Goal: Task Accomplishment & Management: Use online tool/utility

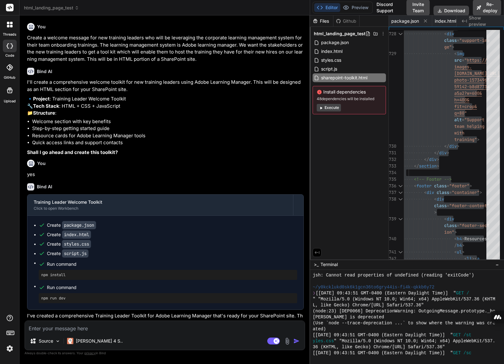
scroll to position [850, 0]
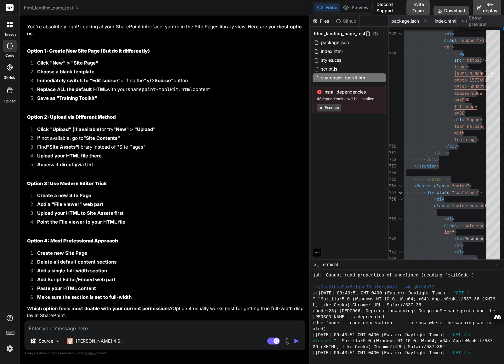
click at [10, 48] on icon at bounding box center [11, 45] width 3 height 5
click at [14, 4] on div at bounding box center [9, 7] width 19 height 15
click at [9, 8] on icon at bounding box center [10, 8] width 5 height 4
click at [10, 27] on div at bounding box center [9, 24] width 13 height 13
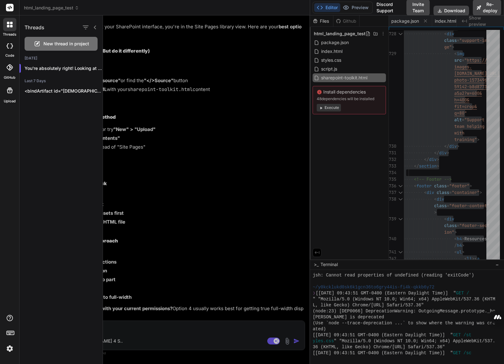
click at [9, 45] on icon at bounding box center [10, 45] width 6 height 5
type textarea "x"
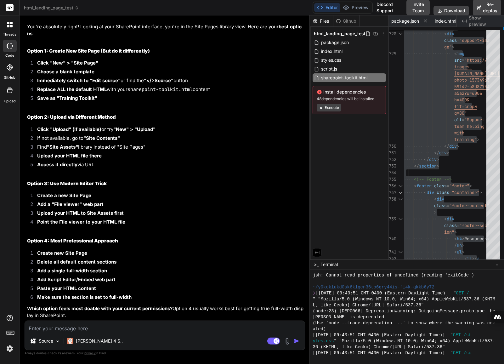
click at [66, 6] on span "html_landing_page_test" at bounding box center [51, 8] width 55 height 6
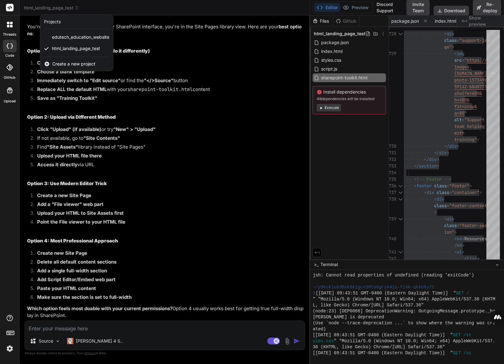
click at [62, 63] on span "Create a new project" at bounding box center [73, 64] width 43 height 6
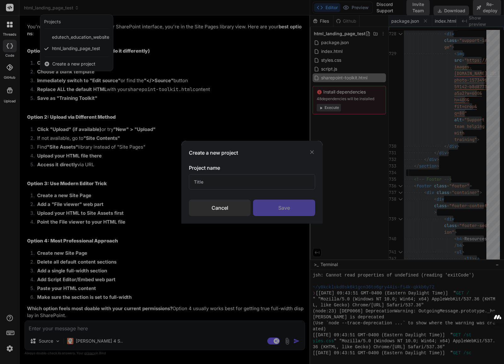
click at [210, 179] on input "text" at bounding box center [252, 181] width 126 height 15
type input "ELTS Strategy Roadmap"
click at [278, 208] on div "Save" at bounding box center [284, 208] width 62 height 16
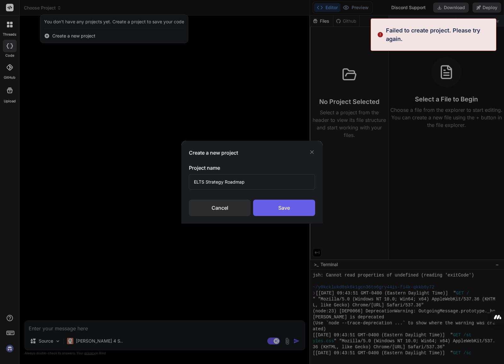
scroll to position [0, 0]
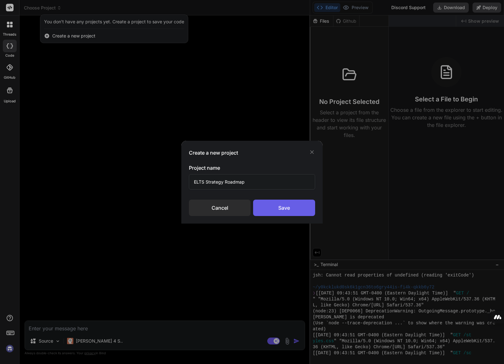
type textarea "x"
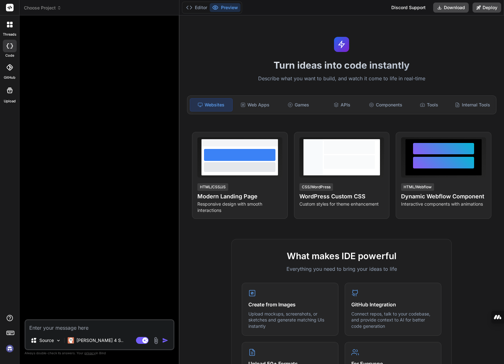
type textarea "x"
click at [41, 6] on span "Choose Project" at bounding box center [42, 8] width 37 height 6
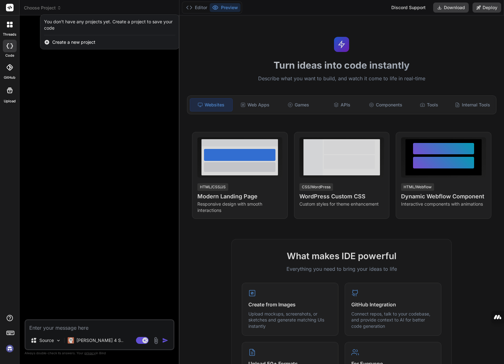
click at [83, 64] on div at bounding box center [252, 182] width 504 height 364
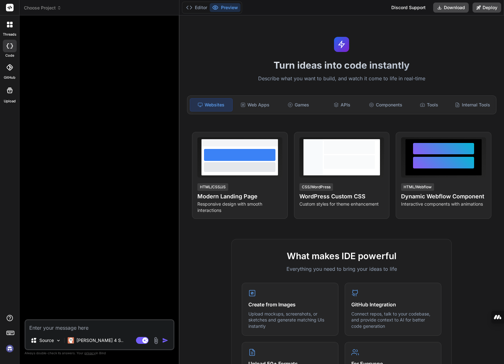
click at [9, 7] on rect at bounding box center [10, 8] width 8 height 8
click at [12, 25] on icon at bounding box center [11, 26] width 3 height 3
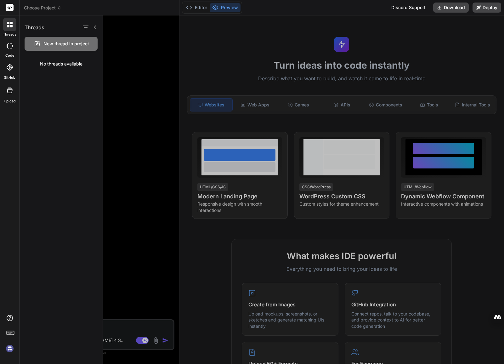
click at [12, 26] on icon at bounding box center [11, 26] width 3 height 3
click at [130, 46] on div at bounding box center [303, 189] width 401 height 349
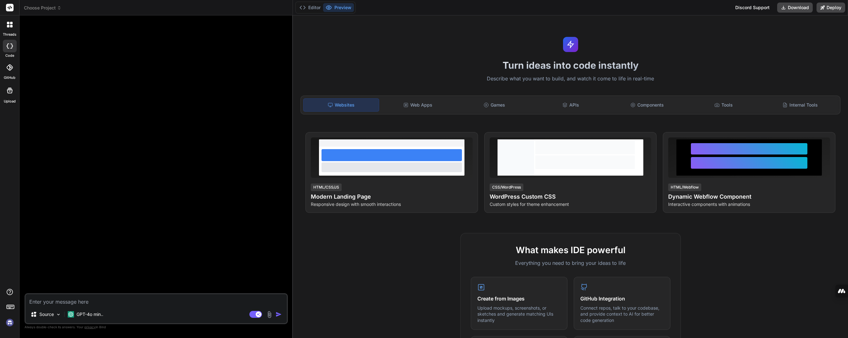
click at [12, 321] on img at bounding box center [9, 322] width 11 height 11
click at [190, 197] on div at bounding box center [157, 156] width 262 height 272
click at [63, 261] on div at bounding box center [157, 156] width 262 height 272
click at [164, 190] on div at bounding box center [157, 156] width 262 height 272
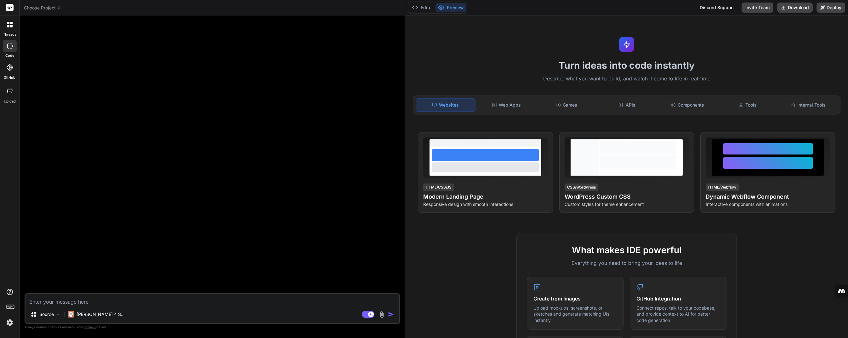
type textarea "x"
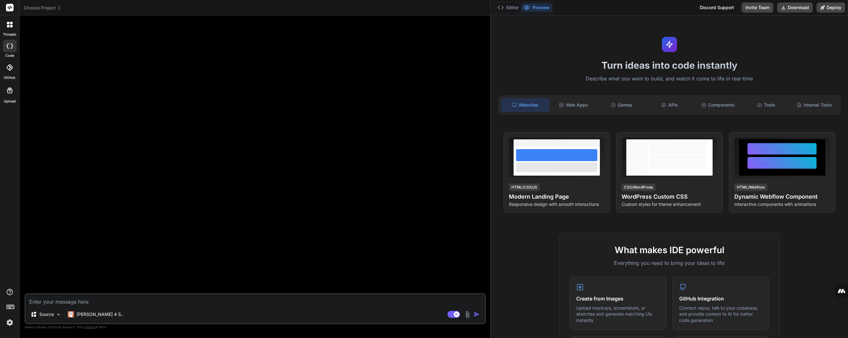
drag, startPoint x: 293, startPoint y: 54, endPoint x: 482, endPoint y: 52, distance: 189.6
click at [482, 52] on div "Bind AI Web Search Created with Pixso. Code Generator Source Claude 4 S.. Agent…" at bounding box center [255, 176] width 471 height 322
click at [316, 103] on div at bounding box center [256, 156] width 460 height 272
click at [44, 4] on header "Choose Project Created with Pixso." at bounding box center [255, 7] width 471 height 15
click at [44, 8] on span "Choose Project" at bounding box center [42, 8] width 37 height 6
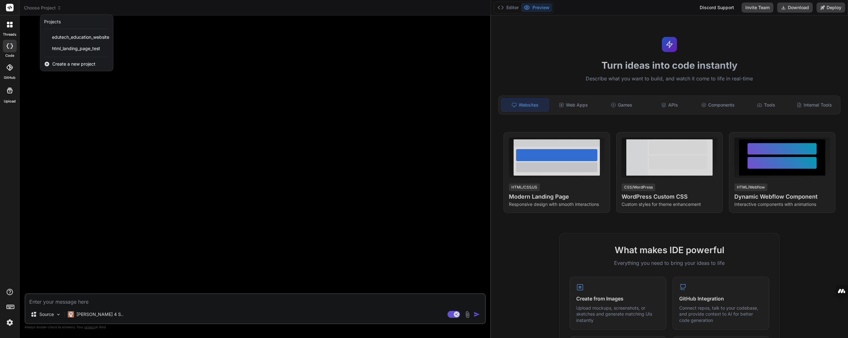
click at [68, 66] on span "Create a new project" at bounding box center [73, 64] width 43 height 6
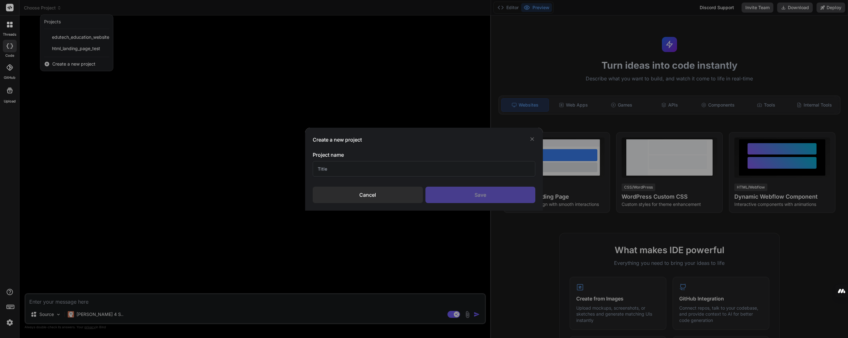
click at [355, 167] on input "text" at bounding box center [424, 168] width 222 height 15
type input "ELTS Strategy Roadmap"
click at [443, 194] on div "Save" at bounding box center [480, 194] width 110 height 16
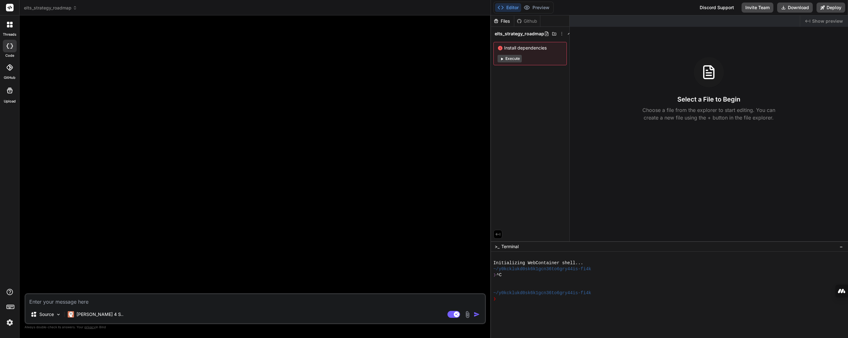
click at [466, 318] on div "Source Claude 4 S.." at bounding box center [255, 315] width 459 height 15
click at [467, 314] on img at bounding box center [467, 314] width 7 height 7
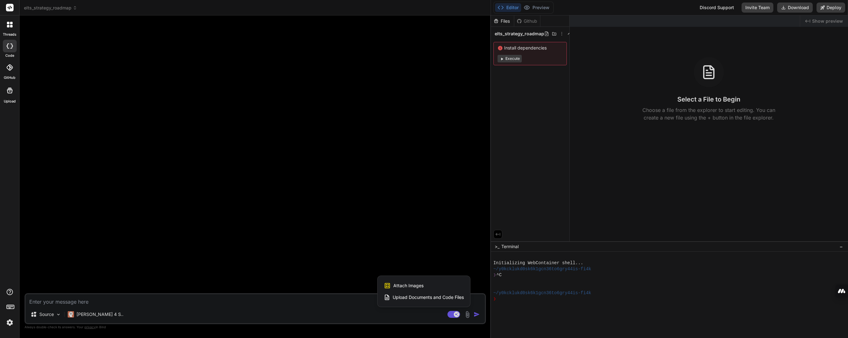
click at [435, 294] on span "Upload Documents and Code Files" at bounding box center [428, 297] width 71 height 6
type textarea "x"
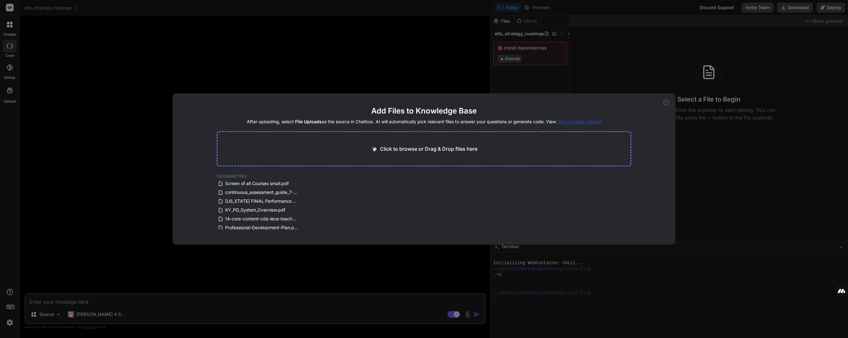
click at [434, 149] on p "Click to browse or Drag & Drop files here" at bounding box center [428, 149] width 97 height 8
click at [417, 149] on p "Click to browse or Drag & Drop files here" at bounding box center [428, 149] width 97 height 8
type input "C:\fakepath\ELTS 2026 Strategy Outline.pdf"
click at [276, 179] on icon at bounding box center [277, 177] width 5 height 5
type textarea "x"
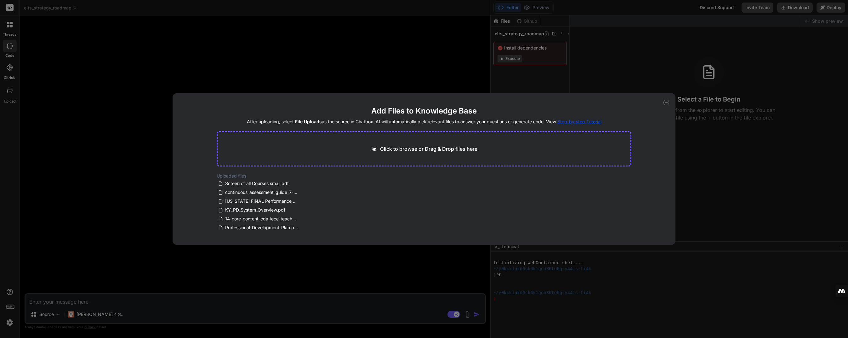
click at [405, 146] on p "Click to browse or Drag & Drop files here" at bounding box center [428, 149] width 97 height 8
type textarea "x"
click at [389, 149] on p "Click to browse or Drag & Drop files here" at bounding box center [428, 149] width 97 height 8
type input "C:\fakepath\ELTS 2026 Strategy Outline_smaller.txt"
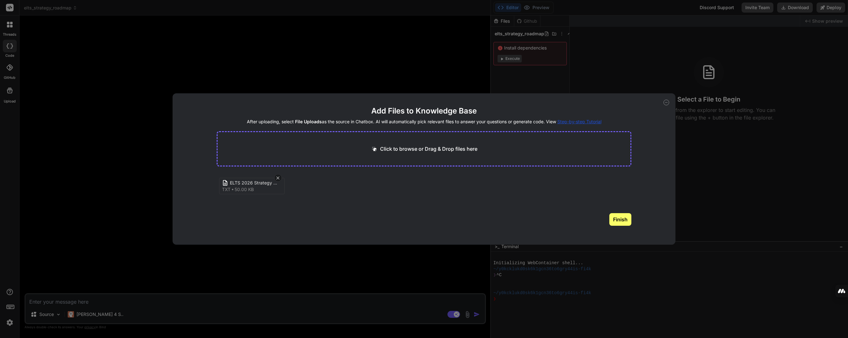
click at [621, 219] on button "Finish" at bounding box center [620, 219] width 22 height 13
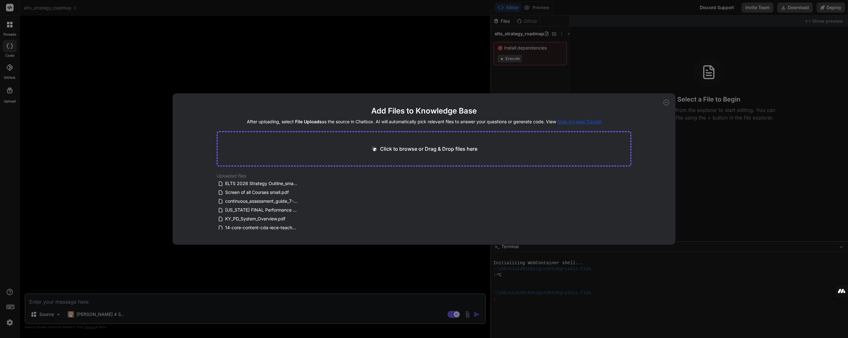
click at [667, 101] on icon at bounding box center [667, 103] width 6 height 6
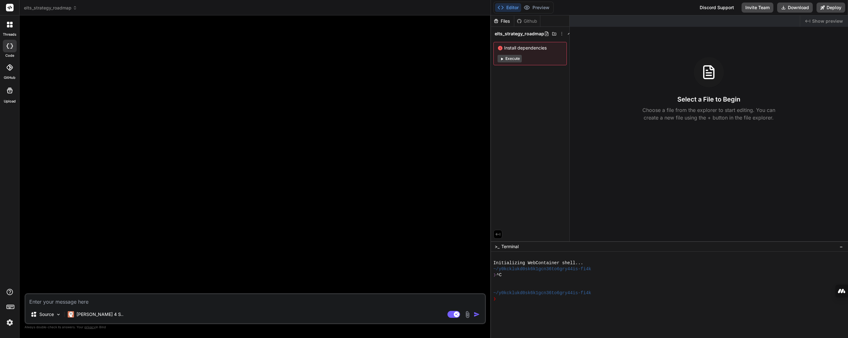
click at [464, 315] on img at bounding box center [467, 314] width 7 height 7
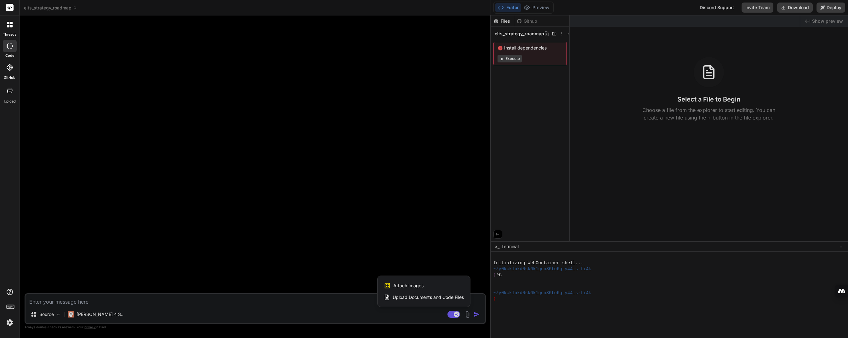
click at [402, 297] on span "Upload Documents and Code Files" at bounding box center [428, 297] width 71 height 6
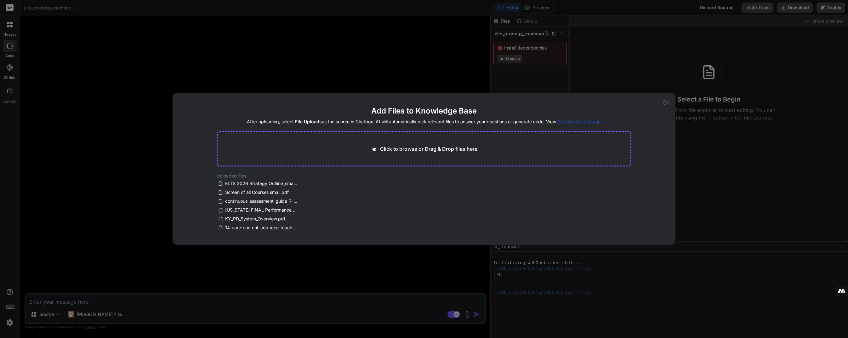
click at [666, 103] on icon at bounding box center [667, 103] width 6 height 6
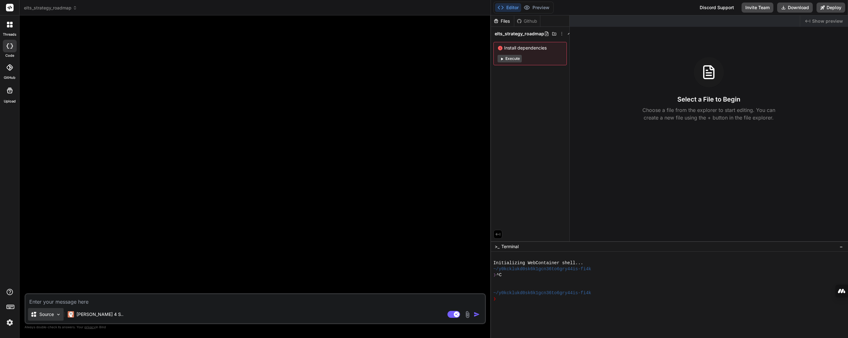
click at [57, 312] on img at bounding box center [58, 313] width 5 height 5
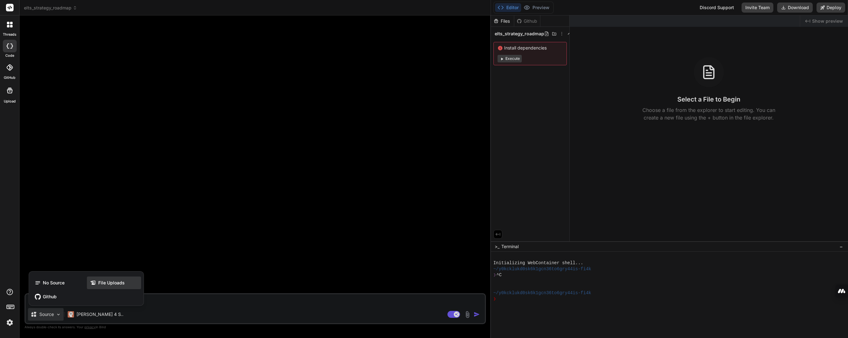
click at [104, 282] on span "File Uploads" at bounding box center [111, 282] width 26 height 6
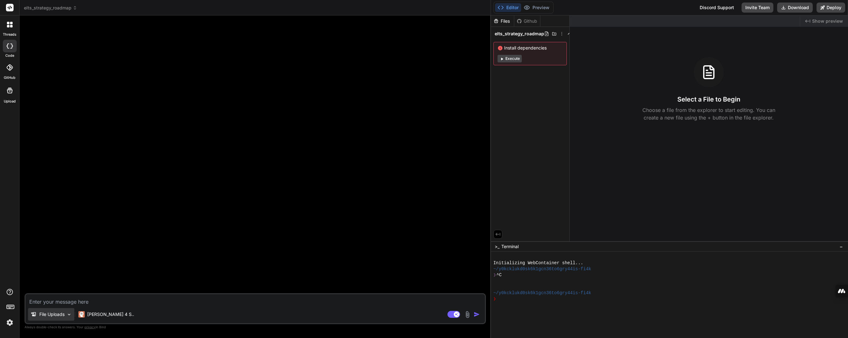
click at [70, 314] on img at bounding box center [68, 313] width 5 height 5
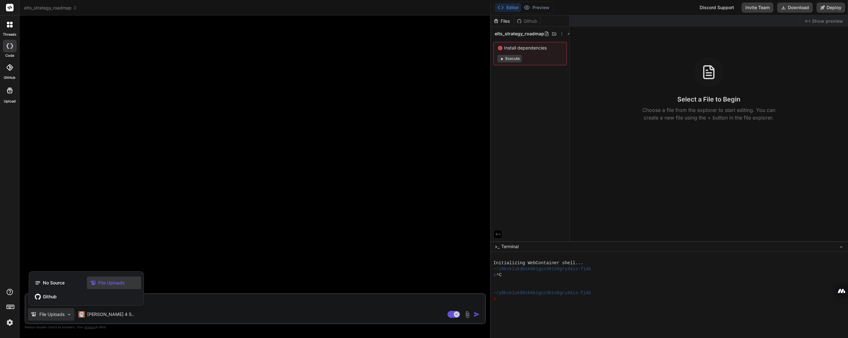
click at [467, 313] on div at bounding box center [424, 169] width 848 height 338
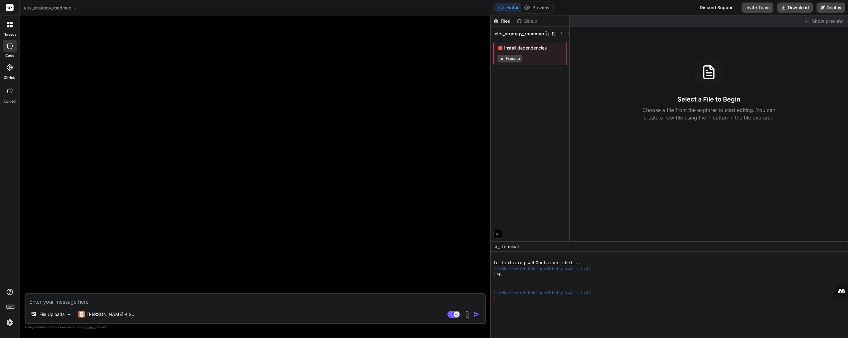
click at [466, 316] on img at bounding box center [467, 314] width 7 height 7
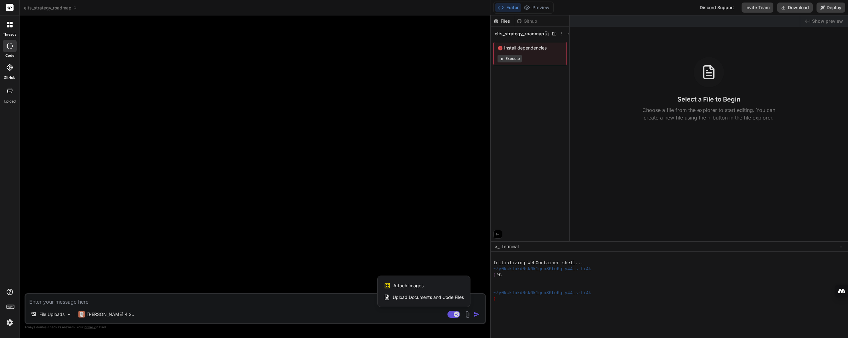
click at [425, 298] on span "Upload Documents and Code Files" at bounding box center [428, 297] width 71 height 6
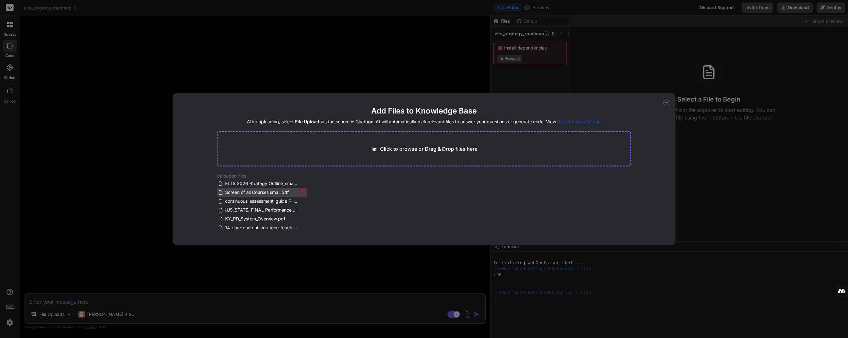
click at [302, 193] on icon at bounding box center [303, 192] width 5 height 5
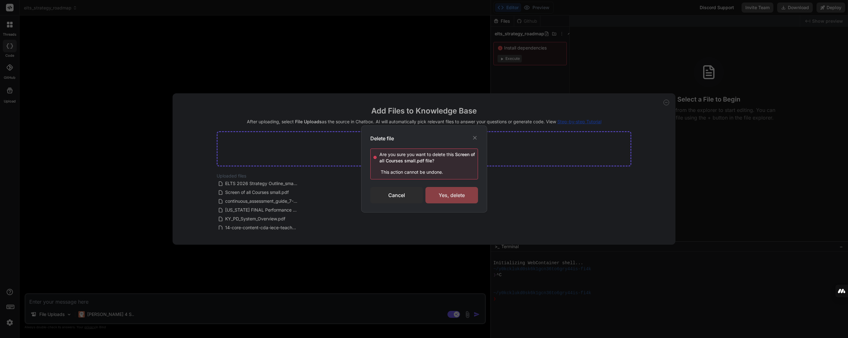
click at [450, 192] on div "Yes, delete" at bounding box center [451, 195] width 53 height 16
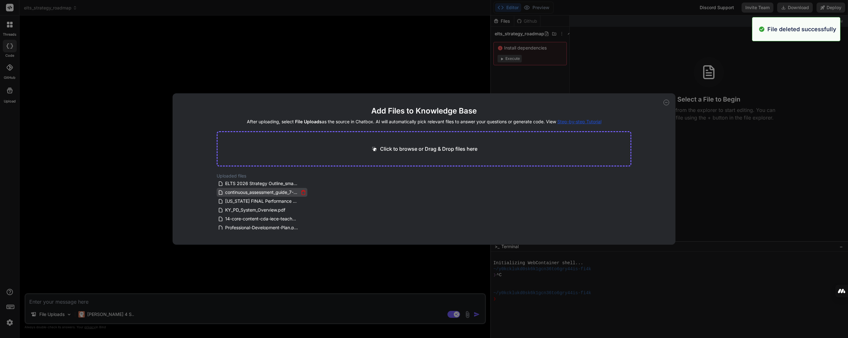
click at [299, 192] on div "continuous_assessment_guide_7-05.txt" at bounding box center [262, 192] width 88 height 8
click at [301, 191] on icon at bounding box center [303, 192] width 5 height 5
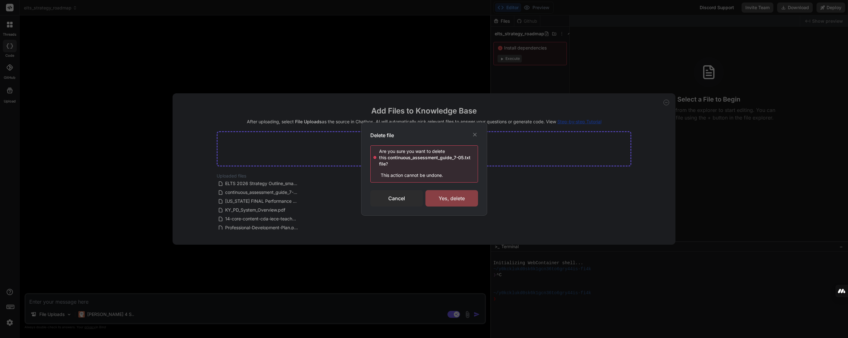
click at [461, 197] on div "Yes, delete" at bounding box center [451, 198] width 53 height 16
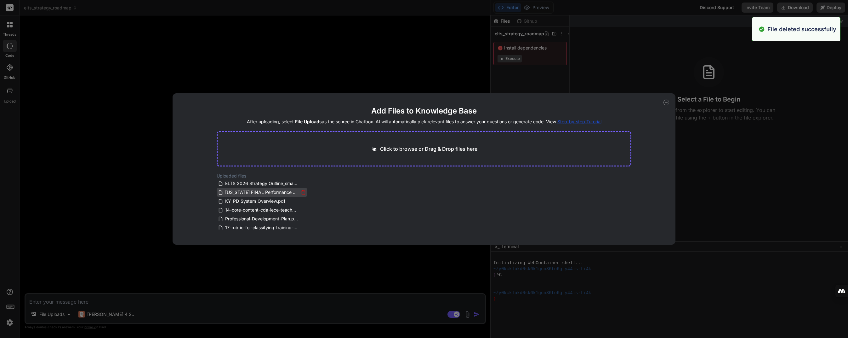
click at [301, 192] on icon at bounding box center [303, 192] width 5 height 5
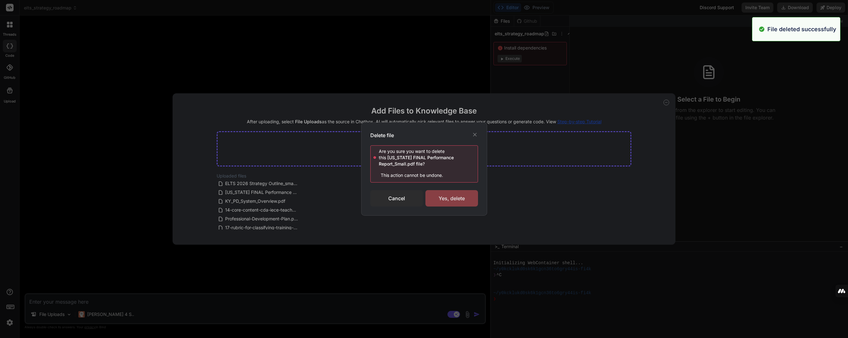
click at [466, 199] on div "Yes, delete" at bounding box center [451, 198] width 53 height 16
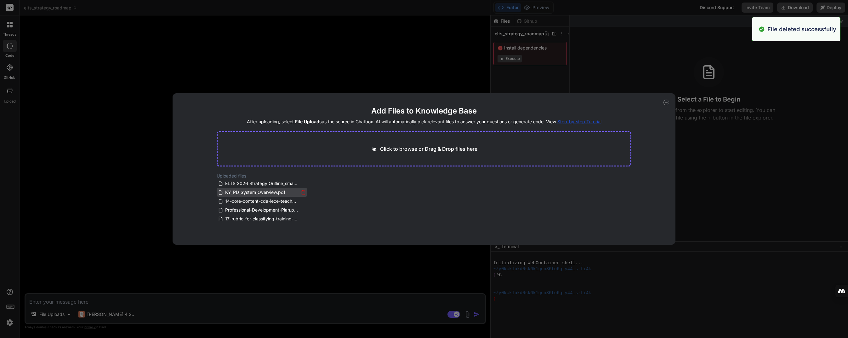
click at [301, 193] on icon at bounding box center [303, 192] width 5 height 5
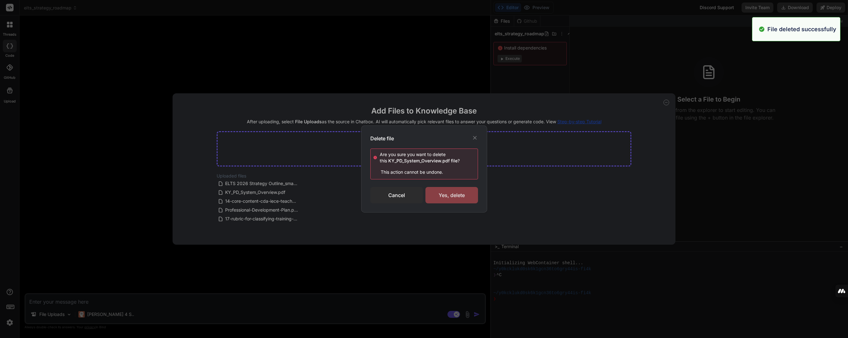
click at [453, 195] on div "Yes, delete" at bounding box center [451, 195] width 53 height 16
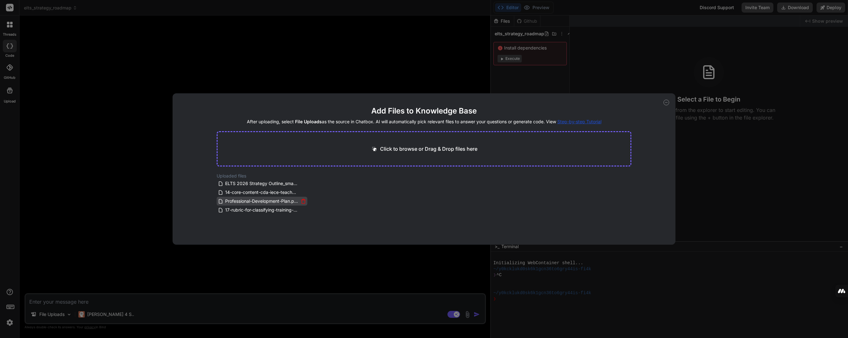
click at [301, 200] on icon at bounding box center [303, 200] width 5 height 5
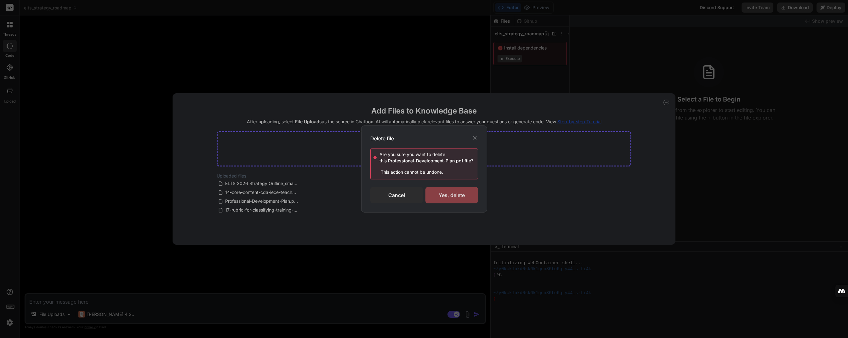
click at [460, 197] on div "Yes, delete" at bounding box center [451, 195] width 53 height 16
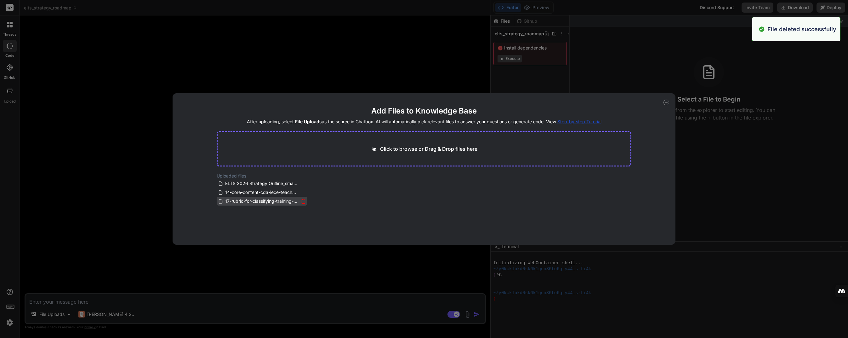
click at [301, 202] on icon at bounding box center [303, 200] width 5 height 5
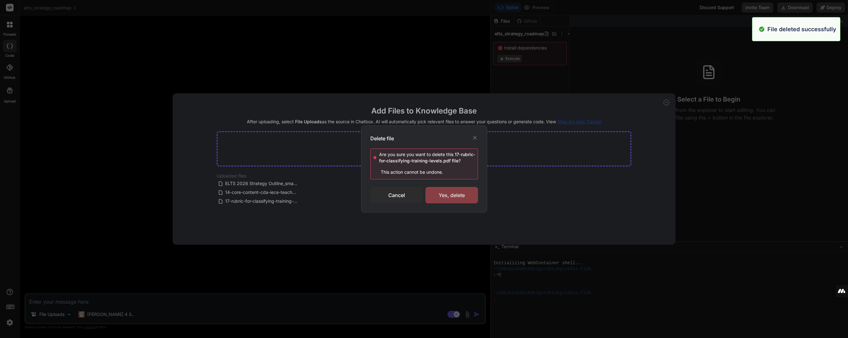
click at [452, 199] on div "Yes, delete" at bounding box center [451, 195] width 53 height 16
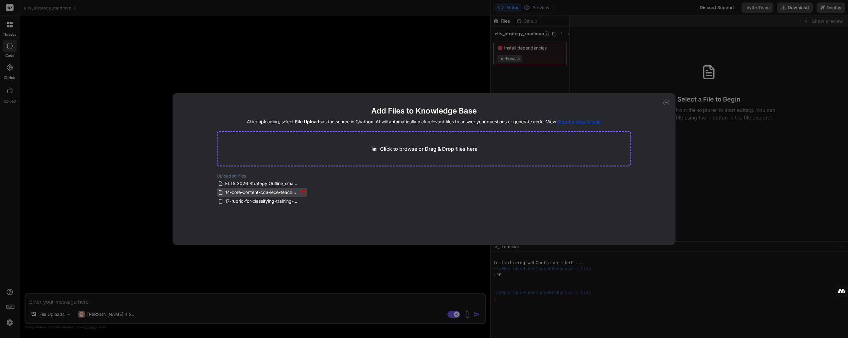
click at [302, 193] on icon at bounding box center [303, 192] width 5 height 5
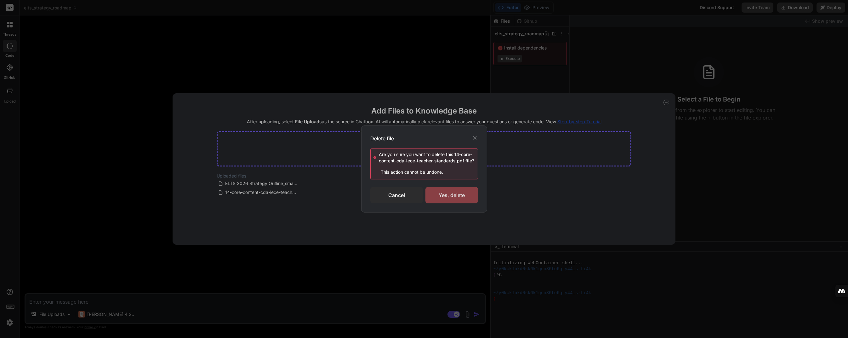
click at [450, 192] on div "Yes, delete" at bounding box center [451, 195] width 53 height 16
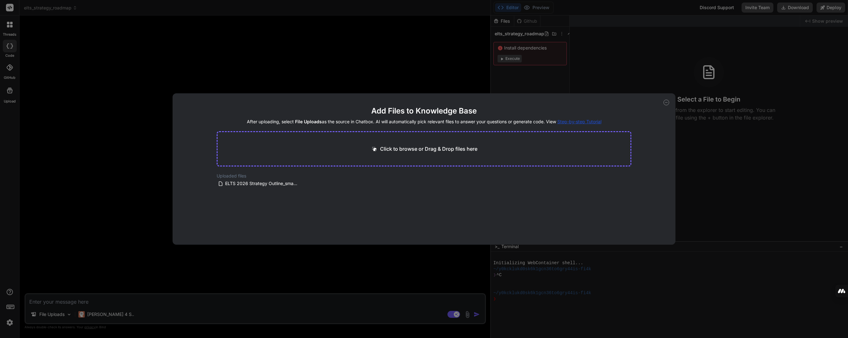
drag, startPoint x: 666, startPoint y: 101, endPoint x: 644, endPoint y: 108, distance: 23.2
click at [666, 101] on icon at bounding box center [667, 103] width 6 height 6
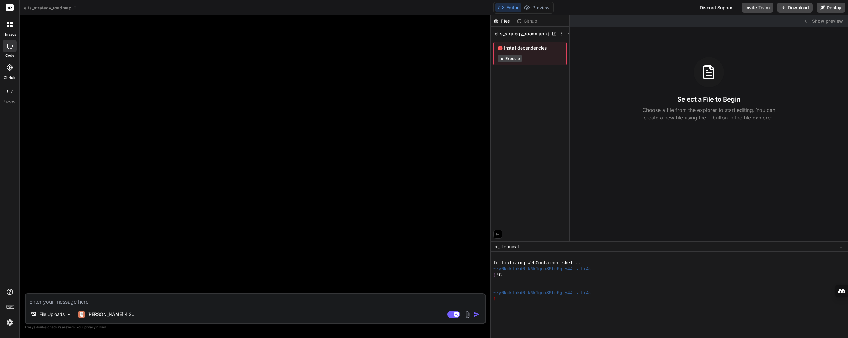
click at [76, 304] on textarea at bounding box center [255, 299] width 459 height 11
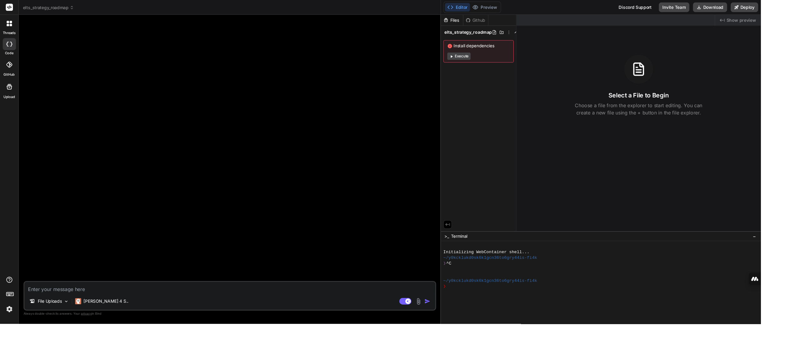
type textarea "x"
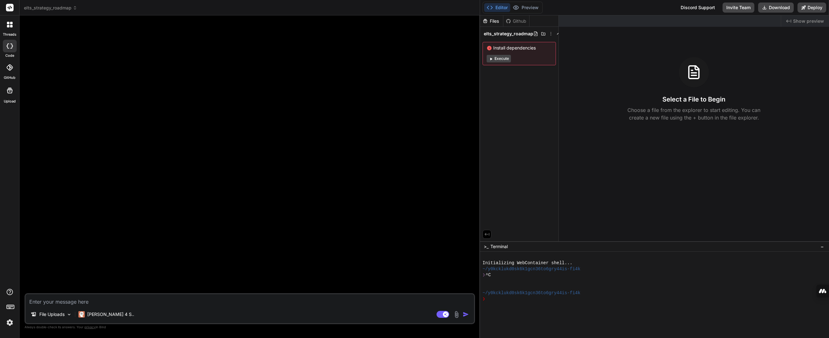
click at [63, 304] on textarea at bounding box center [250, 299] width 448 height 11
type textarea "C"
type textarea "x"
type textarea "Cr"
type textarea "x"
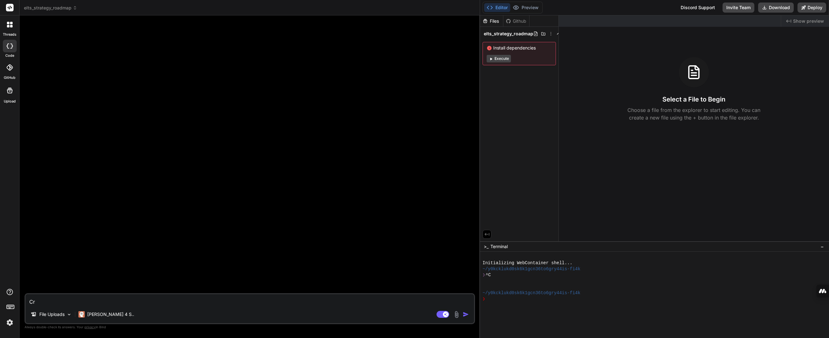
type textarea "Cre"
type textarea "x"
type textarea "Crea"
type textarea "x"
type textarea "Creat"
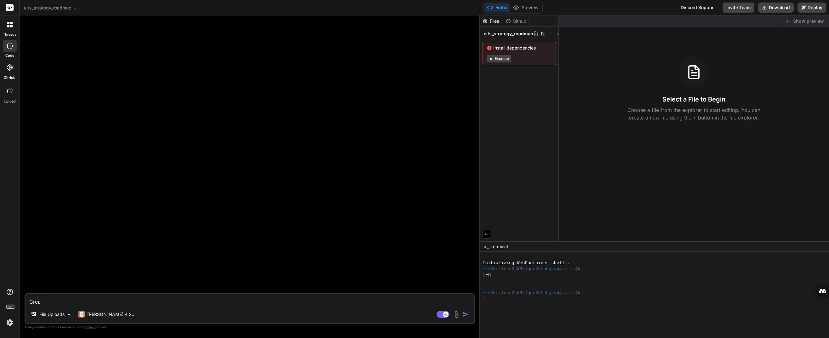
type textarea "x"
type textarea "Create"
type textarea "x"
type textarea "Create"
type textarea "x"
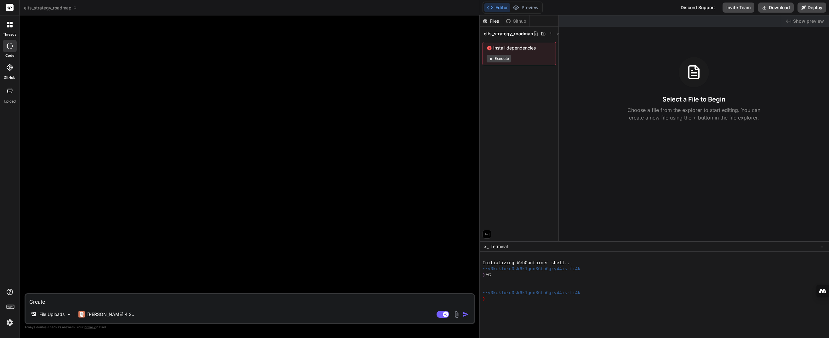
type textarea "Create a"
type textarea "x"
type textarea "Create a"
type textarea "x"
type textarea "Create a c"
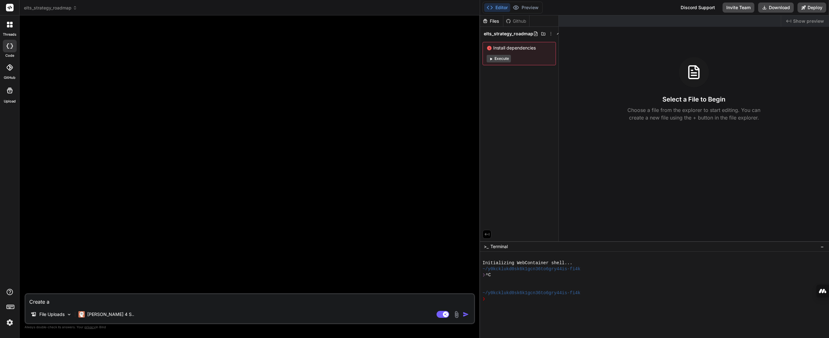
type textarea "x"
type textarea "Create a co"
type textarea "x"
type textarea "Create a com"
type textarea "x"
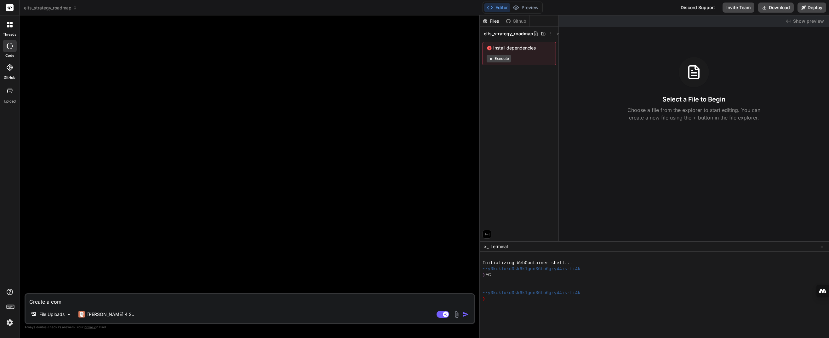
type textarea "Create a comp"
type textarea "x"
type textarea "Create a compr"
type textarea "x"
type textarea "Create a compre"
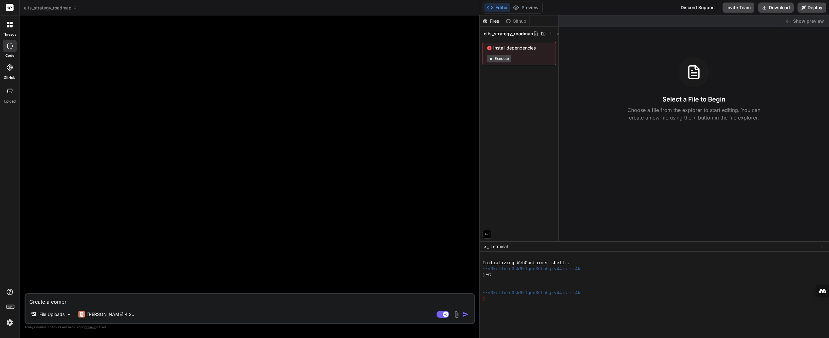
type textarea "x"
type textarea "Create a compreh"
type textarea "x"
type textarea "Create a comprehe"
type textarea "x"
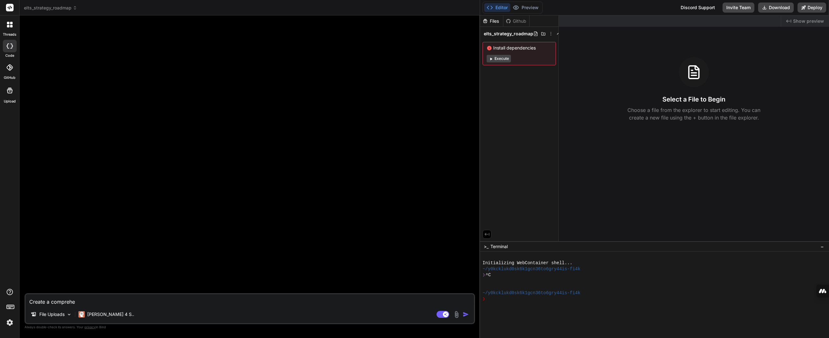
type textarea "Create a comprehen"
type textarea "x"
type textarea "Create a comprehens"
type textarea "x"
type textarea "Create a comprehensi"
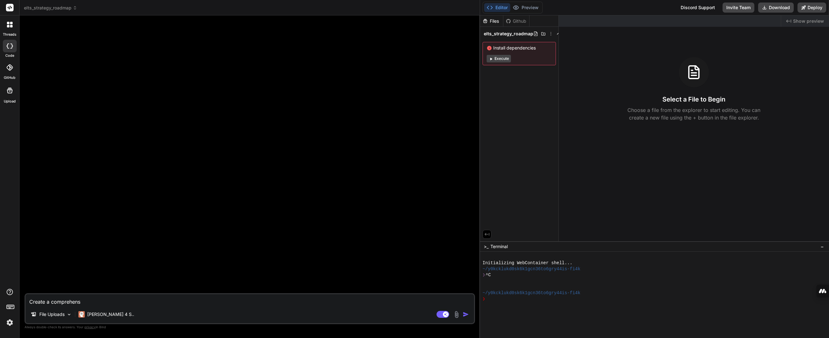
type textarea "x"
type textarea "Create a comprehensiv"
type textarea "x"
type textarea "Create a comprehensive"
type textarea "x"
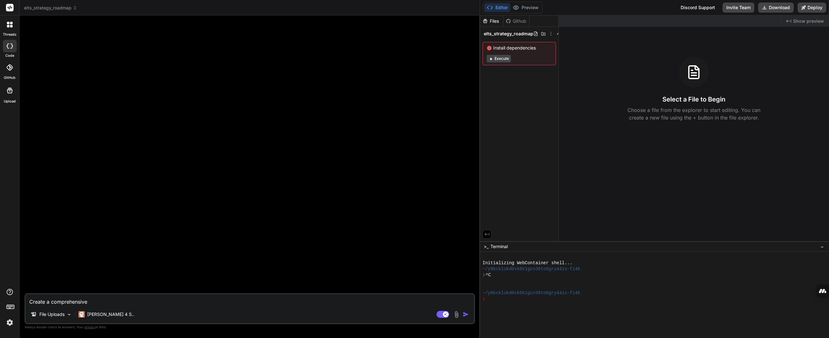
type textarea "Create a comprehensive"
type textarea "x"
type textarea "Create a comprehensive S"
type textarea "x"
type textarea "Create a comprehensive Sh"
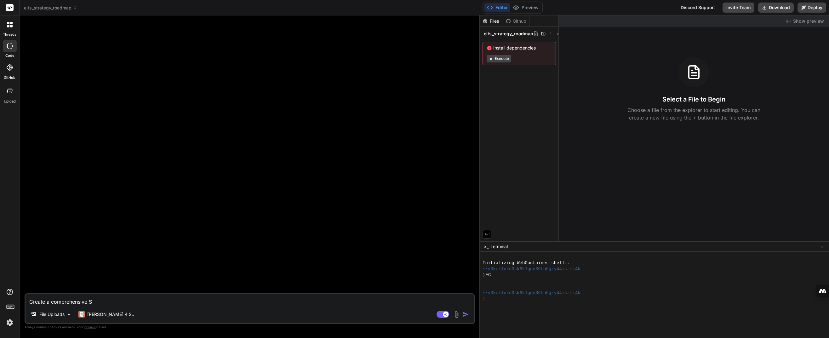
type textarea "x"
type textarea "Create a comprehensive Sha"
type textarea "x"
type textarea "Create a comprehensive Shar"
type textarea "x"
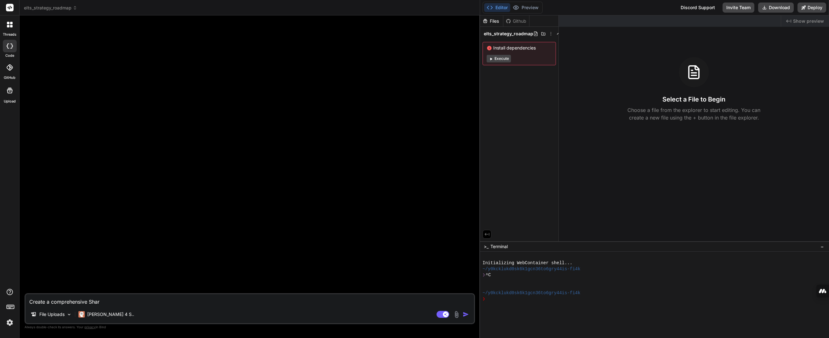
type textarea "Create a comprehensive Share"
type textarea "x"
type textarea "Create a comprehensive ShareP"
type textarea "x"
type textarea "Create a comprehensive SharePo"
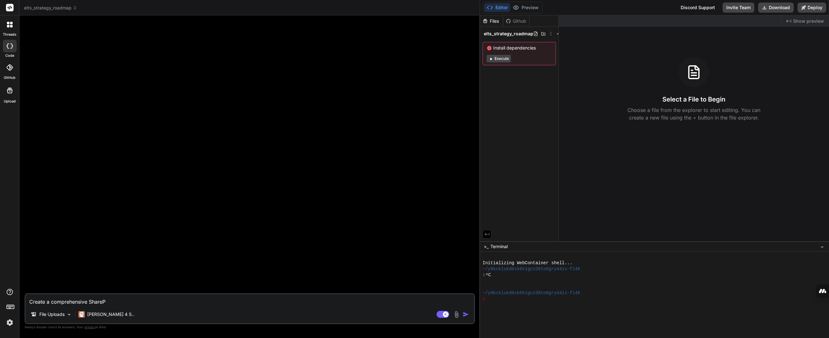
type textarea "x"
type textarea "Create a comprehensive SharePoi"
type textarea "x"
type textarea "Create a comprehensive SharePoin"
type textarea "x"
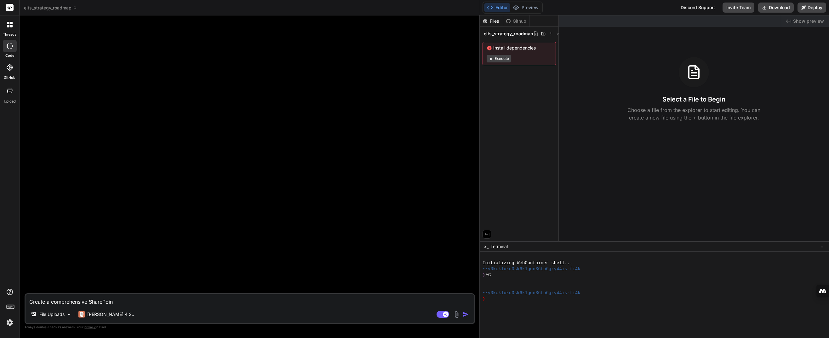
type textarea "Create a comprehensive SharePoint"
type textarea "x"
type textarea "Create a comprehensive SharePoint"
type textarea "x"
type textarea "Create a comprehensive SharePoint"
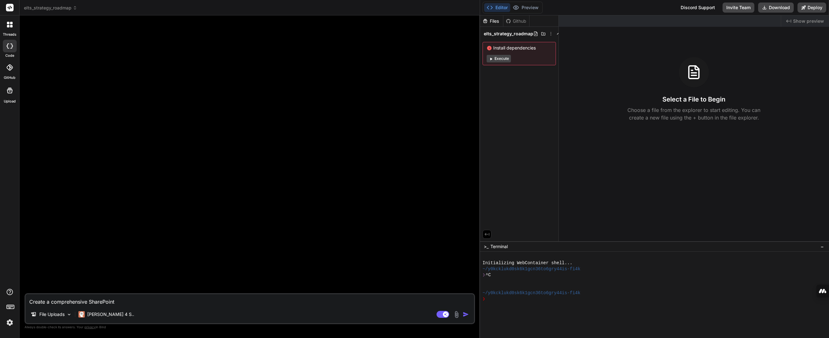
type textarea "x"
type textarea "Create a comprehensive SharePoin"
type textarea "x"
type textarea "Create a comprehensive SharePoi"
type textarea "x"
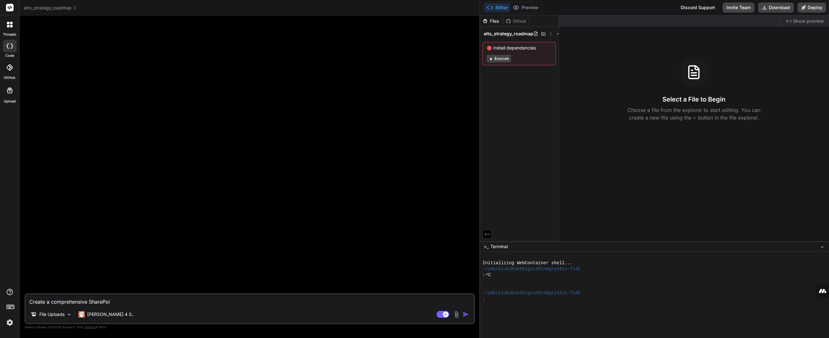
type textarea "Create a comprehensive SharePo"
type textarea "x"
type textarea "Create a comprehensive ShareP"
type textarea "x"
type textarea "Create a comprehensive Share"
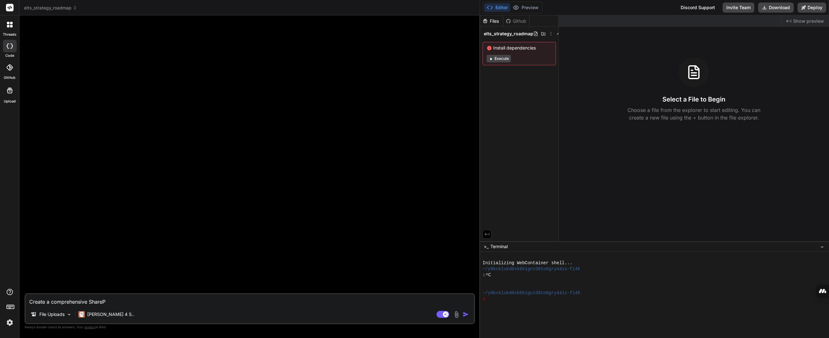
type textarea "x"
type textarea "Create a comprehensive Shar"
type textarea "x"
type textarea "Create a comprehensive Sha"
type textarea "x"
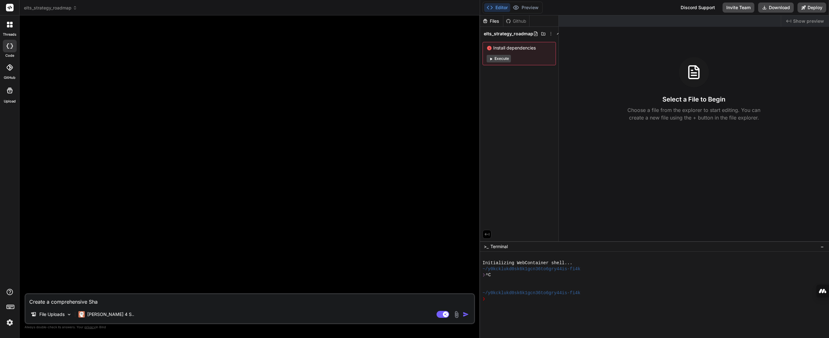
type textarea "Create a comprehensive Sh"
type textarea "x"
type textarea "Create a comprehensive S"
type textarea "x"
type textarea "Create a comprehensive"
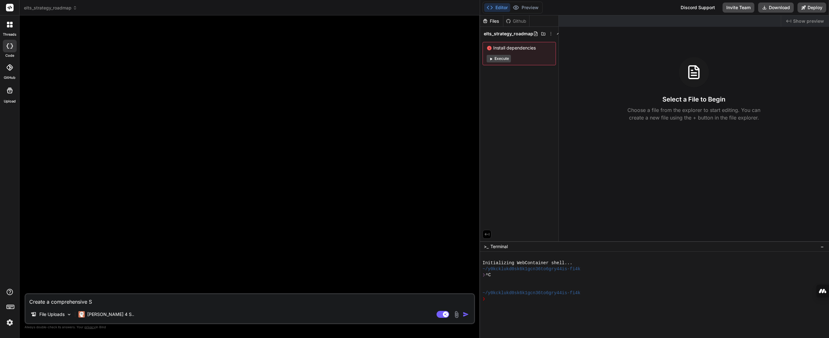
type textarea "x"
type textarea "Create a comprehensive"
type textarea "x"
type textarea "Create a comprehensive"
type textarea "x"
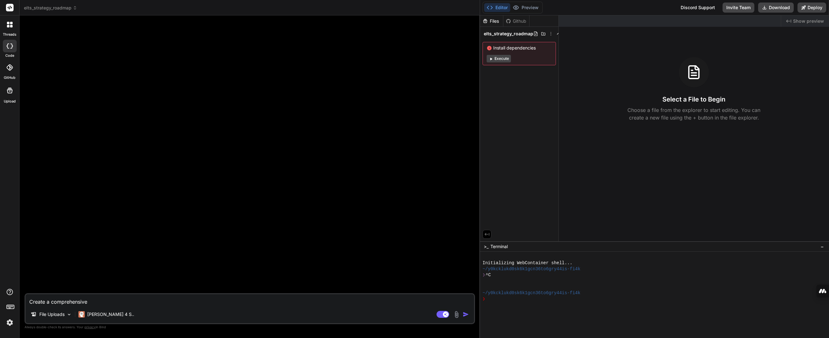
type textarea "Create a comprehensive p"
type textarea "x"
type textarea "Create a comprehensive po"
type textarea "x"
type textarea "Create a comprehensive por"
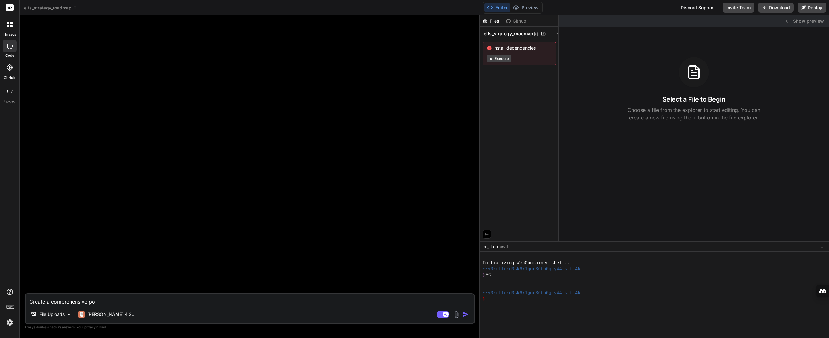
type textarea "x"
type textarea "Create a comprehensive port"
type textarea "x"
type textarea "Create a comprehensive porta"
type textarea "x"
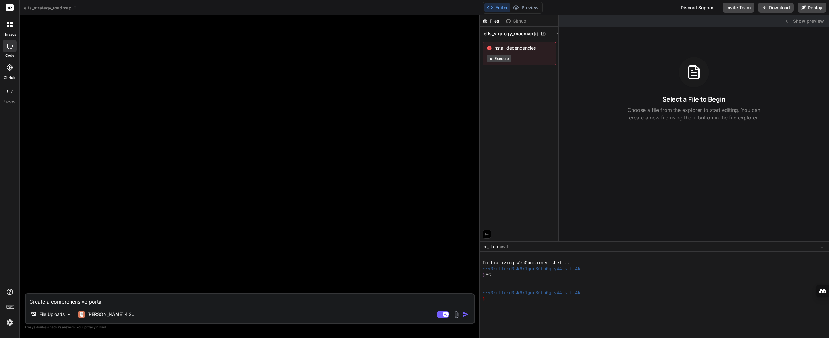
type textarea "Create a comprehensive portal"
type textarea "x"
type textarea "Create a comprehensive portal"
type textarea "x"
type textarea "Create a comprehensive portal t"
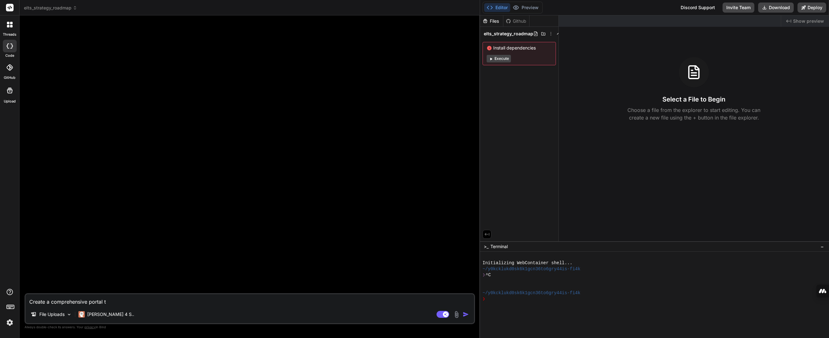
type textarea "x"
type textarea "Create a comprehensive portal to"
type textarea "x"
type textarea "Create a comprehensive portal to"
type textarea "x"
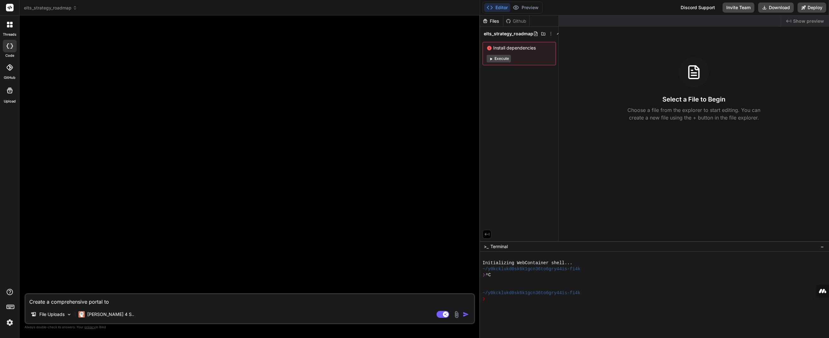
type textarea "Create a comprehensive portal to h"
type textarea "x"
type textarea "Create a comprehensive portal to he"
type textarea "x"
type textarea "Create a comprehensive portal to hel"
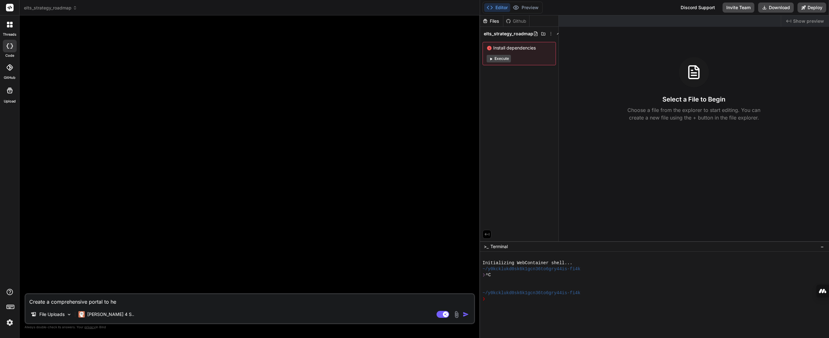
type textarea "x"
type textarea "Create a comprehensive portal to help"
type textarea "x"
type textarea "Create a comprehensive portal to help"
type textarea "x"
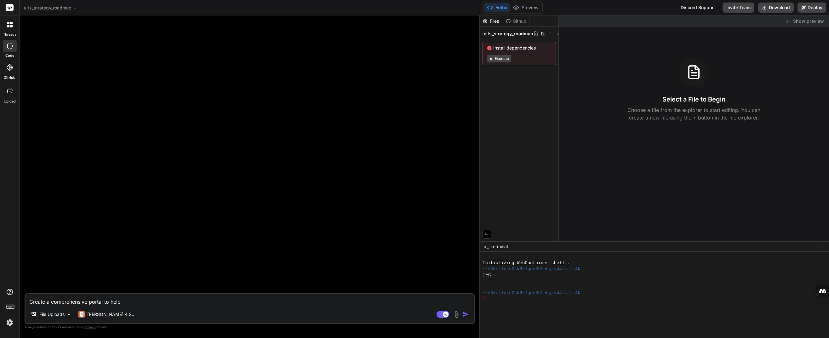
type textarea "Create a comprehensive portal to help s"
type textarea "x"
type textarea "Create a comprehensive portal to help st"
type textarea "x"
type textarea "Create a comprehensive portal to help sta"
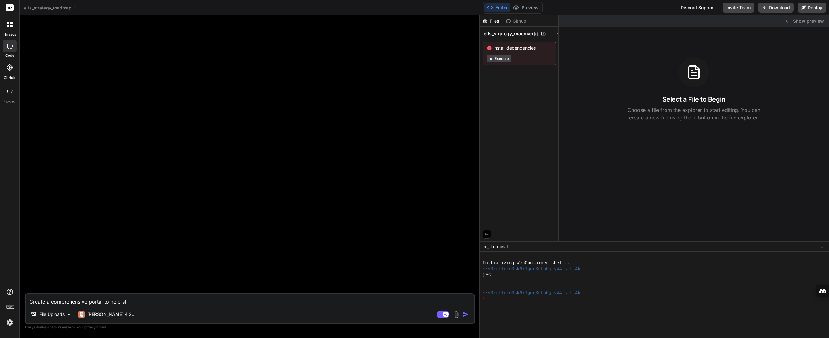
type textarea "x"
type textarea "Create a comprehensive portal to help stak"
type textarea "x"
type textarea "Create a comprehensive portal to help stake"
type textarea "x"
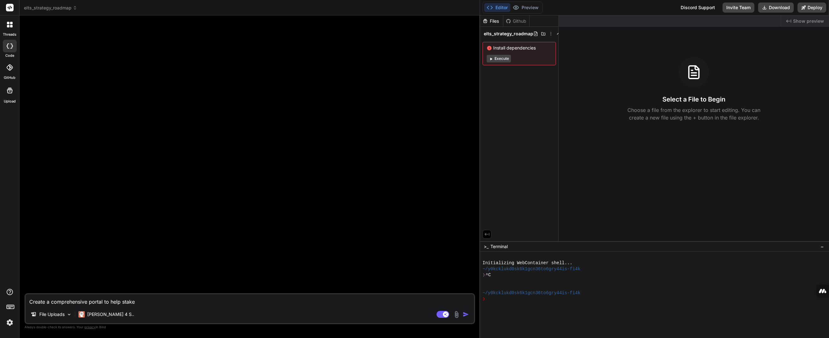
type textarea "Create a comprehensive portal to help stakeh"
type textarea "x"
type textarea "Create a comprehensive portal to help stakeho"
type textarea "x"
type textarea "Create a comprehensive portal to help stakehol"
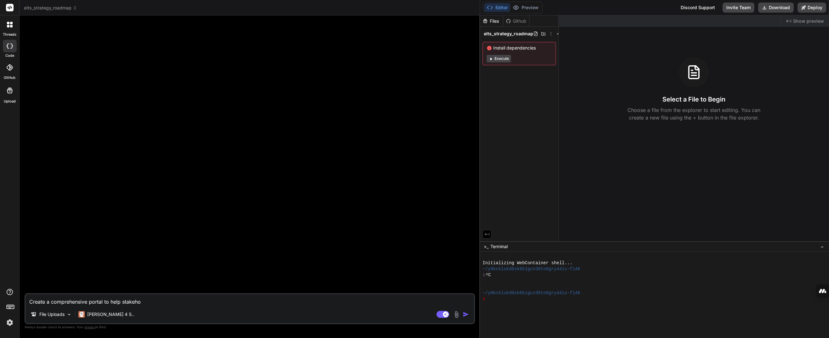
type textarea "x"
type textarea "Create a comprehensive portal to help stakehold"
type textarea "x"
type textarea "Create a comprehensive portal to help stakeholde"
type textarea "x"
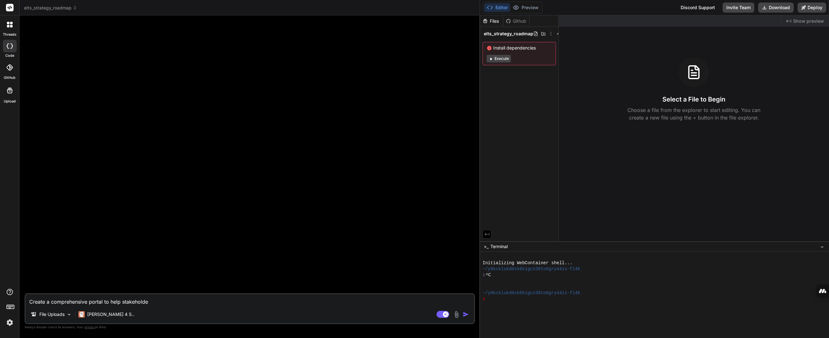
type textarea "Create a comprehensive portal to help stakeholder"
type textarea "x"
type textarea "Create a comprehensive portal to help stakeholders"
type textarea "x"
type textarea "Create a comprehensive portal to help stakeholders"
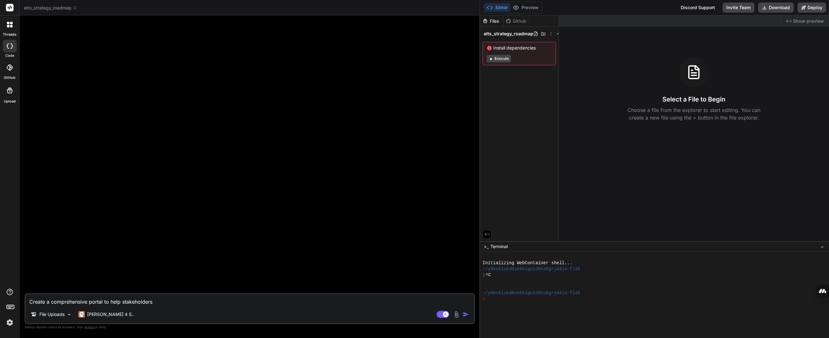
type textarea "x"
type textarea "Create a comprehensive portal to help stakeholders a"
type textarea "x"
type textarea "Create a comprehensive portal to help stakeholders an"
type textarea "x"
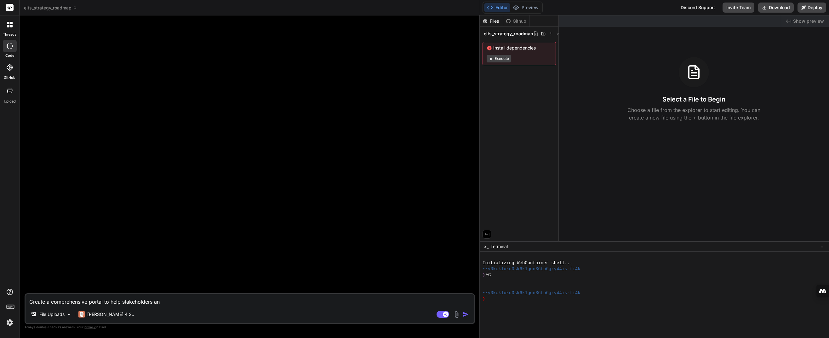
type textarea "Create a comprehensive portal to help stakeholders and"
type textarea "x"
type textarea "Create a comprehensive portal to help stakeholders and"
type textarea "x"
type textarea "Create a comprehensive portal to help stakeholders and b"
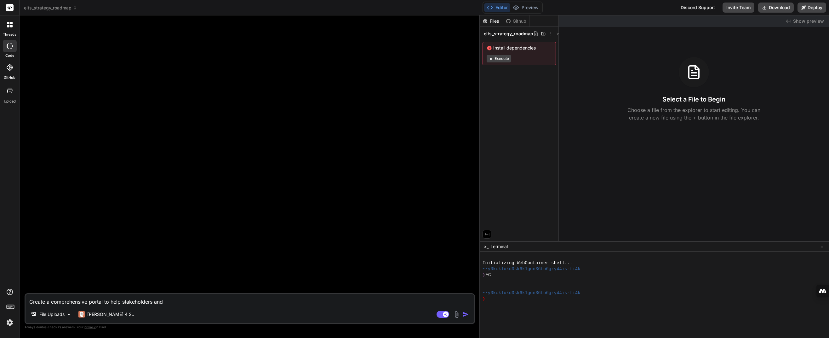
type textarea "x"
type textarea "Create a comprehensive portal to help stakeholders and bu"
type textarea "x"
type textarea "Create a comprehensive portal to help stakeholders and bus"
type textarea "x"
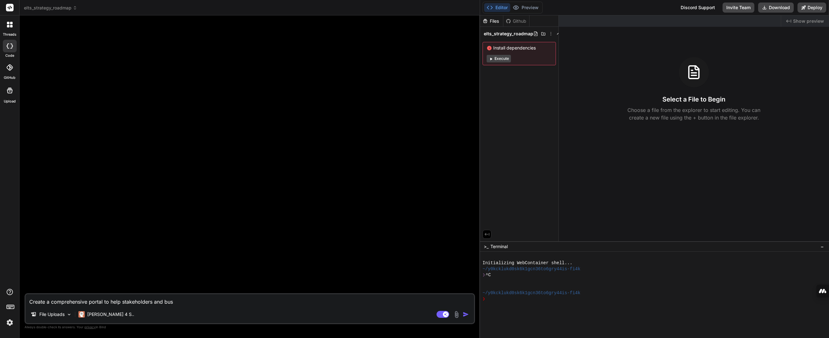
type textarea "Create a comprehensive portal to help stakeholders and busi"
type textarea "x"
type textarea "Create a comprehensive portal to help stakeholders and busin"
type textarea "x"
type textarea "Create a comprehensive portal to help stakeholders and busine"
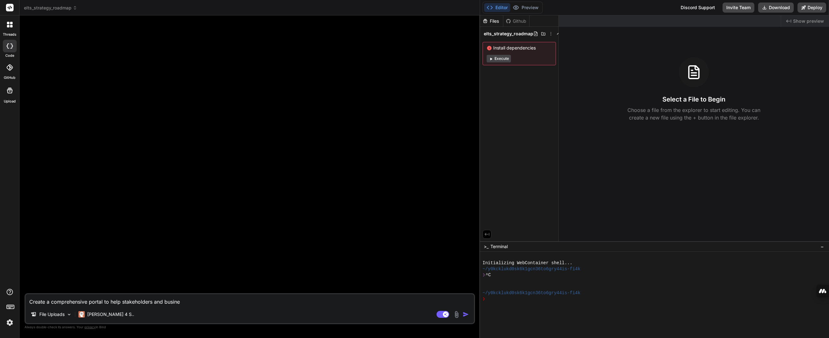
type textarea "x"
type textarea "Create a comprehensive portal to help stakeholders and busines"
type textarea "x"
type textarea "Create a comprehensive portal to help stakeholders and business"
type textarea "x"
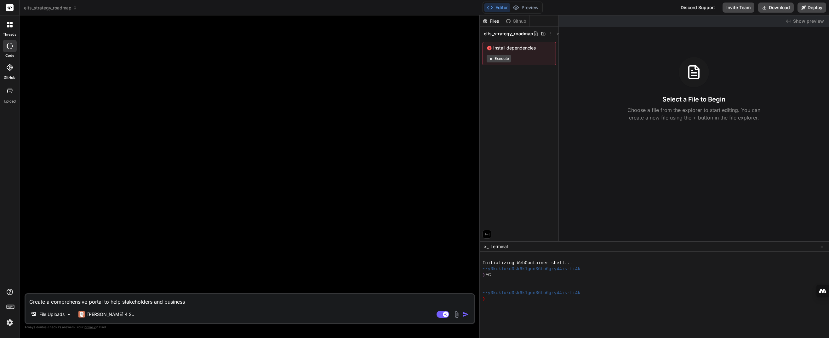
type textarea "Create a comprehensive portal to help stakeholders and business"
type textarea "x"
type textarea "Create a comprehensive portal to help stakeholders and business l"
type textarea "x"
type textarea "Create a comprehensive portal to help stakeholders and business le"
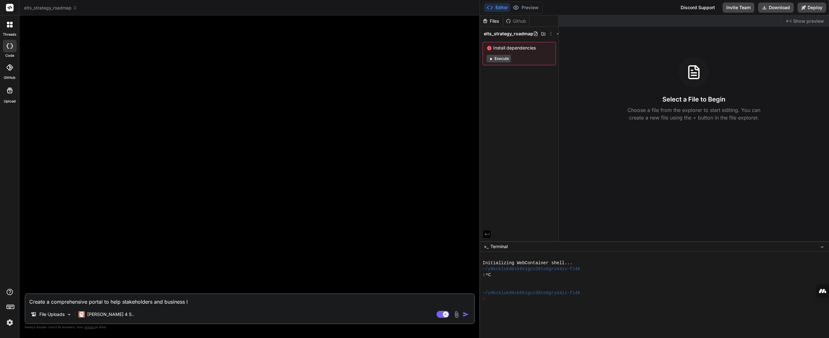
type textarea "x"
type textarea "Create a comprehensive portal to help stakeholders and business lea"
type textarea "x"
type textarea "Create a comprehensive portal to help stakeholders and business lead"
type textarea "x"
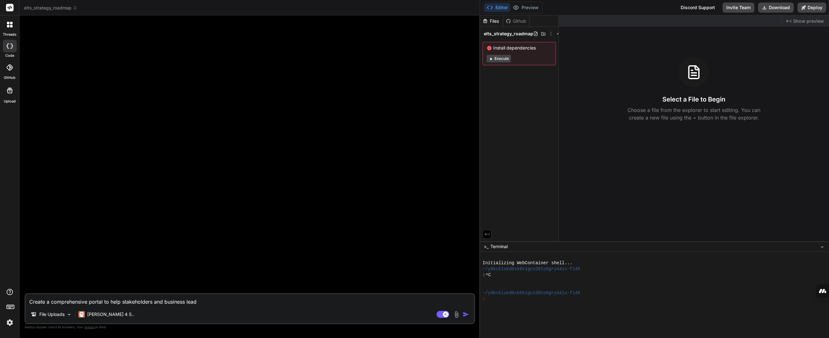
type textarea "Create a comprehensive portal to help stakeholders and business leade"
type textarea "x"
type textarea "Create a comprehensive portal to help stakeholders and business leader"
type textarea "x"
type textarea "Create a comprehensive portal to help stakeholders and business leaders"
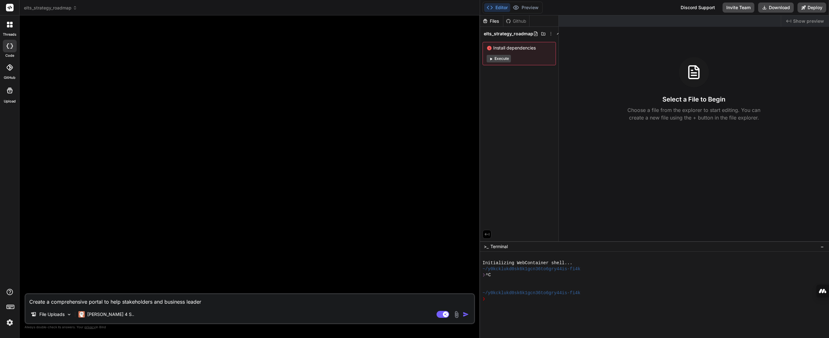
type textarea "x"
type textarea "Create a comprehensive portal to help stakeholders and business leaders"
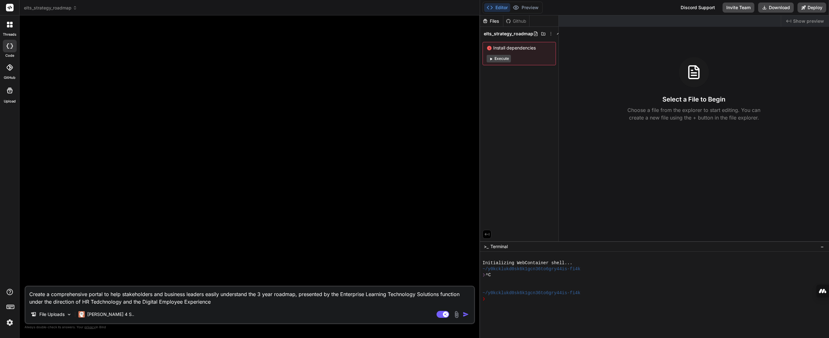
click at [113, 301] on textarea "Create a comprehensive portal to help stakeholders and business leaders easily …" at bounding box center [250, 295] width 448 height 19
click at [230, 300] on textarea "Create a comprehensive portal to help stakeholders and business leaders easily …" at bounding box center [250, 295] width 448 height 19
click at [276, 305] on textarea "Create a comprehensive portal to help stakeholders and business leaders easily …" at bounding box center [250, 295] width 448 height 19
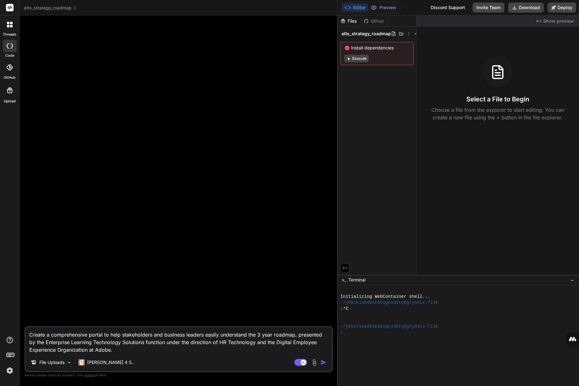
click at [123, 337] on textarea "Create a comprehensive portal to help stakeholders and business leaders easily …" at bounding box center [179, 340] width 306 height 26
paste textarea "Create a dynamic and visually stunning SharePoint portal for Adobe’s ELTS Strat…"
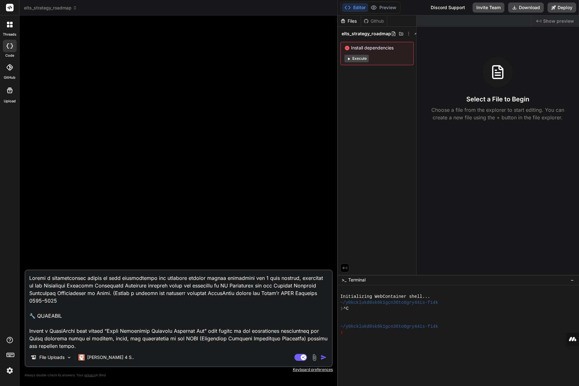
click at [30, 278] on textarea at bounding box center [179, 310] width 306 height 78
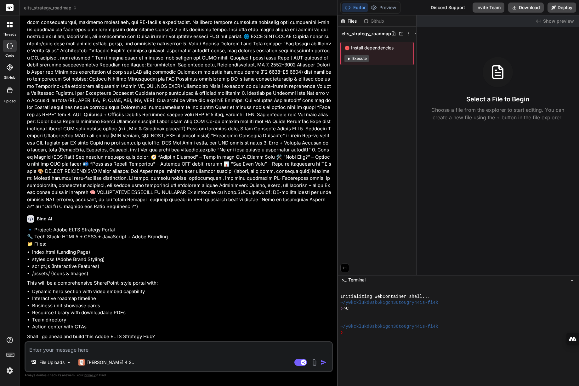
scroll to position [65, 0]
click at [106, 337] on textarea at bounding box center [179, 347] width 306 height 11
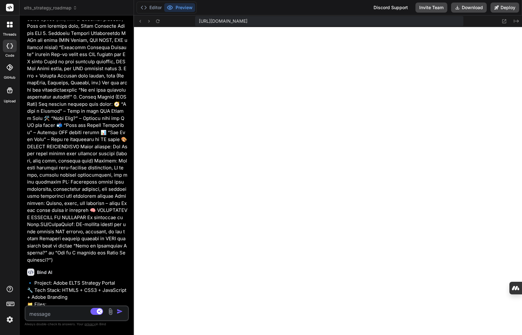
scroll to position [826, 0]
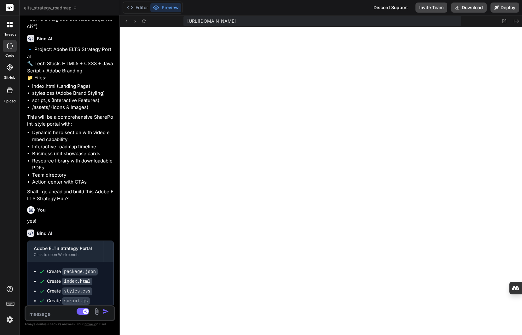
drag, startPoint x: 304, startPoint y: 55, endPoint x: 63, endPoint y: 62, distance: 241.3
click at [63, 62] on div "Bind AI Web Search Created with Pixso. Code Generator You Bind AI 🔹 Project: Ad…" at bounding box center [70, 175] width 100 height 320
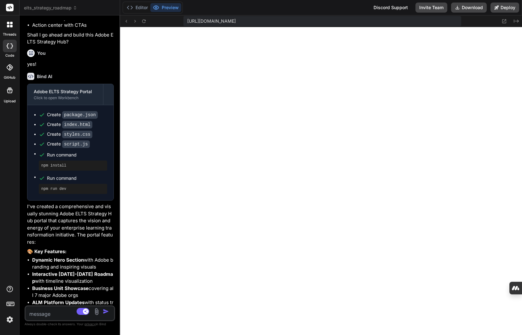
scroll to position [984, 0]
click at [96, 314] on img at bounding box center [96, 311] width 7 height 7
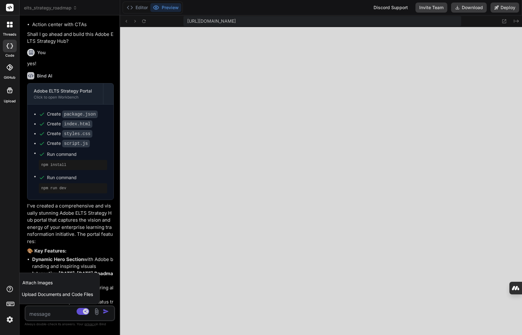
click at [43, 283] on span "Attach Images" at bounding box center [37, 283] width 30 height 6
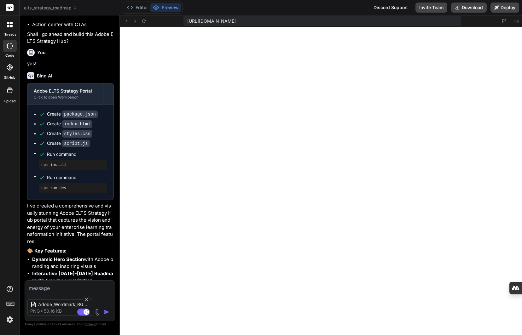
click at [56, 290] on textarea at bounding box center [62, 286] width 75 height 11
click at [87, 297] on icon at bounding box center [86, 299] width 5 height 5
click at [96, 312] on img at bounding box center [96, 311] width 7 height 7
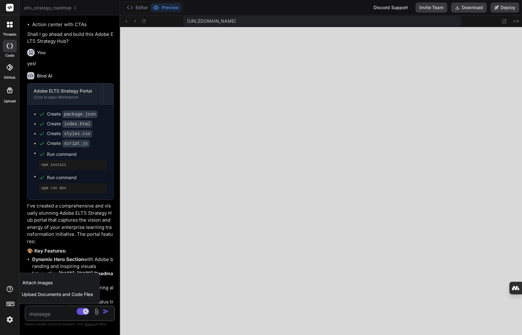
click at [50, 284] on span "Attach Images" at bounding box center [37, 283] width 30 height 6
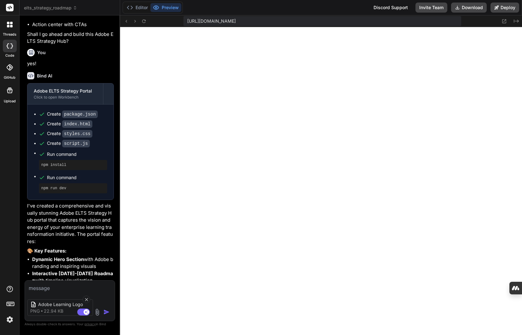
click at [41, 288] on textarea at bounding box center [62, 286] width 75 height 11
click at [51, 281] on textarea "Add this logo above "The Future of Learning Starts Here"" at bounding box center [62, 278] width 75 height 26
paste textarea "- Add this attached logo above "The Future of Learning Starts Here" - Change (-…"
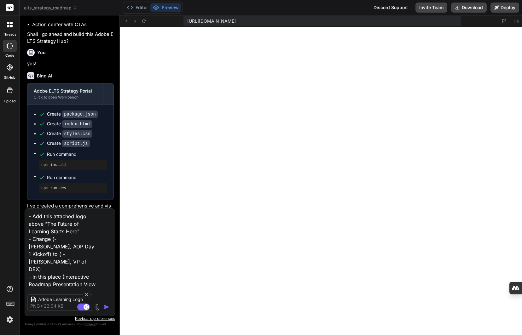
scroll to position [129, 0]
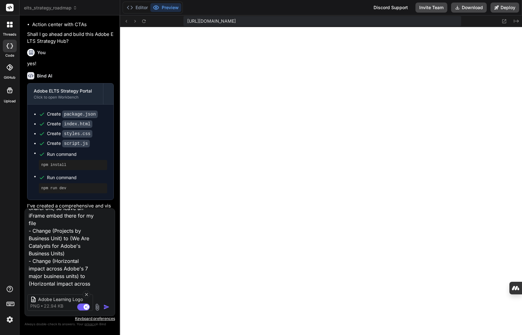
click at [106, 306] on img "button" at bounding box center [106, 307] width 6 height 6
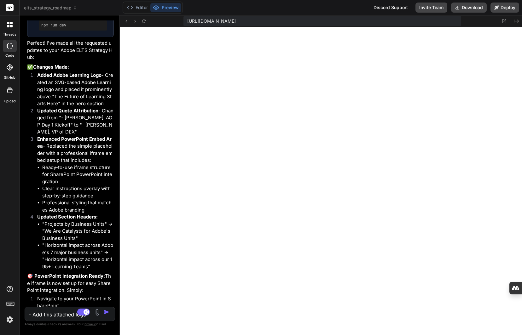
scroll to position [1852, 0]
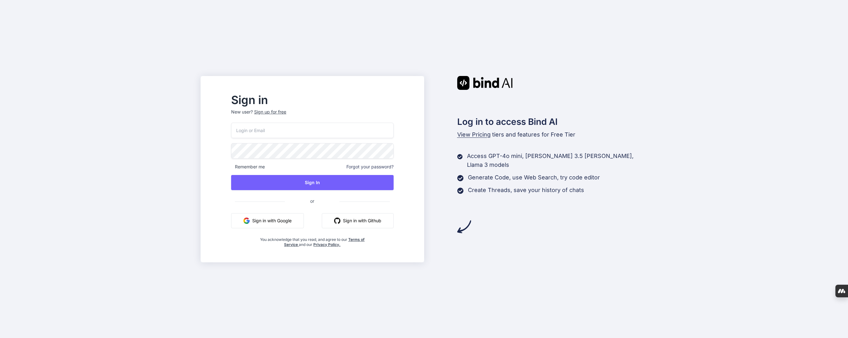
click at [278, 221] on button "Sign in with Google" at bounding box center [267, 220] width 73 height 15
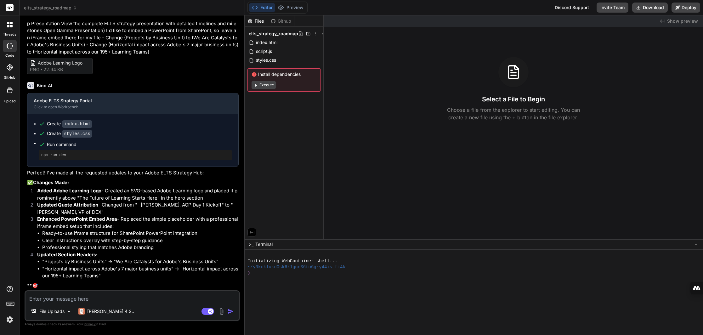
scroll to position [891, 0]
click at [521, 20] on span "Show preview" at bounding box center [682, 21] width 31 height 6
click at [378, 62] on div "Select a File to Begin Choose a file from the explorer to start editing. You ca…" at bounding box center [513, 89] width 379 height 64
click at [95, 299] on textarea at bounding box center [133, 296] width 214 height 11
click at [262, 43] on span "index.html" at bounding box center [266, 43] width 23 height 8
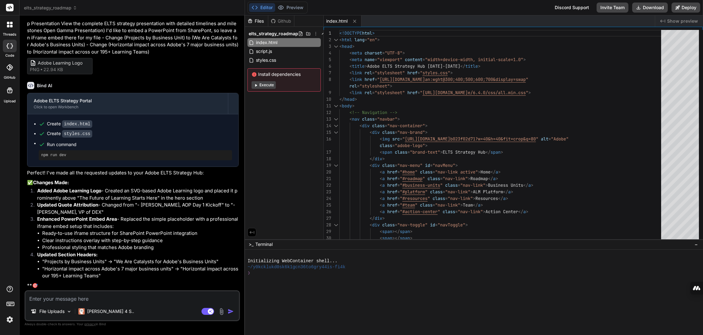
click at [521, 20] on span "Show preview" at bounding box center [682, 21] width 31 height 6
click at [277, 32] on span "elts_strategy_roadmap" at bounding box center [273, 34] width 49 height 6
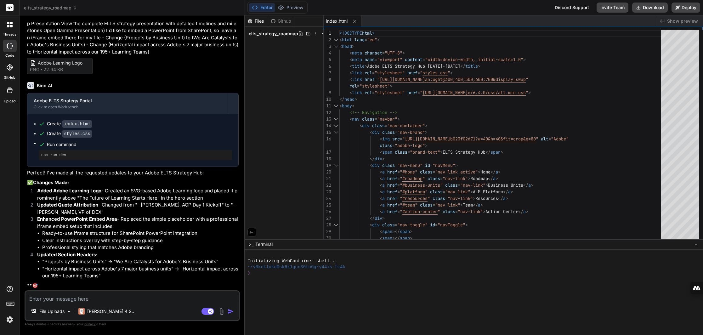
click at [277, 32] on span "elts_strategy_roadmap" at bounding box center [273, 34] width 49 height 6
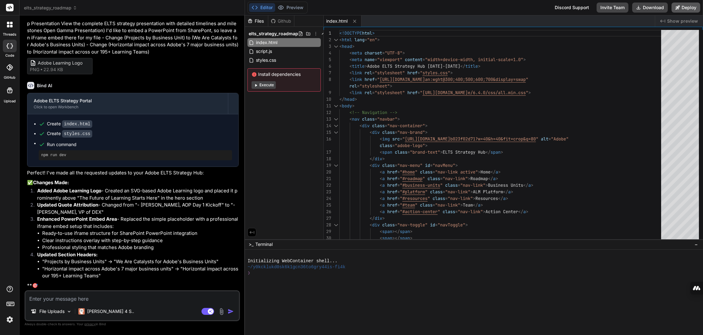
click at [521, 8] on button "Deploy" at bounding box center [686, 8] width 29 height 10
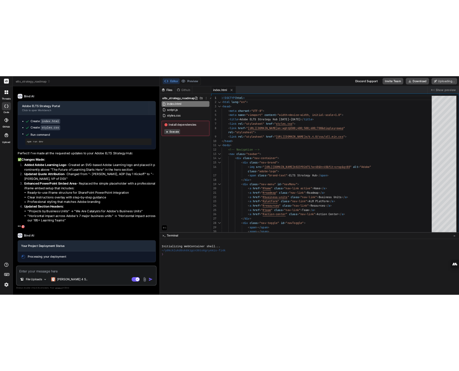
scroll to position [945, 0]
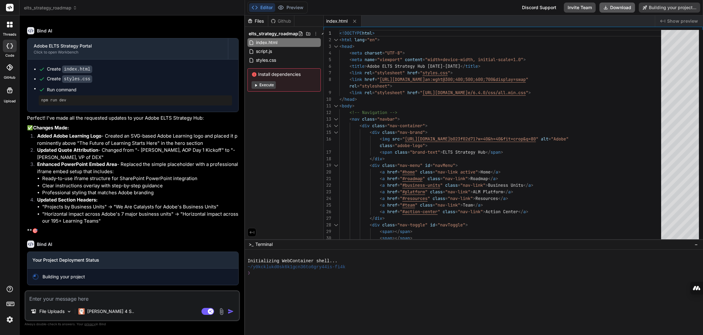
click at [521, 7] on button "Download" at bounding box center [618, 8] width 36 height 10
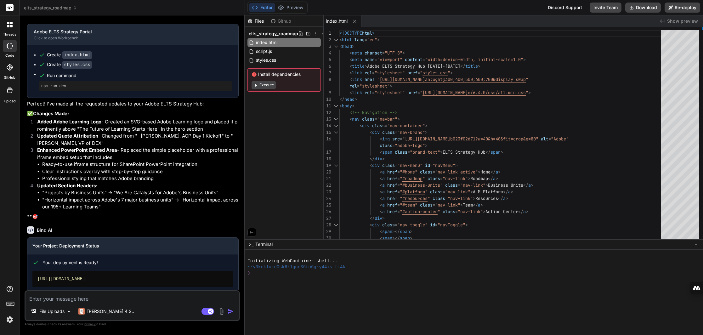
click at [458, 14] on div "Editor Preview Disabled until preview for your project is generated Discord Sup…" at bounding box center [474, 7] width 458 height 15
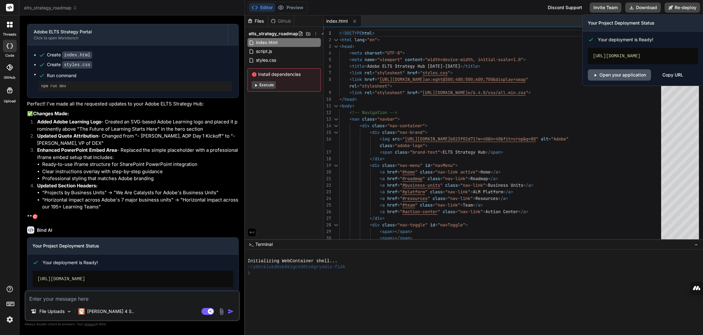
click at [521, 75] on link "Open your application" at bounding box center [619, 74] width 63 height 11
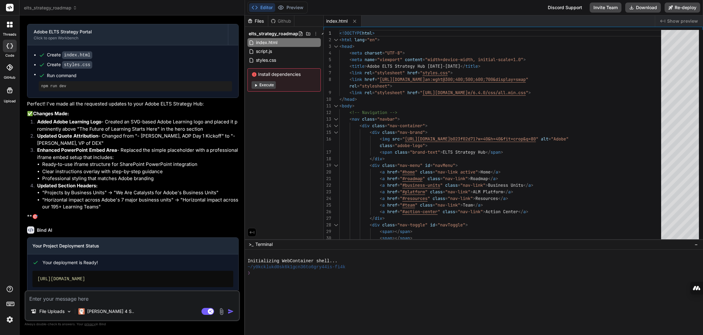
click at [112, 299] on textarea at bounding box center [133, 296] width 214 height 11
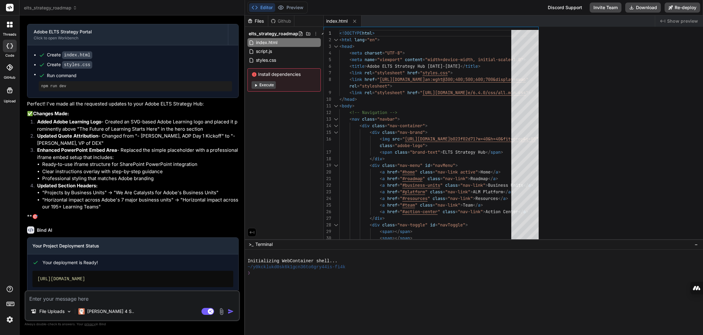
type textarea "x"
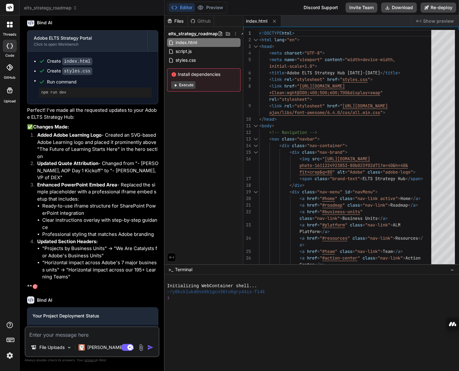
scroll to position [1337, 0]
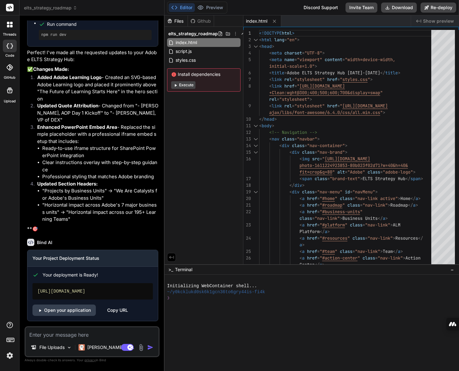
click at [62, 335] on textarea at bounding box center [92, 332] width 133 height 11
type textarea "T"
type textarea "x"
type textarea "Th"
type textarea "x"
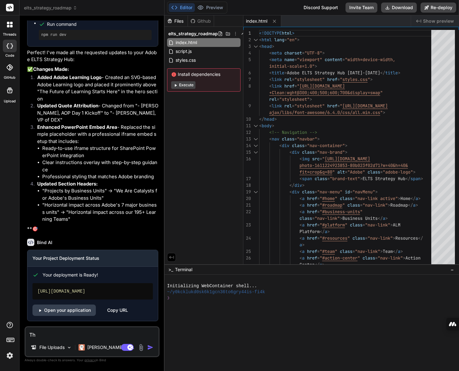
type textarea "Thi"
type textarea "x"
type textarea "This"
type textarea "x"
type textarea "This"
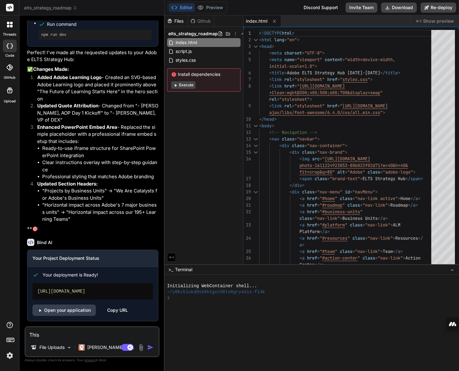
type textarea "x"
type textarea "This i"
type textarea "x"
type textarea "This is"
type textarea "x"
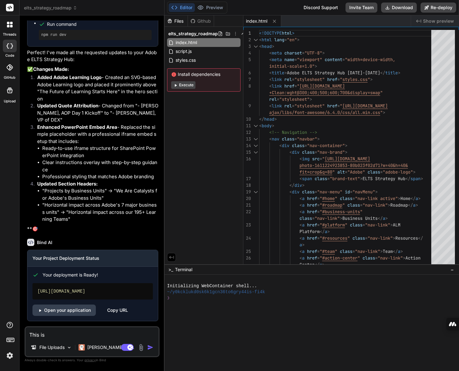
type textarea "This is"
type textarea "x"
type textarea "This is"
type textarea "x"
type textarea "This isn"
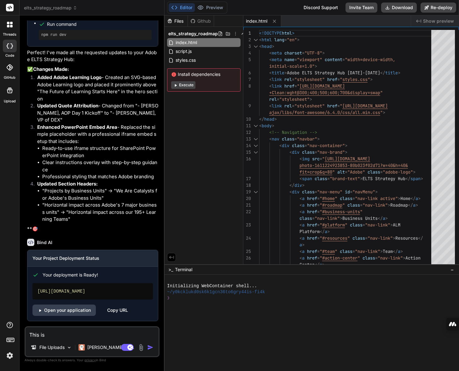
type textarea "x"
type textarea "This isn'"
type textarea "x"
type textarea "This isn't"
type textarea "x"
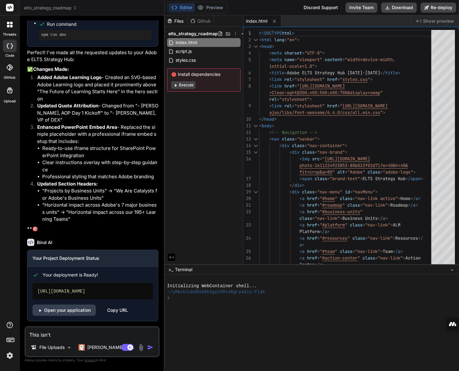
type textarea "This isn't"
type textarea "x"
type textarea "This isn't w"
type textarea "x"
type textarea "This isn't wo"
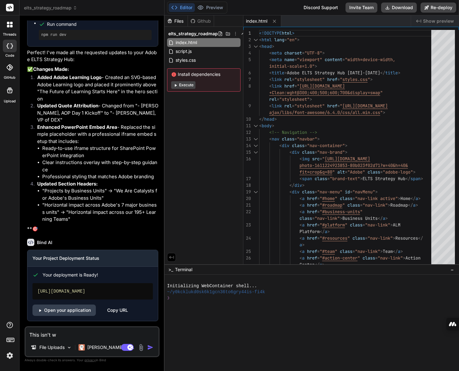
type textarea "x"
type textarea "This isn't wor"
type textarea "x"
type textarea "This isn't work"
type textarea "x"
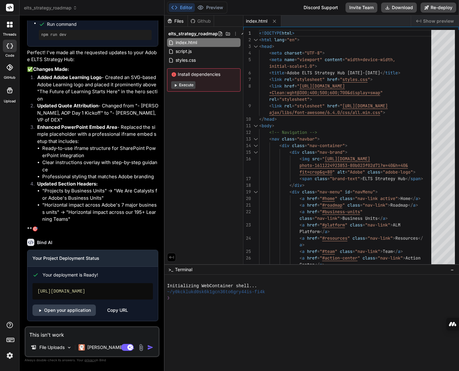
type textarea "This isn't worki"
type textarea "x"
type textarea "This isn't workin"
type textarea "x"
type textarea "This isn't working"
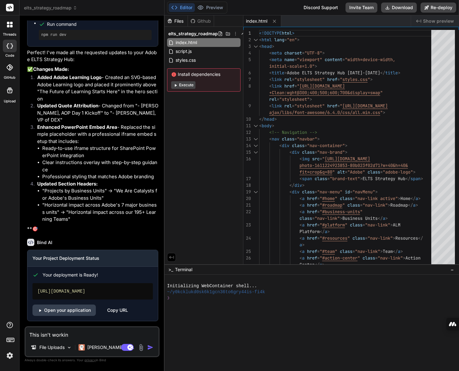
type textarea "x"
type textarea "This isn't working"
type textarea "x"
type textarea "This isn't working o"
type textarea "x"
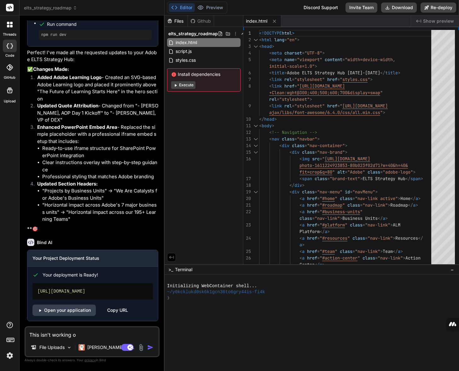
type textarea "This isn't working on"
type textarea "x"
type textarea "This isn't working on"
type textarea "x"
type textarea "This isn't working on m"
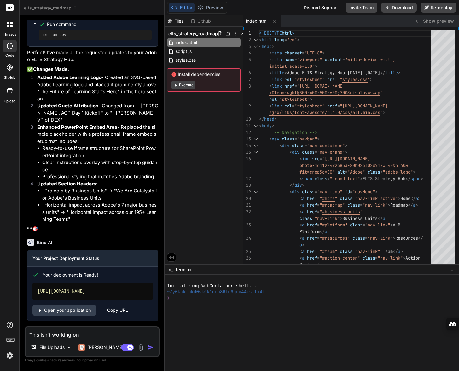
type textarea "x"
type textarea "This isn't working on my"
type textarea "x"
type textarea "This isn't working on my"
type textarea "x"
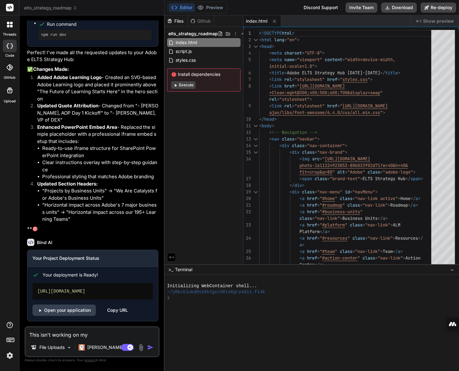
type textarea "This isn't working on my S"
type textarea "x"
type textarea "This isn't working on my Sh"
type textarea "x"
type textarea "This isn't working on my Sha"
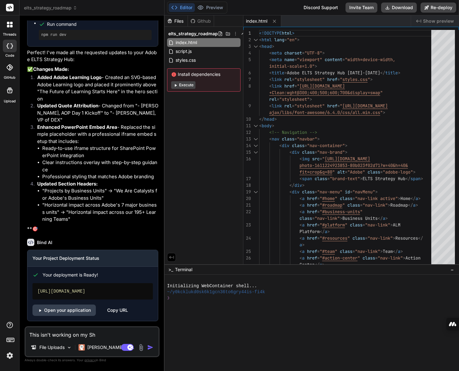
type textarea "x"
type textarea "This isn't working on my Shar"
type textarea "x"
type textarea "This isn't working on my Share"
type textarea "x"
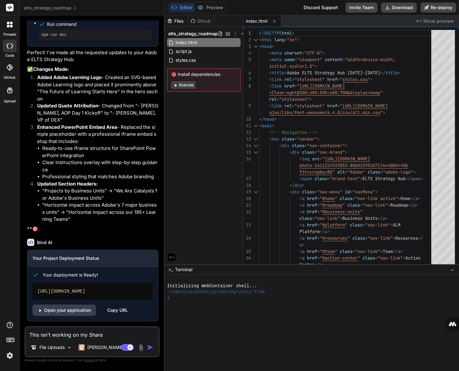
type textarea "This isn't working on my ShareP"
type textarea "x"
type textarea "This isn't working on my SharePo"
type textarea "x"
type textarea "This isn't working on my SharePoi"
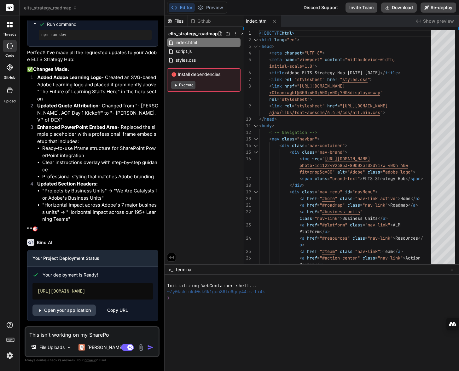
type textarea "x"
type textarea "This isn't working on my SharePoin"
type textarea "x"
type textarea "This isn't working on my SharePoint"
type textarea "x"
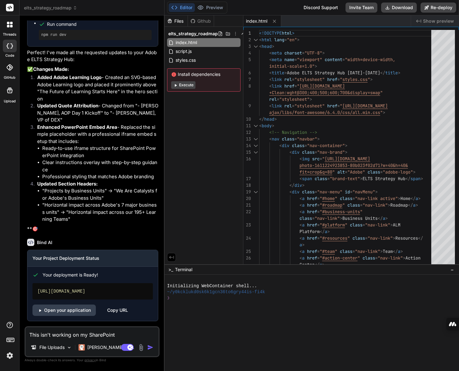
type textarea "This isn't working on my SharePoint"
type textarea "x"
type textarea "This isn't working on my SharePoint s"
type textarea "x"
type textarea "This isn't working on my SharePoint si"
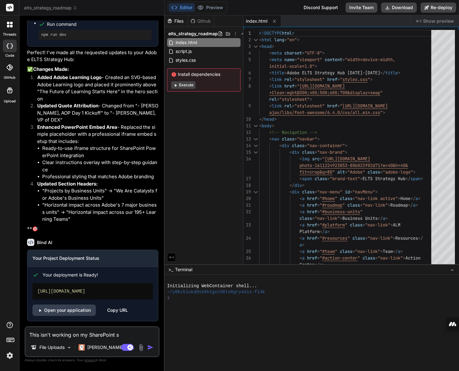
type textarea "x"
type textarea "This isn't working on my SharePoint sit"
type textarea "x"
type textarea "This isn't working on my SharePoint site"
type textarea "x"
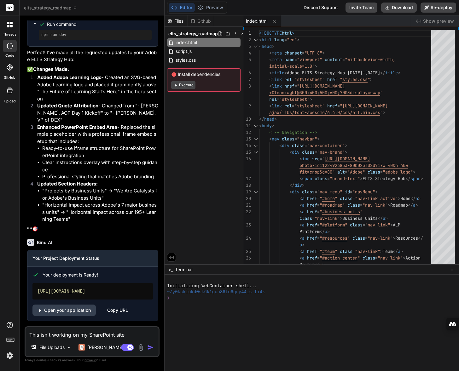
type textarea "This isn't working on my SharePoint site."
type textarea "x"
type textarea "This isn't working on my SharePoint site."
type textarea "x"
type textarea "This isn't working on my SharePoint site. I"
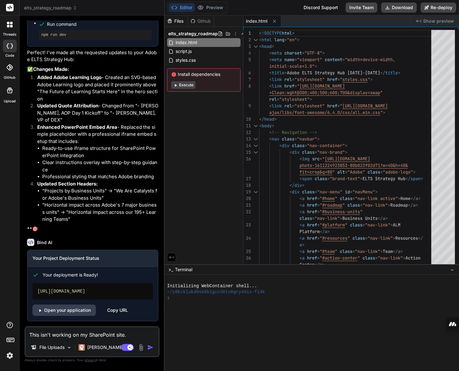
type textarea "x"
type textarea "This isn't working on my SharePoint site. I'"
type textarea "x"
type textarea "This isn't working on my SharePoint site. I"
type textarea "x"
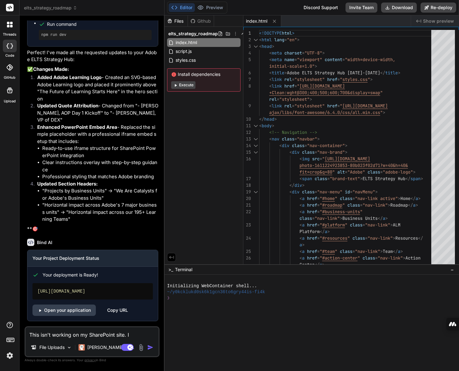
type textarea "This isn't working on my SharePoint site. I"
type textarea "x"
type textarea "This isn't working on my SharePoint site. I a"
type textarea "x"
type textarea "This isn't working on my SharePoint site. I ad"
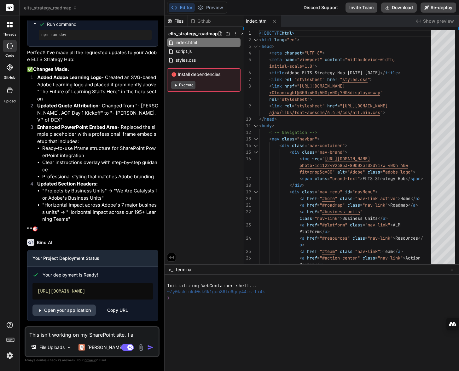
type textarea "x"
type textarea "This isn't working on my SharePoint site. I add"
type textarea "x"
type textarea "This isn't working on my SharePoint site. I adde"
type textarea "x"
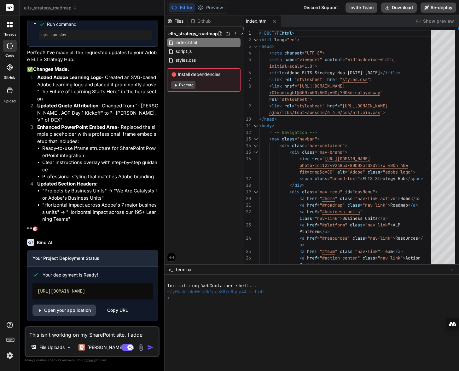
type textarea "This isn't working on my SharePoint site. I added"
type textarea "x"
type textarea "This isn't working on my SharePoint site. I added"
type textarea "x"
type textarea "This isn't working on my SharePoint site. I added t"
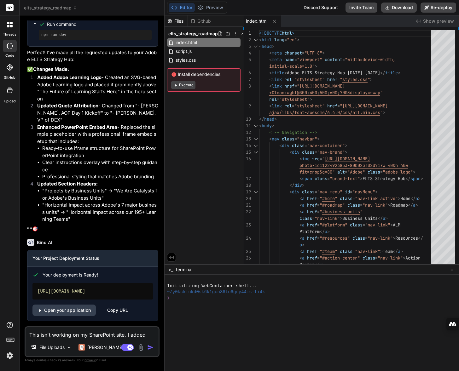
type textarea "x"
type textarea "This isn't working on my SharePoint site. I added th"
type textarea "x"
type textarea "This isn't working on my SharePoint site. I added the"
type textarea "x"
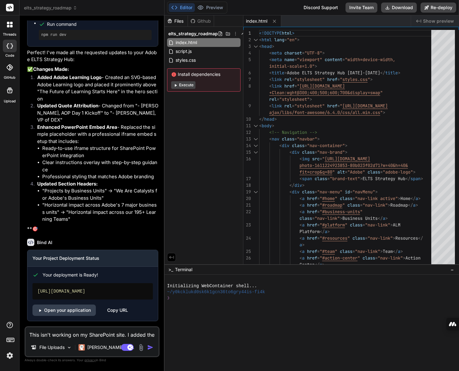
type textarea "This isn't working on my SharePoint site. I added the"
type textarea "x"
type textarea "This isn't working on my SharePoint site. I added the f"
type textarea "x"
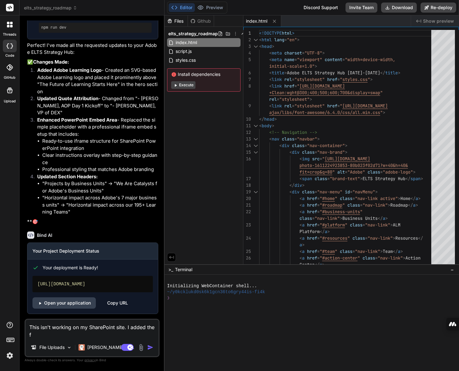
type textarea "This isn't working on my SharePoint site. I added the fo"
type textarea "x"
type textarea "This isn't working on my SharePoint site. I added the fol"
type textarea "x"
type textarea "This isn't working on my SharePoint site. I added the fold"
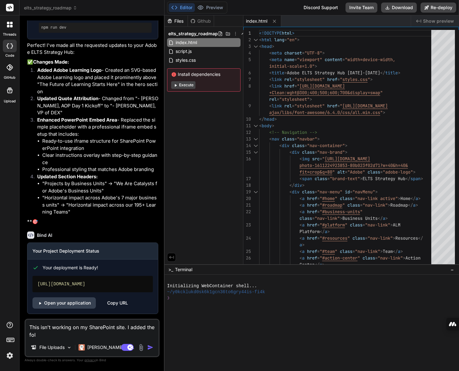
type textarea "x"
type textarea "This isn't working on my SharePoint site. I added the folde"
type textarea "x"
type textarea "This isn't working on my SharePoint site. I added the folder"
type textarea "x"
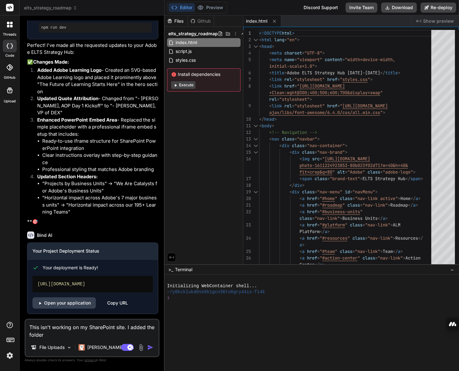
type textarea "This isn't working on my SharePoint site. I added the folder"
type textarea "x"
type textarea "This isn't working on my SharePoint site. I added the folder t"
type textarea "x"
type textarea "This isn't working on my SharePoint site. I added the folder to"
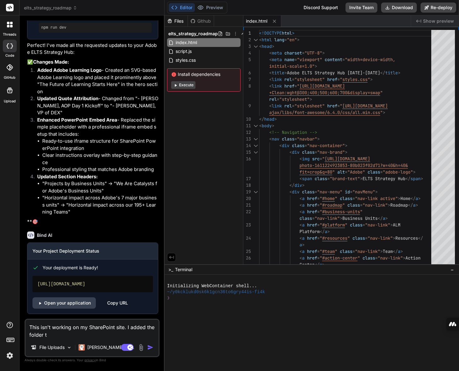
type textarea "x"
type textarea "This isn't working on my SharePoint site. I added the folder to"
type textarea "x"
type textarea "This isn't working on my SharePoint site. I added the folder to m"
type textarea "x"
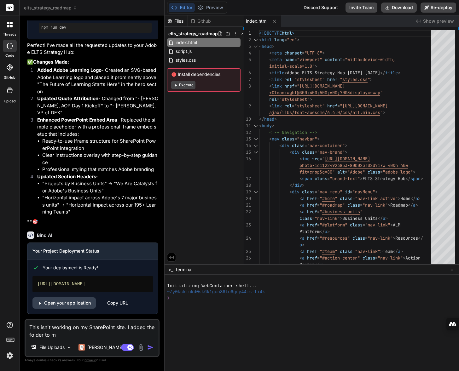
type textarea "This isn't working on my SharePoint site. I added the folder to my"
type textarea "x"
type textarea "This isn't working on my SharePoint site. I added the folder to my"
type textarea "x"
type textarea "This isn't working on my SharePoint site. I added the folder to my S"
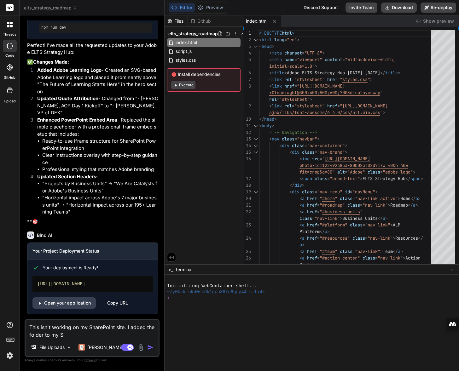
type textarea "x"
type textarea "This isn't working on my SharePoint site. I added the folder to my Si"
type textarea "x"
type textarea "This isn't working on my SharePoint site. I added the folder to my Sit"
type textarea "x"
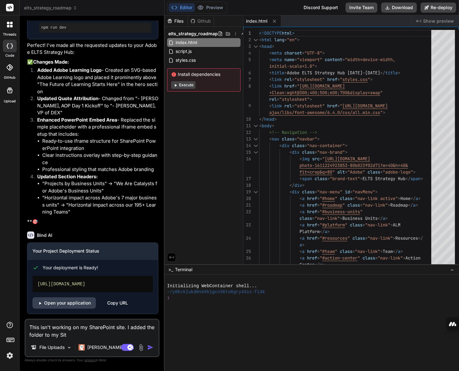
type textarea "This isn't working on my SharePoint site. I added the folder to my Site"
type textarea "x"
type textarea "This isn't working on my SharePoint site. I added the folder to my Site"
type textarea "x"
type textarea "This isn't working on my SharePoint site. I added the folder to my Site P"
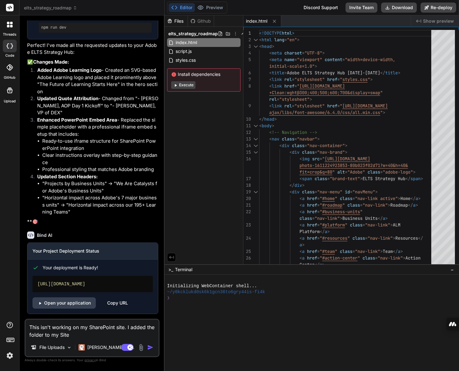
type textarea "x"
type textarea "This isn't working on my SharePoint site. I added the folder to my Site Pa"
type textarea "x"
type textarea "This isn't working on my SharePoint site. I added the folder to my Site Pag"
type textarea "x"
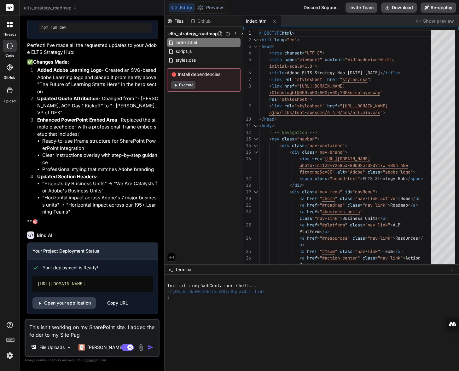
type textarea "This isn't working on my SharePoint site. I added the folder to my Site Page"
type textarea "x"
type textarea "This isn't working on my SharePoint site. I added the folder to my Site Pages"
type textarea "x"
type textarea "This isn't working on my SharePoint site. I added the folder to my Site Pages,"
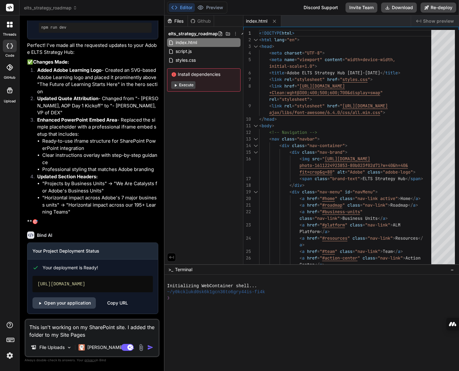
type textarea "x"
type textarea "This isn't working on my SharePoint site. I added the folder to my Site Pages,"
type textarea "x"
type textarea "This isn't working on my SharePoint site. I added the folder to my Site Pages, b"
type textarea "x"
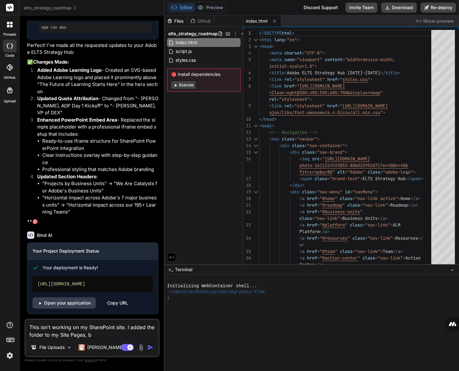
type textarea "This isn't working on my SharePoint site. I added the folder to my Site Pages, …"
type textarea "x"
type textarea "This isn't working on my SharePoint site. I added the folder to my Site Pages, …"
type textarea "x"
type textarea "This isn't working on my SharePoint site. I added the folder to my Site Pages, …"
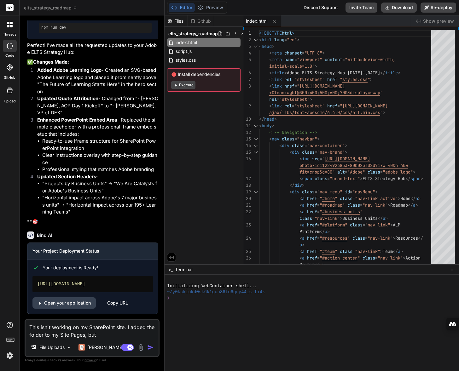
type textarea "x"
type textarea "This isn't working on my SharePoint site. I added the folder to my Site Pages, …"
type textarea "x"
type textarea "This isn't working on my SharePoint site. I added the folder to my Site Pages, …"
type textarea "x"
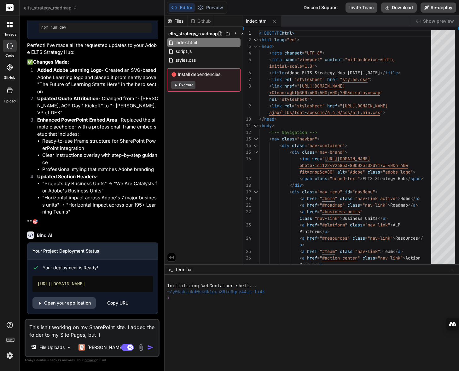
type textarea "This isn't working on my SharePoint site. I added the folder to my Site Pages, …"
type textarea "x"
type textarea "This isn't working on my SharePoint site. I added the folder to my Site Pages, …"
type textarea "x"
type textarea "This isn't working on my SharePoint site. I added the folder to my Site Pages, …"
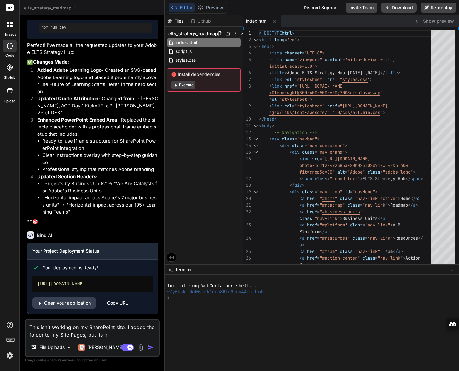
type textarea "x"
type textarea "This isn't working on my SharePoint site. I added the folder to my Site Pages, …"
type textarea "x"
type textarea "This isn't working on my SharePoint site. I added the folder to my Site Pages, …"
type textarea "x"
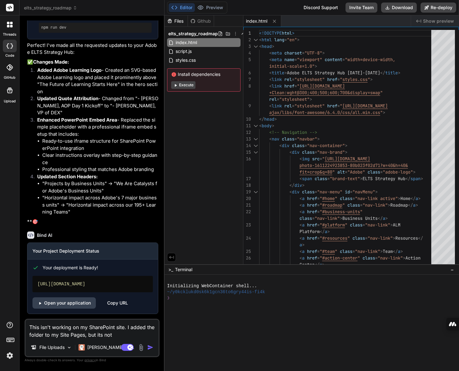
type textarea "This isn't working on my SharePoint site. I added the folder to my Site Pages, …"
type textarea "x"
type textarea "This isn't working on my SharePoint site. I added the folder to my Site Pages, …"
type textarea "x"
type textarea "This isn't working on my SharePoint site. I added the folder to my Site Pages, …"
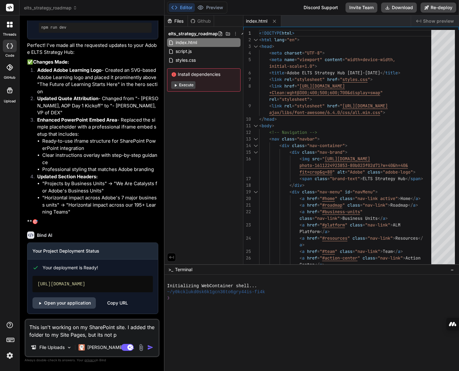
type textarea "x"
type textarea "This isn't working on my SharePoint site. I added the folder to my Site Pages, …"
type textarea "x"
type textarea "This isn't working on my SharePoint site. I added the folder to my Site Pages, …"
type textarea "x"
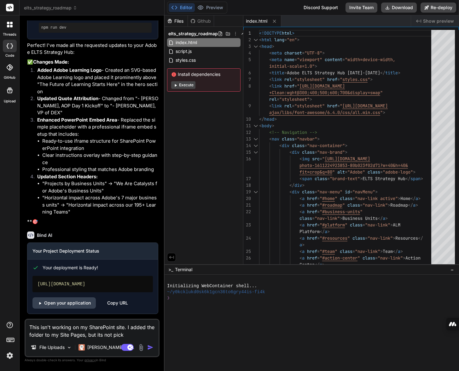
type textarea "This isn't working on my SharePoint site. I added the folder to my Site Pages, …"
click at [140, 335] on img at bounding box center [140, 347] width 7 height 7
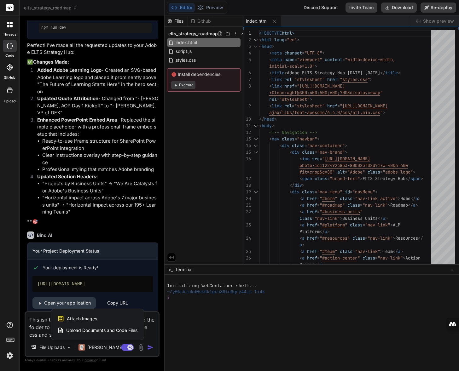
click at [96, 317] on span "Attach Images" at bounding box center [82, 319] width 30 height 6
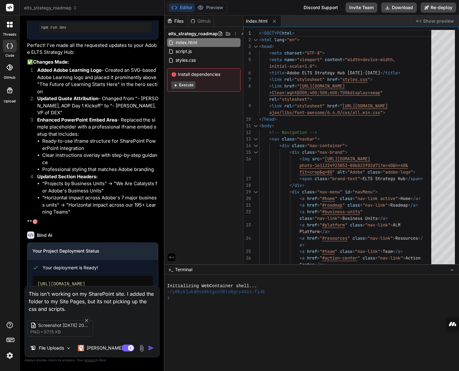
click at [65, 307] on textarea "This isn't working on my SharePoint site. I added the folder to my Site Pages, …" at bounding box center [92, 299] width 134 height 26
click at [151, 335] on img "button" at bounding box center [151, 348] width 6 height 6
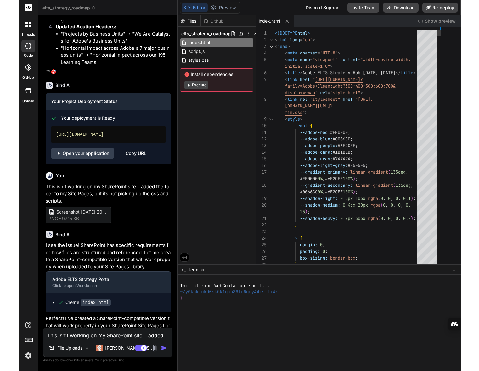
scroll to position [1643, 0]
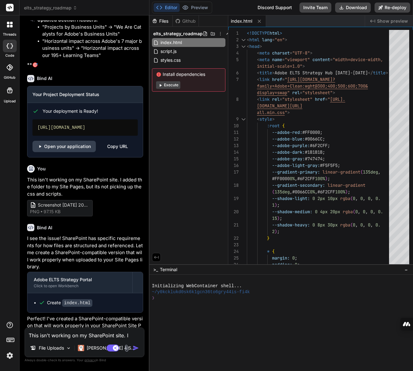
click at [8, 335] on div "threads code GitHub Upload" at bounding box center [10, 185] width 20 height 371
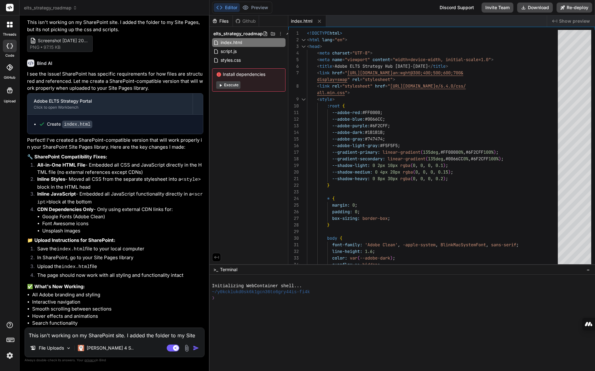
scroll to position [1390, 0]
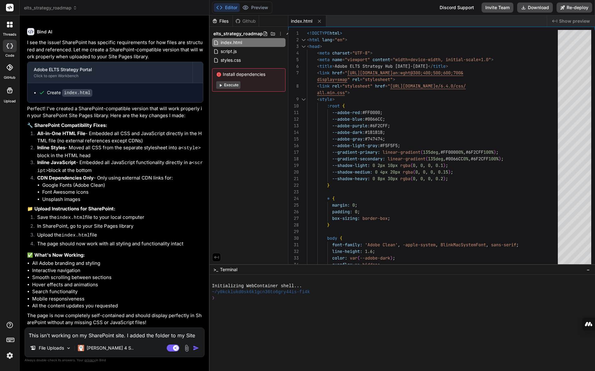
click at [82, 94] on code "index.html" at bounding box center [77, 93] width 30 height 8
click at [103, 94] on div "Create index.html" at bounding box center [118, 92] width 158 height 7
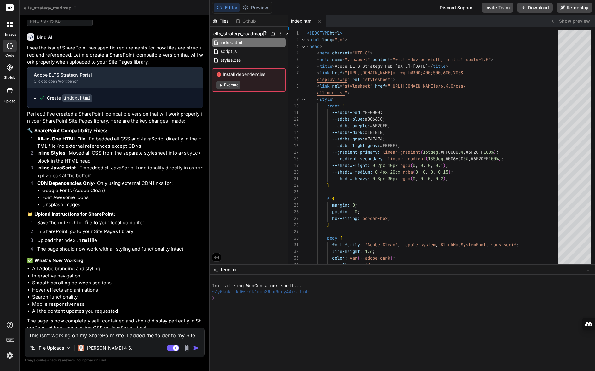
scroll to position [1359, 0]
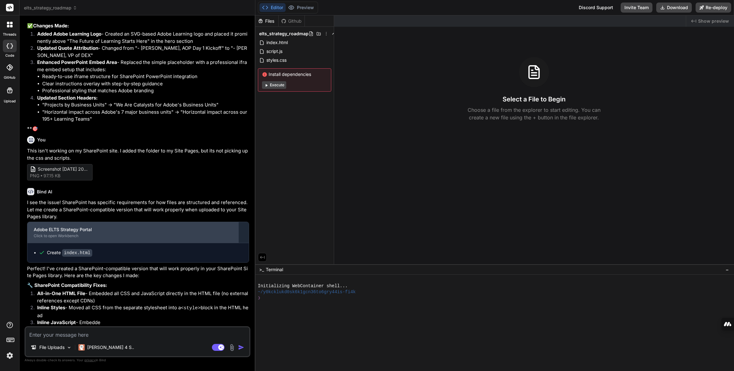
scroll to position [1013, 0]
click at [92, 235] on div "Click to open Workbench" at bounding box center [133, 234] width 198 height 5
click at [66, 226] on div "Adobe ELTS Strategy Portal" at bounding box center [133, 228] width 198 height 6
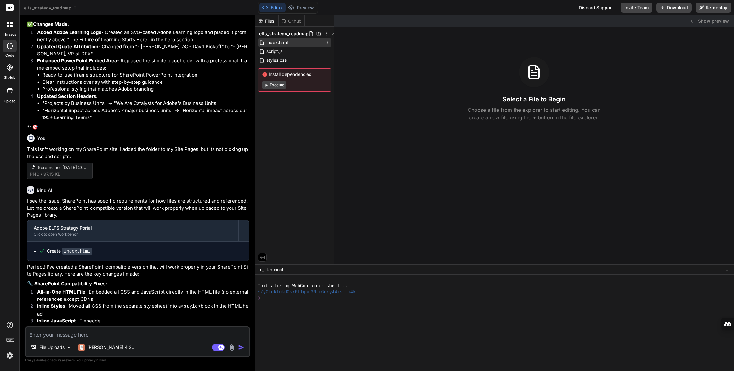
click at [287, 43] on span "index.html" at bounding box center [277, 43] width 23 height 8
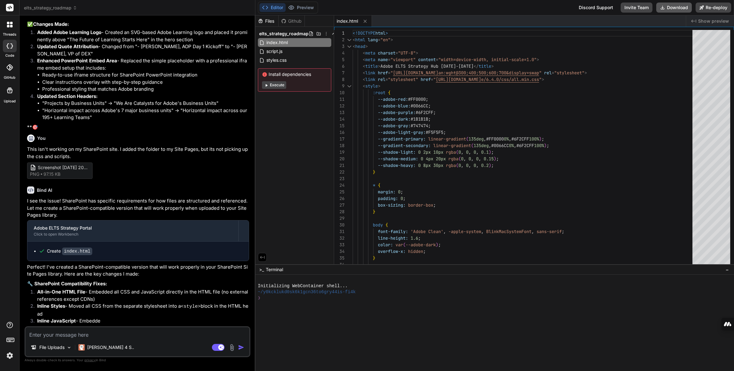
click at [594, 6] on button "Download" at bounding box center [674, 8] width 36 height 10
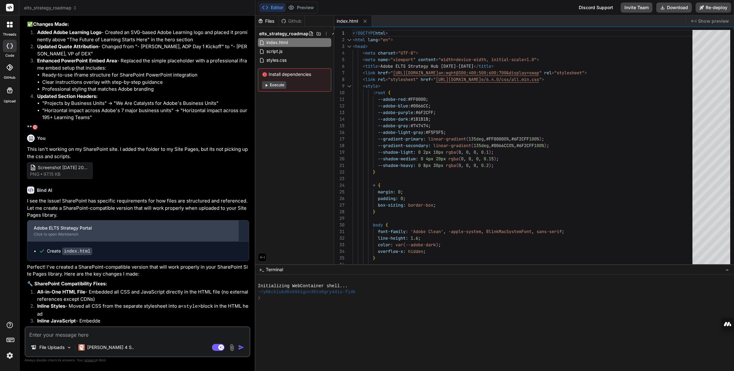
drag, startPoint x: 81, startPoint y: 234, endPoint x: 71, endPoint y: 231, distance: 9.9
click at [71, 231] on div "Adobe ELTS Strategy Portal" at bounding box center [133, 228] width 198 height 6
click at [47, 235] on div "Click to open Workbench" at bounding box center [133, 234] width 198 height 5
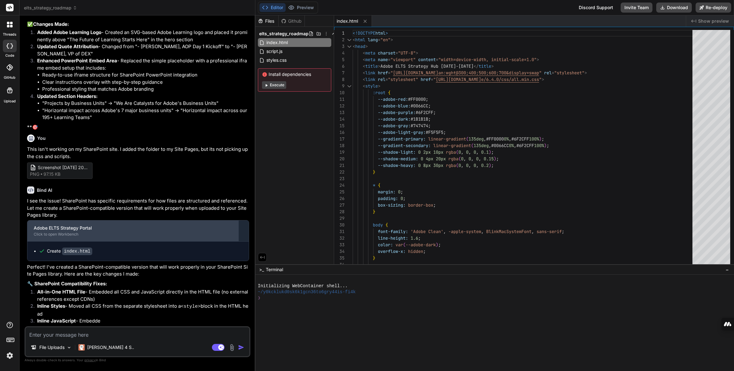
click at [47, 235] on div "Click to open Workbench" at bounding box center [133, 234] width 198 height 5
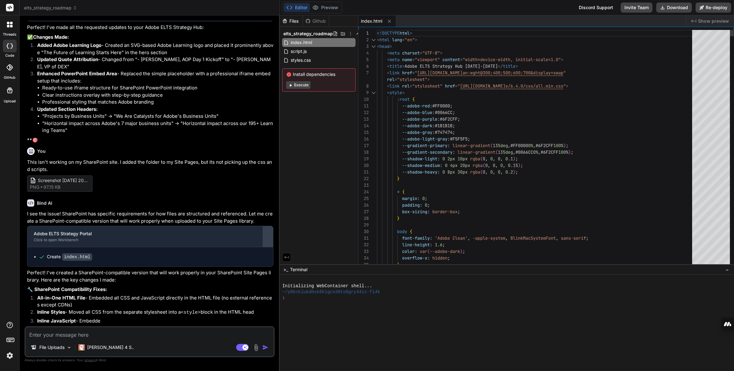
scroll to position [834, 0]
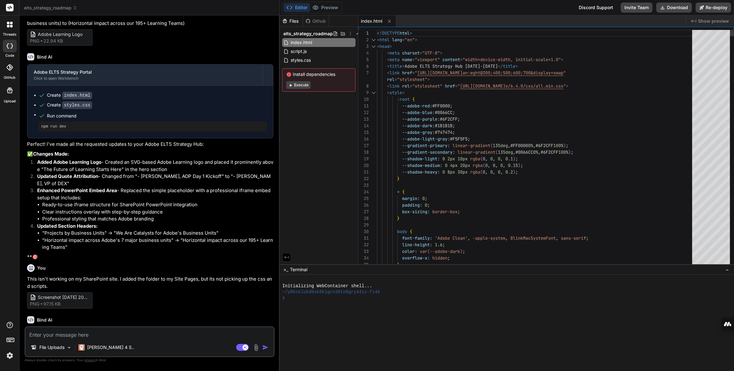
type textarea "x"
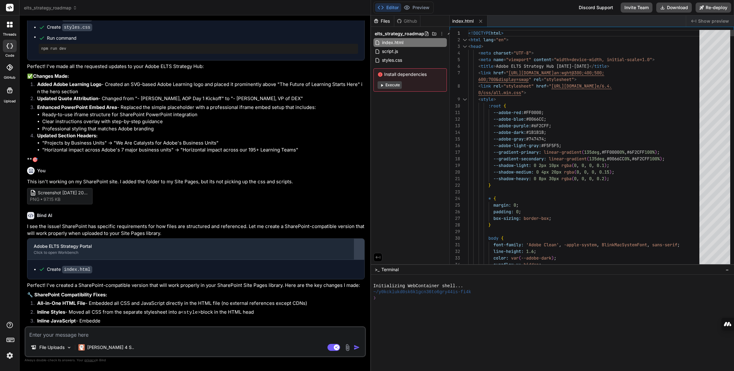
drag, startPoint x: 254, startPoint y: 231, endPoint x: 361, endPoint y: 242, distance: 106.9
click at [361, 242] on div "Bind AI Web Search Created with Pixso. Code Generator You Bind AI 🔹 Project: Ad…" at bounding box center [195, 193] width 351 height 356
click at [123, 332] on textarea at bounding box center [195, 332] width 339 height 11
type textarea "w"
type textarea "x"
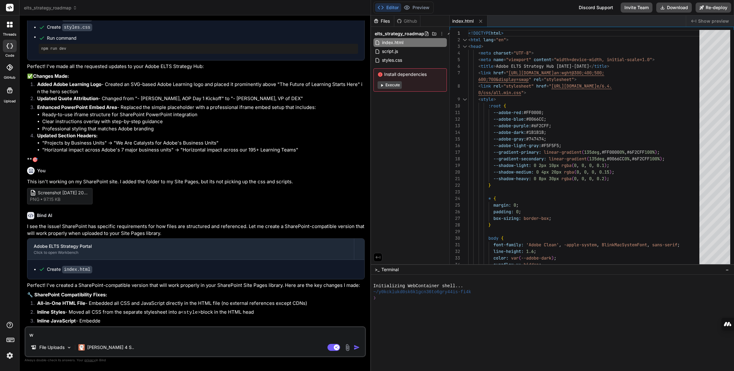
type textarea "wh"
type textarea "x"
type textarea "whe"
type textarea "x"
type textarea "wher"
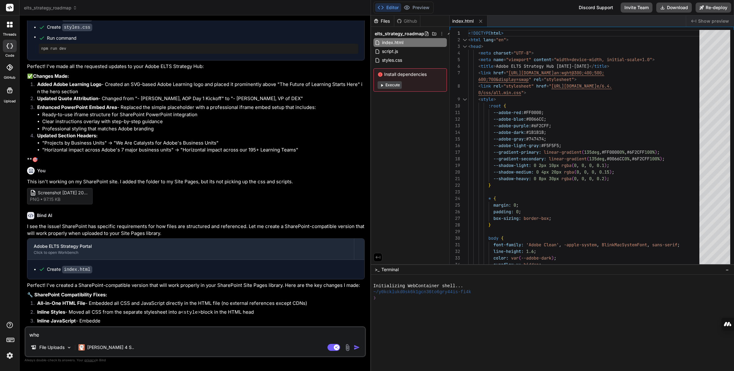
type textarea "x"
type textarea "where"
type textarea "x"
type textarea "where"
type textarea "x"
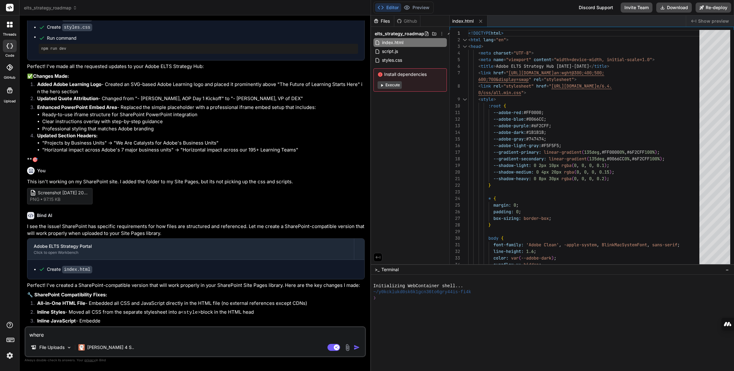
type textarea "where i"
type textarea "x"
type textarea "where is"
type textarea "x"
type textarea "where is"
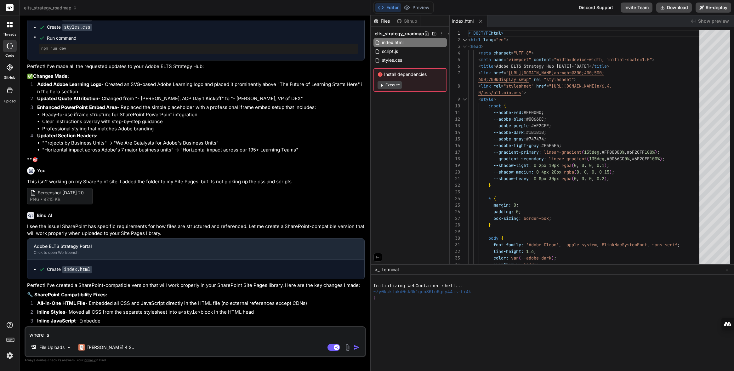
type textarea "x"
type textarea "where is i"
type textarea "x"
type textarea "where is it"
type textarea "x"
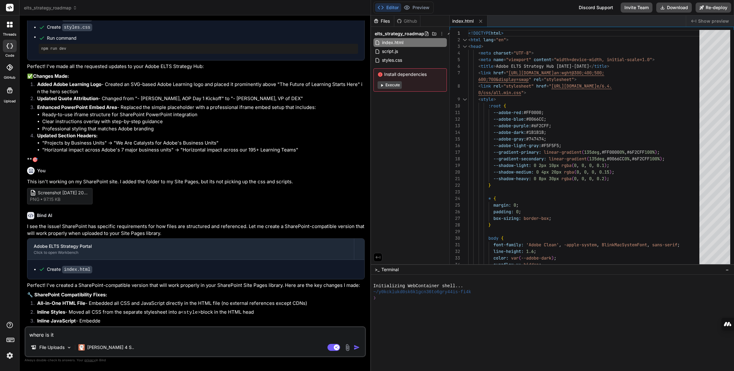
type textarea "where is it?"
type textarea "x"
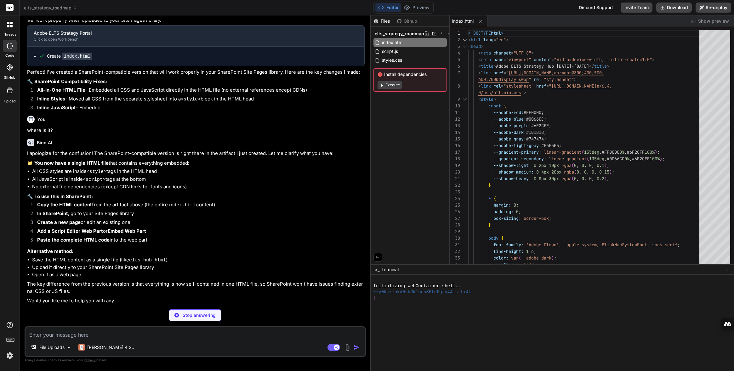
scroll to position [1025, 0]
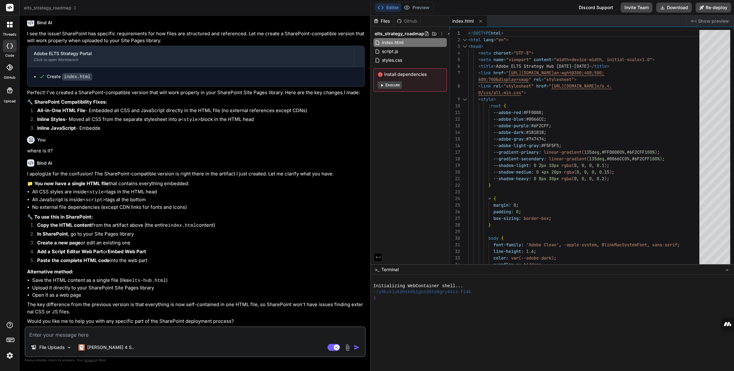
type textarea "x"
click at [391, 33] on span "elts_strategy_roadmap" at bounding box center [399, 34] width 49 height 6
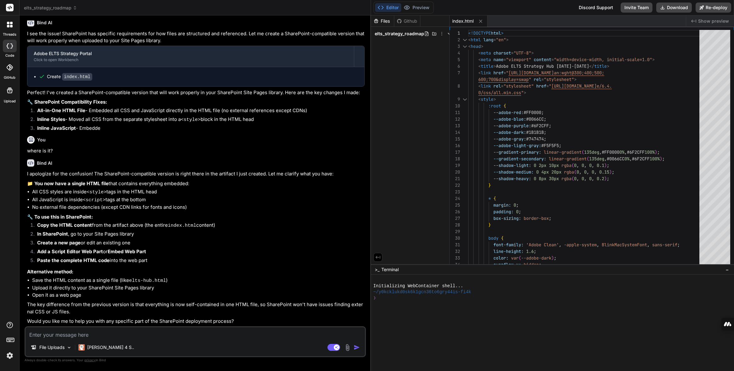
click at [391, 33] on span "elts_strategy_roadmap" at bounding box center [399, 34] width 49 height 6
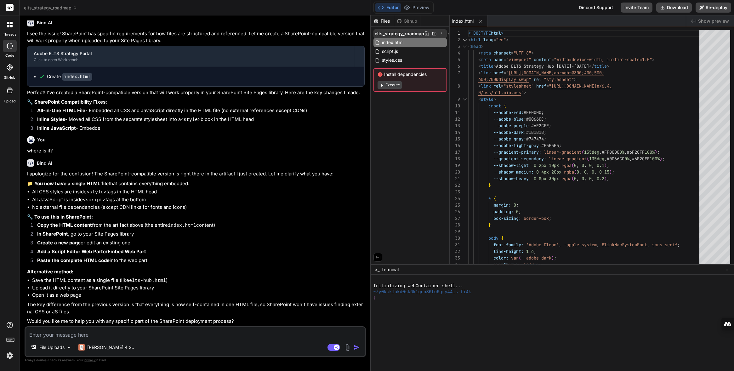
click at [391, 32] on span "elts_strategy_roadmap" at bounding box center [399, 34] width 49 height 6
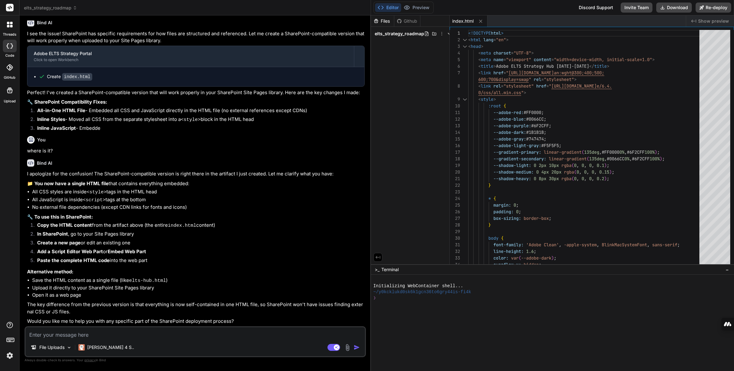
click at [140, 333] on textarea at bounding box center [195, 332] width 339 height 11
type textarea "w"
type textarea "x"
type textarea "wh"
type textarea "x"
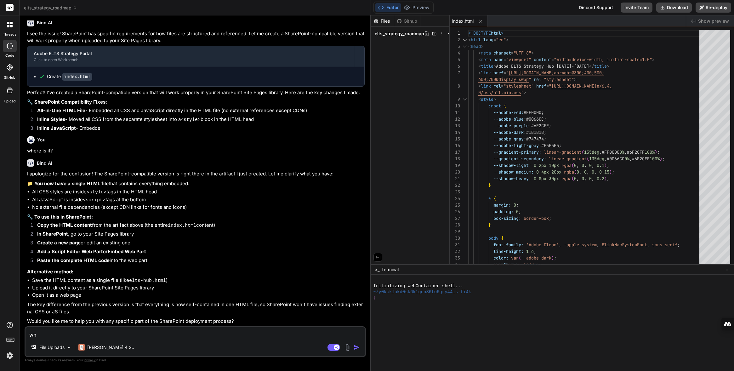
type textarea "wha"
type textarea "x"
type textarea "what"
type textarea "x"
type textarea "what"
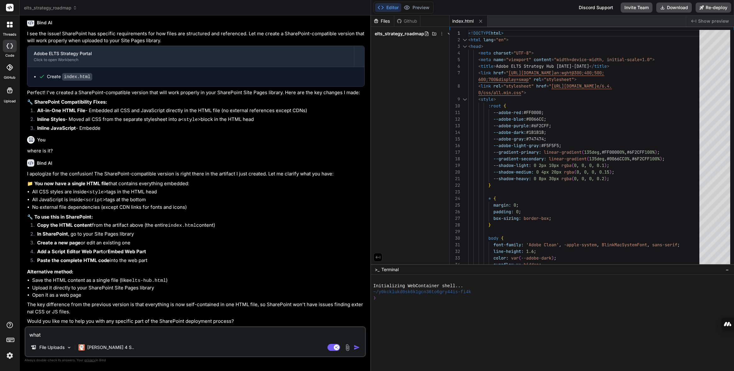
type textarea "x"
type textarea "what i"
type textarea "x"
type textarea "what is"
type textarea "x"
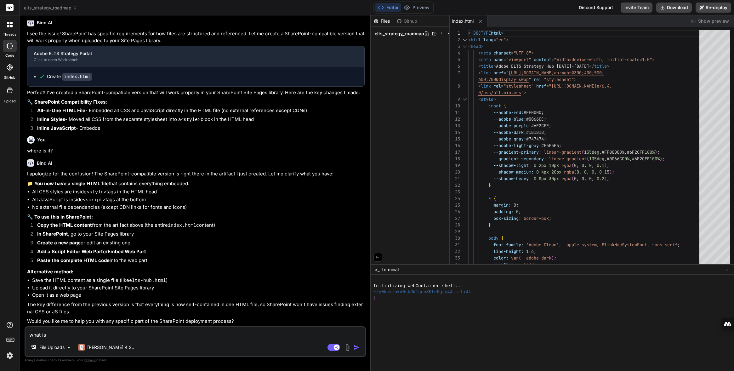
type textarea "what is"
type textarea "x"
type textarea "what is t"
type textarea "x"
type textarea "what is th"
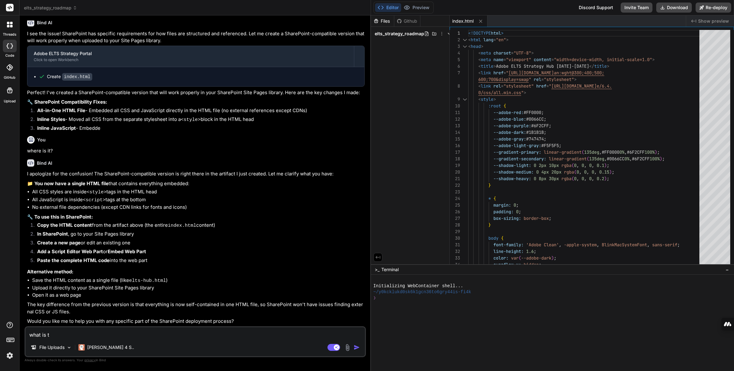
type textarea "x"
type textarea "what is the"
type textarea "x"
type textarea "what is the"
type textarea "x"
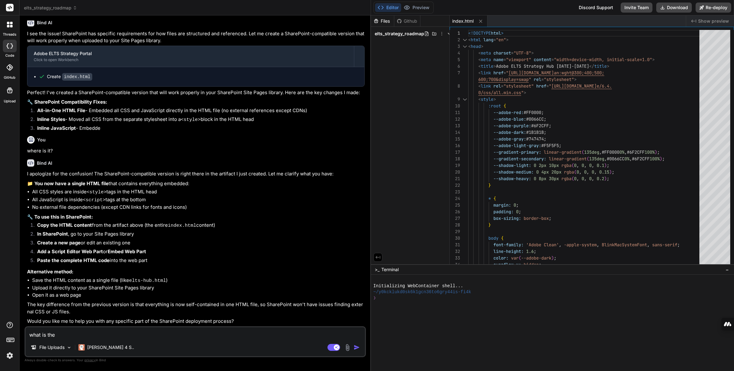
type textarea "what is the a"
type textarea "x"
type textarea "what is the ar"
type textarea "x"
type textarea "what is the art"
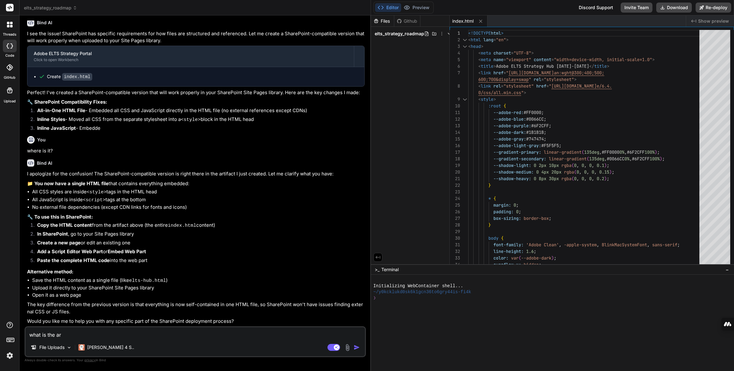
type textarea "x"
type textarea "what is the arti"
type textarea "x"
type textarea "what is the artif"
type textarea "x"
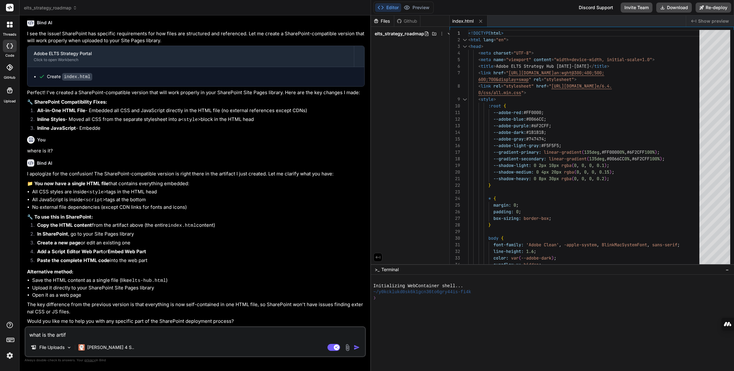
type textarea "what is the artifa"
type textarea "x"
type textarea "what is the artifac"
type textarea "x"
type textarea "what is the artifact"
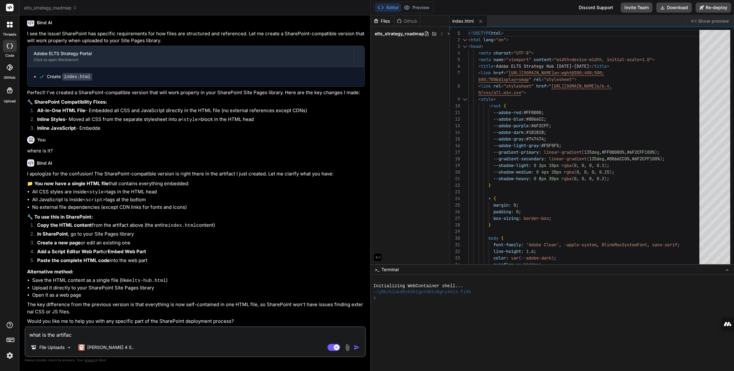
type textarea "x"
type textarea "what is the artifact"
type textarea "x"
type textarea "what is the artifact c"
type textarea "x"
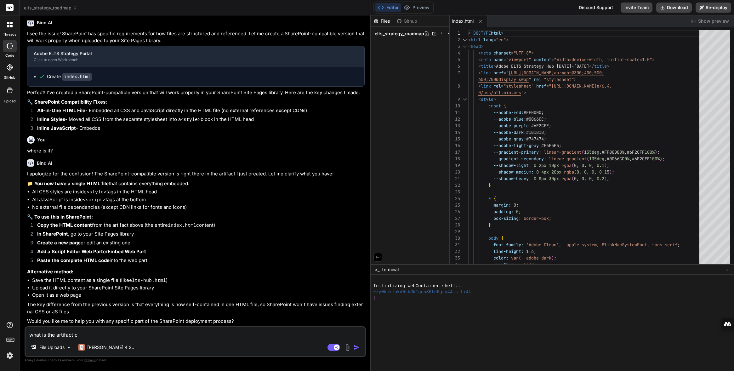
type textarea "what is the artifact ca"
type textarea "x"
type textarea "what is the artifact cal"
type textarea "x"
type textarea "what is the artifact call"
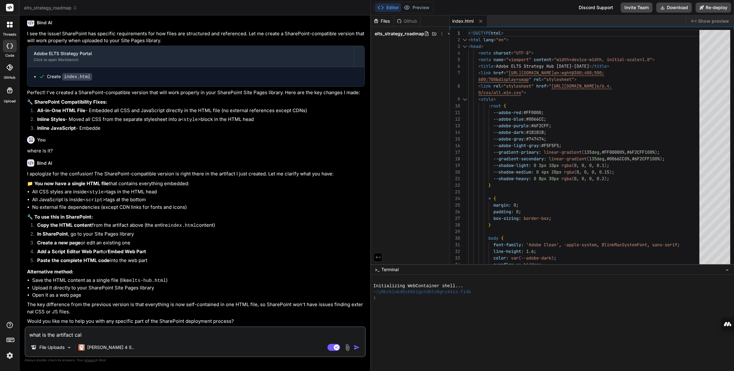
type textarea "x"
type textarea "what is the artifact calle"
type textarea "x"
type textarea "what is the artifact called"
type textarea "x"
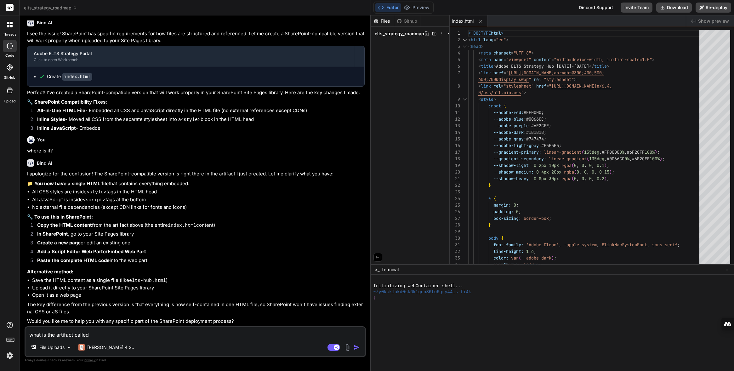
type textarea "what is the artifact called?"
type textarea "x"
type textarea "what is the artifact called?"
type textarea "x"
type textarea "what is the artifact called? I"
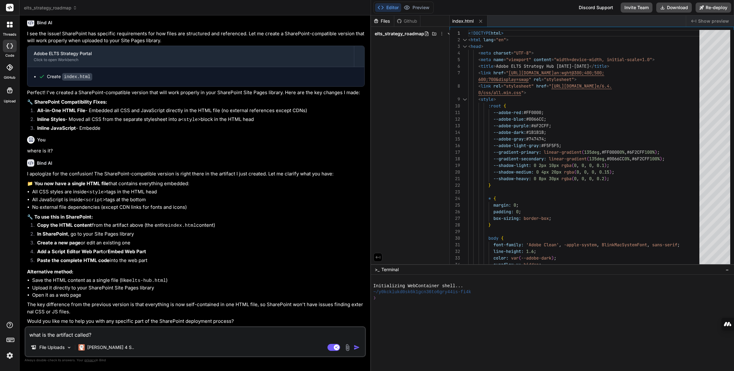
type textarea "x"
type textarea "what is the artifact called? I"
type textarea "x"
type textarea "what is the artifact called? I c"
type textarea "x"
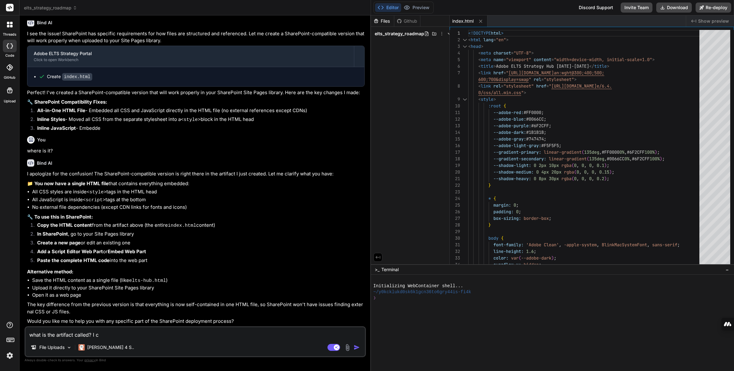
type textarea "what is the artifact called? I ca"
type textarea "x"
type textarea "what is the artifact called? I can"
type textarea "x"
type textarea "what is the artifact called? I can'"
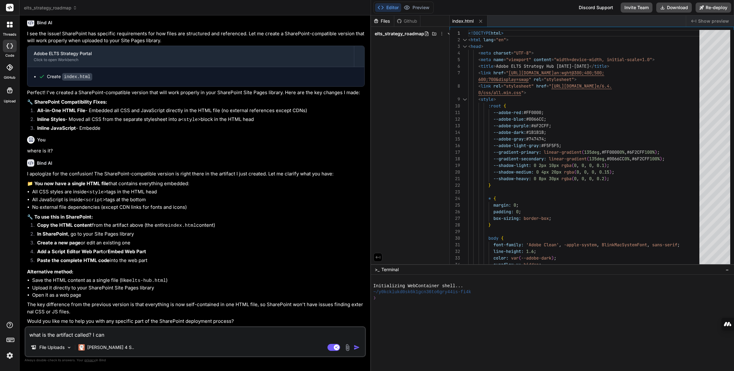
type textarea "x"
type textarea "what is the artifact called? I can't"
type textarea "x"
type textarea "what is the artifact called? I can't"
type textarea "x"
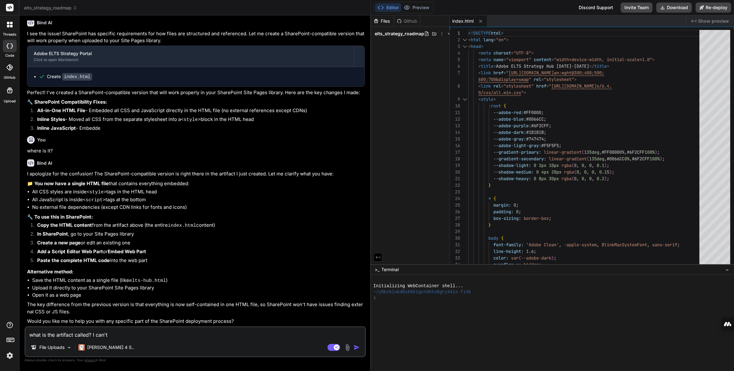
type textarea "what is the artifact called? I can't s"
type textarea "x"
type textarea "what is the artifact called? I can't se"
type textarea "x"
type textarea "what is the artifact called? I can't see"
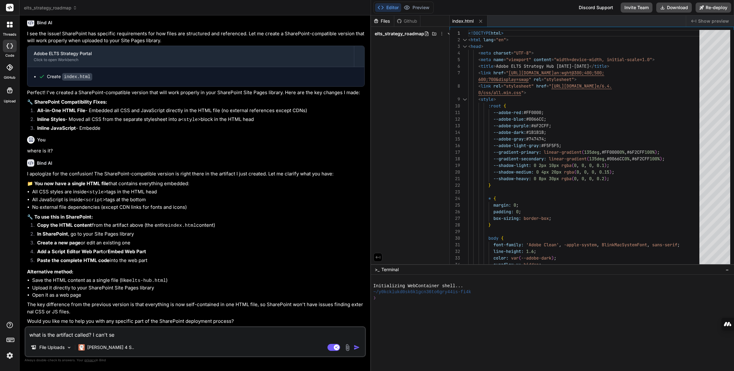
type textarea "x"
type textarea "what is the artifact called? I can't see"
type textarea "x"
type textarea "what is the artifact called? I can't see i"
type textarea "x"
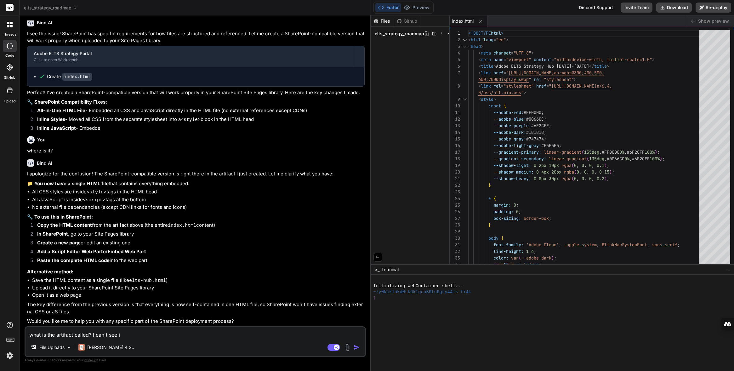
type textarea "what is the artifact called? I can't see it"
type textarea "x"
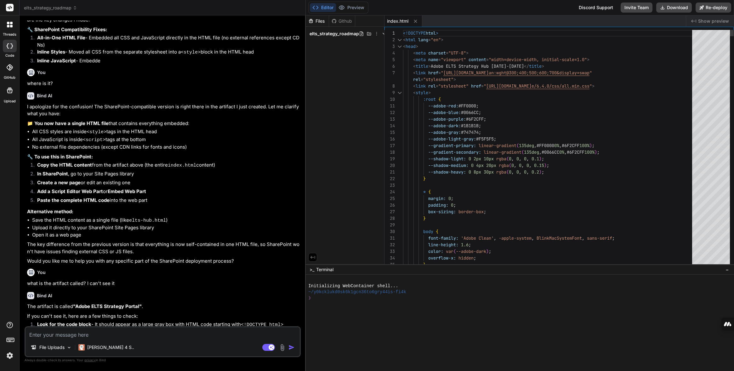
scroll to position [1236, 0]
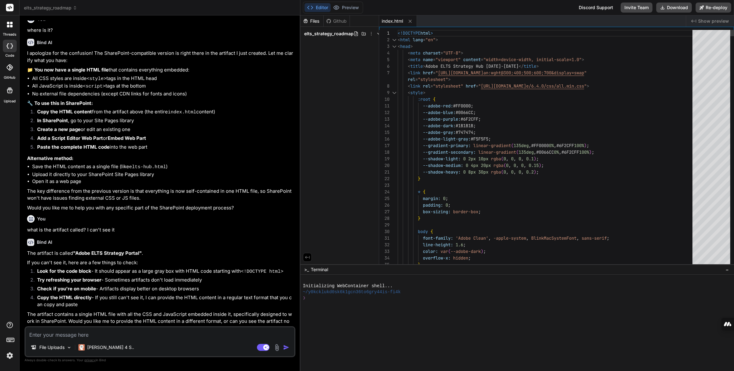
drag, startPoint x: 370, startPoint y: 210, endPoint x: 375, endPoint y: 85, distance: 125.1
click at [288, 203] on div "Bind AI Web Search Created with Pixso. Code Generator You Bind AI 🔹 Project: Ad…" at bounding box center [160, 193] width 281 height 356
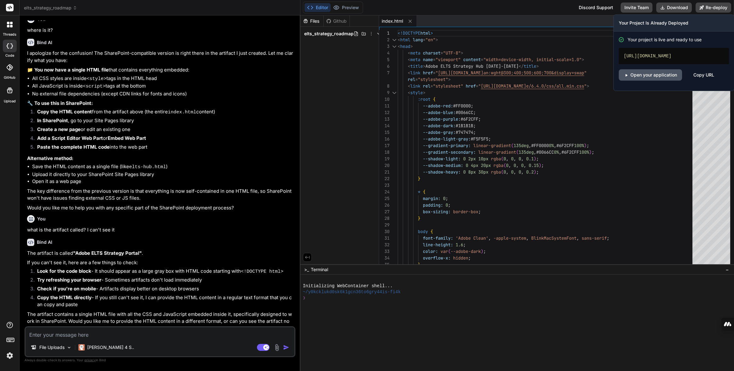
click at [594, 74] on link "Open your application" at bounding box center [650, 74] width 63 height 11
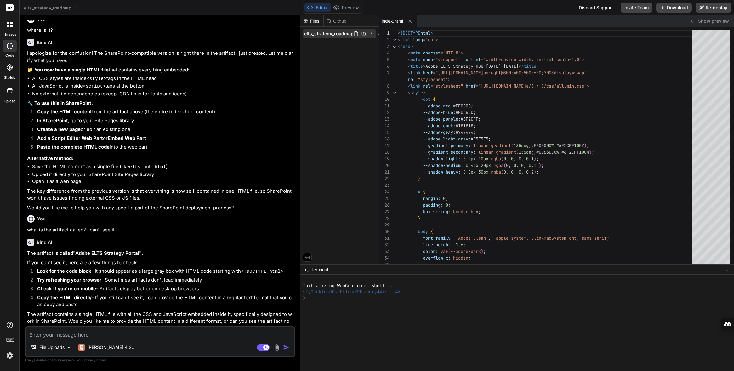
click at [376, 34] on icon at bounding box center [378, 33] width 5 height 5
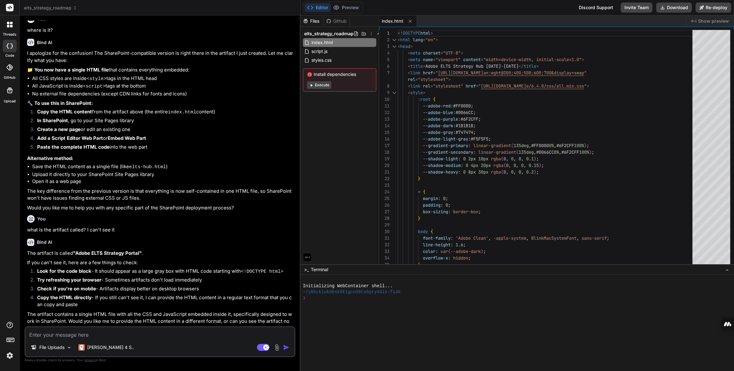
click at [331, 140] on div "Files Github elts_strategy_roadmap index.html script.js styles.css Install depe…" at bounding box center [339, 139] width 79 height 249
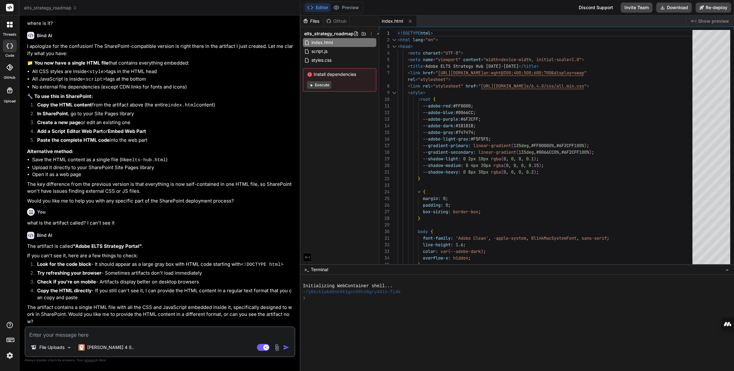
scroll to position [1248, 0]
click at [59, 336] on textarea at bounding box center [160, 332] width 269 height 11
click at [276, 349] on img at bounding box center [276, 347] width 7 height 7
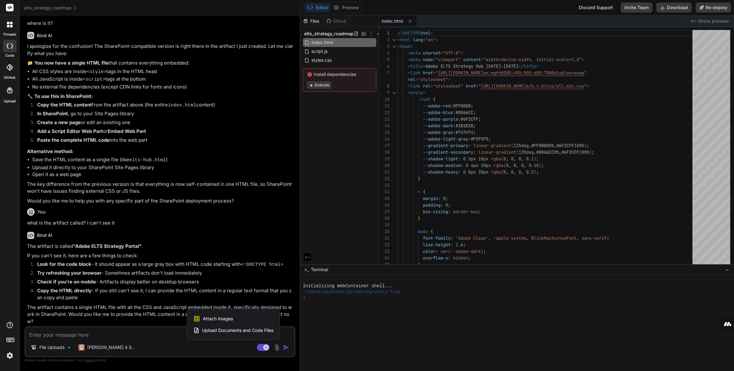
click at [234, 320] on div "Attach Images Image attachments are only supported in Claude and Gemini models." at bounding box center [233, 319] width 80 height 12
type textarea "x"
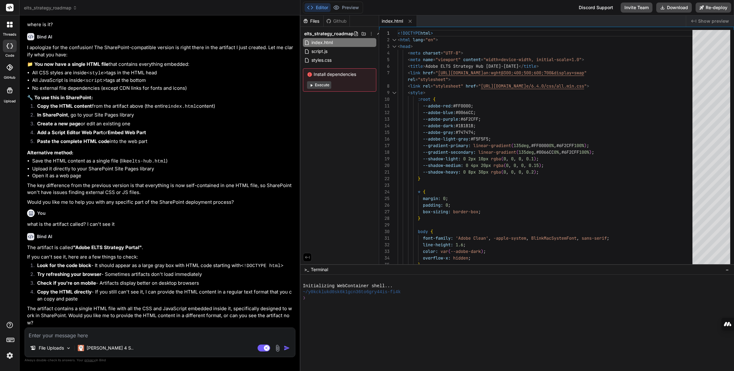
scroll to position [1247, 0]
type input "C:\fakepath\Screenshot [DATE] 203741.png"
type textarea "x"
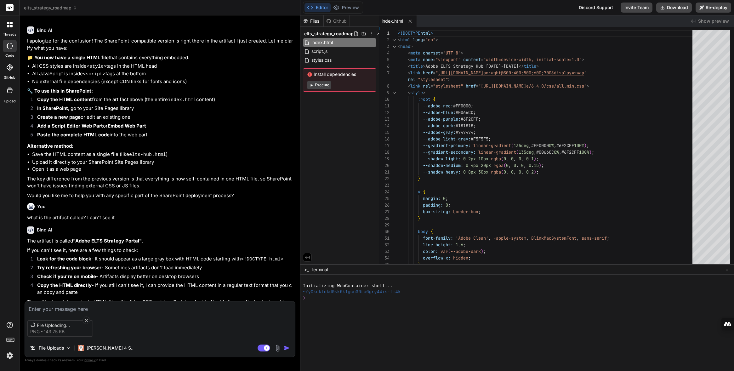
click at [67, 309] on textarea at bounding box center [160, 306] width 270 height 11
type textarea "I"
type textarea "x"
type textarea "I"
type textarea "x"
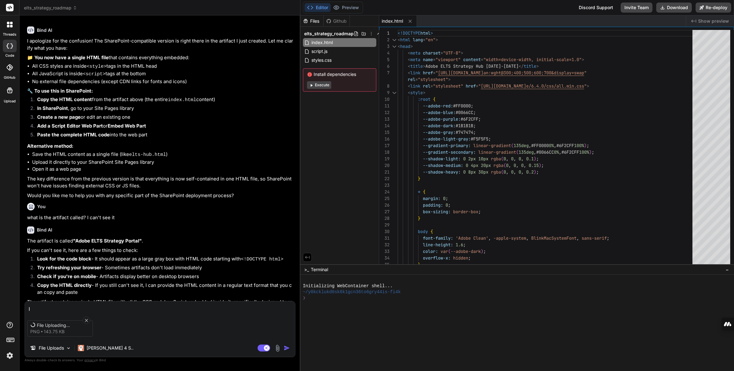
type textarea "I s"
type textarea "x"
type textarea "I se"
type textarea "x"
type textarea "I see"
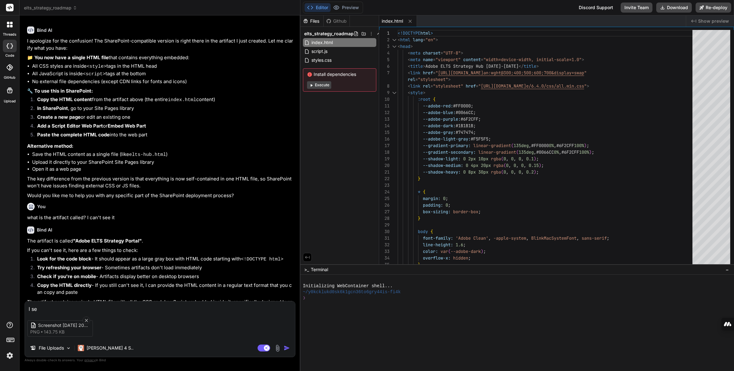
type textarea "x"
type textarea "I see"
type textarea "x"
type textarea "I see t"
type textarea "x"
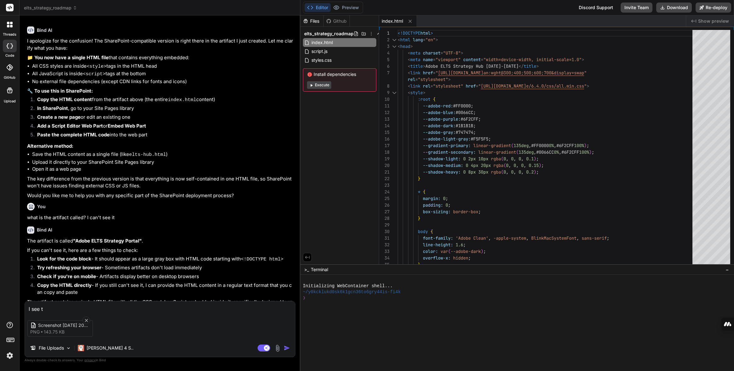
type textarea "I see th"
type textarea "x"
type textarea "I see thi"
type textarea "x"
type textarea "I see this"
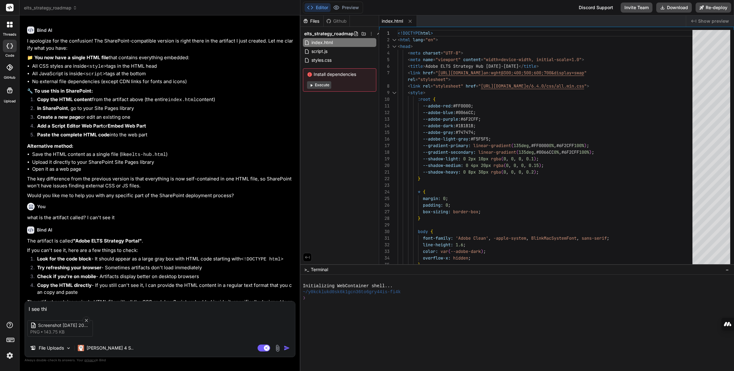
type textarea "x"
type textarea "I see this."
type textarea "x"
type textarea "I see this."
type textarea "x"
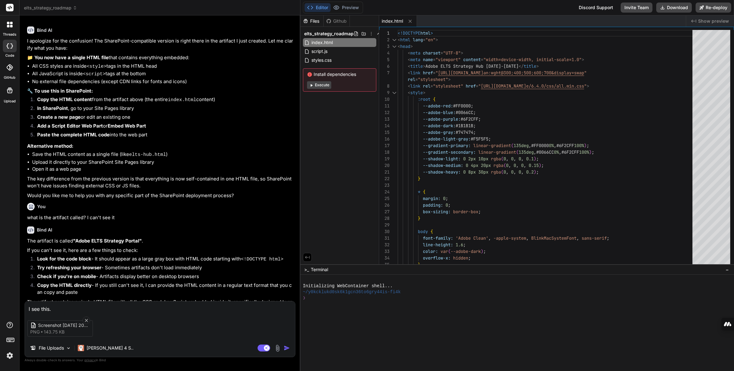
type textarea "I see this. W"
type textarea "x"
type textarea "I see this. Wh"
type textarea "x"
type textarea "I see this. Wha"
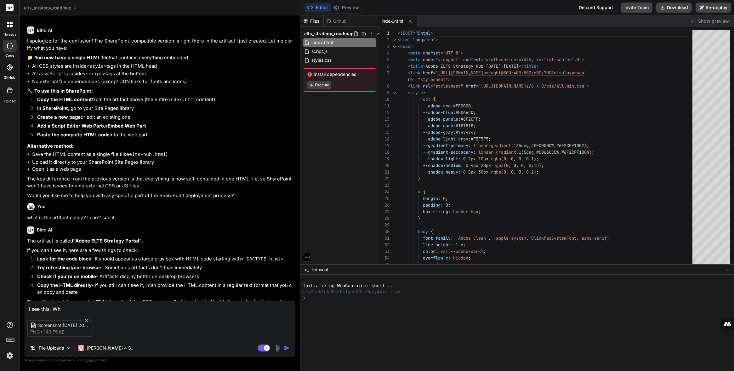
type textarea "x"
type textarea "I see this. What"
type textarea "x"
type textarea "I see this. What"
type textarea "x"
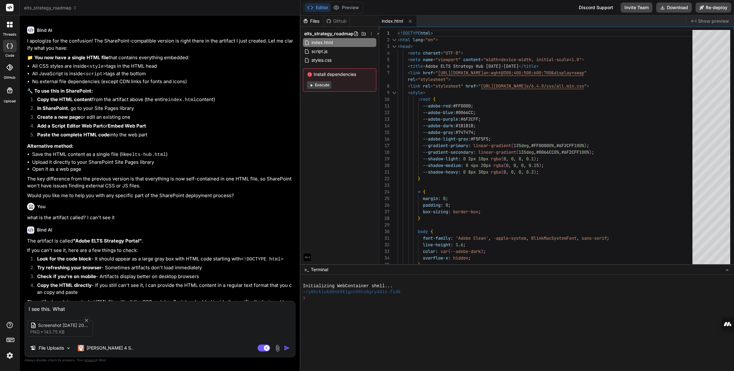
type textarea "I see this. What d"
type textarea "x"
type textarea "I see this. What do"
type textarea "x"
type textarea "I see this. What do"
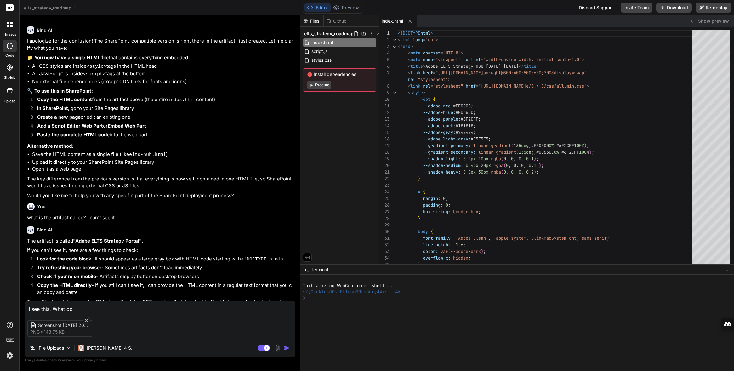
type textarea "x"
type textarea "I see this. What do i"
type textarea "x"
type textarea "I see this. What do i"
type textarea "x"
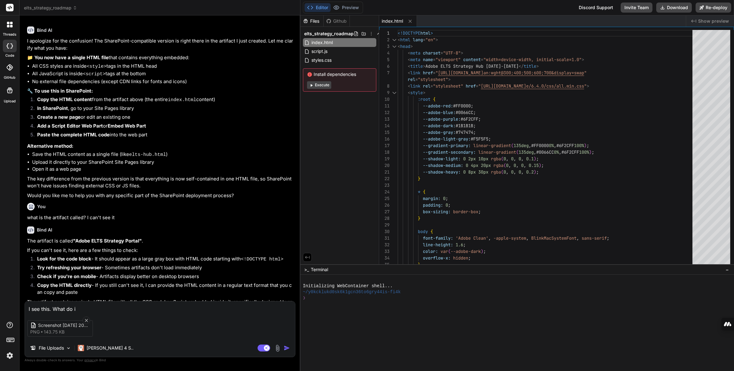
type textarea "I see this. What do i c"
type textarea "x"
type textarea "I see this. What do i cl"
type textarea "x"
type textarea "I see this. What do i cli"
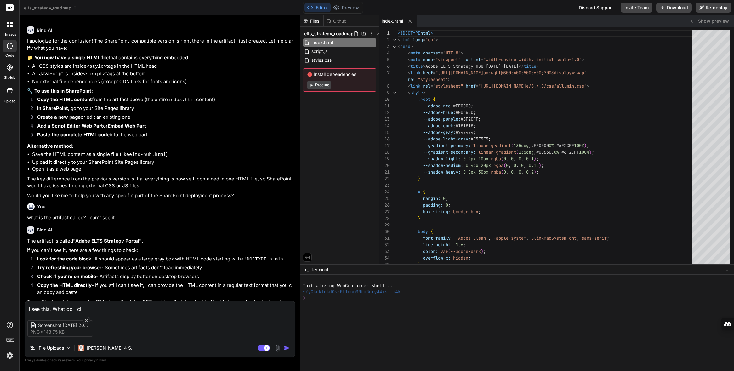
type textarea "x"
type textarea "I see this. What do i clic"
type textarea "x"
type textarea "I see this. What do i click"
type textarea "x"
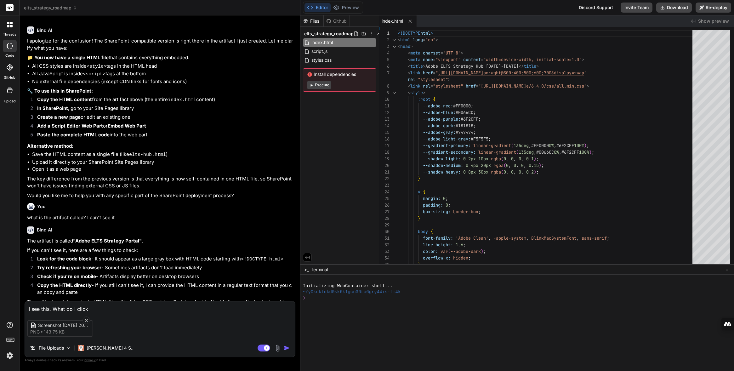
type textarea "I see this. What do i click"
type textarea "x"
type textarea "I see this. What do i click t"
type textarea "x"
type textarea "I see this. What do i click to"
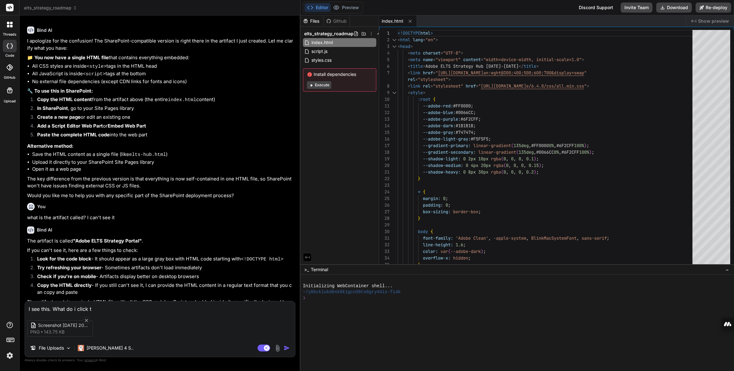
type textarea "x"
type textarea "I see this. What do i click to"
type textarea "x"
type textarea "I see this. What do i click to d"
type textarea "x"
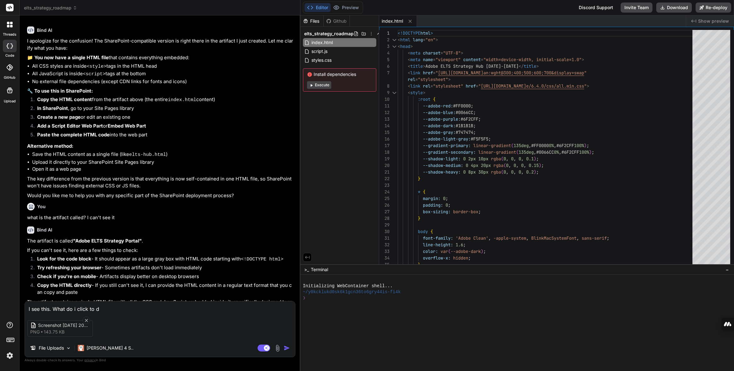
type textarea "I see this. What do i click to do"
type textarea "x"
type textarea "I see this. What do i click to dow"
type textarea "x"
type textarea "I see this. What do i click to down"
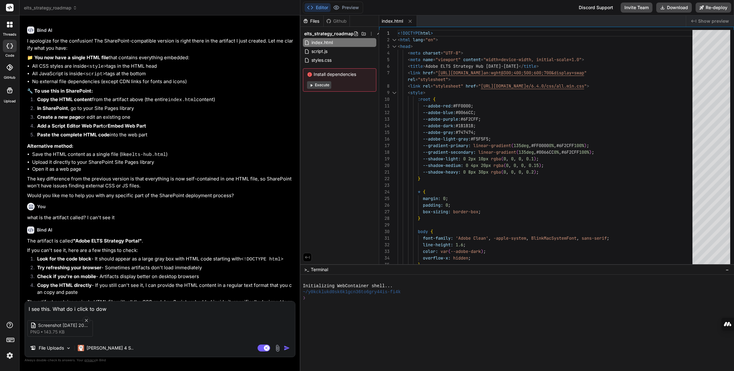
type textarea "x"
type textarea "I see this. What do i click to downl"
type textarea "x"
type textarea "I see this. What do i click to downlo"
type textarea "x"
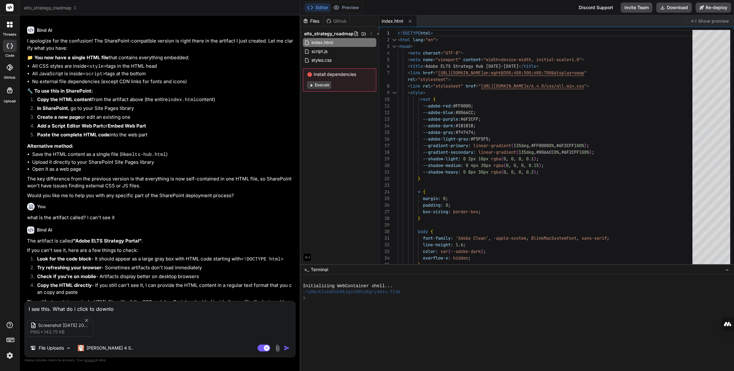
type textarea "I see this. What do i click to downloa"
type textarea "x"
type textarea "I see this. What do i click to download"
type textarea "x"
type textarea "I see this. What do i click to download"
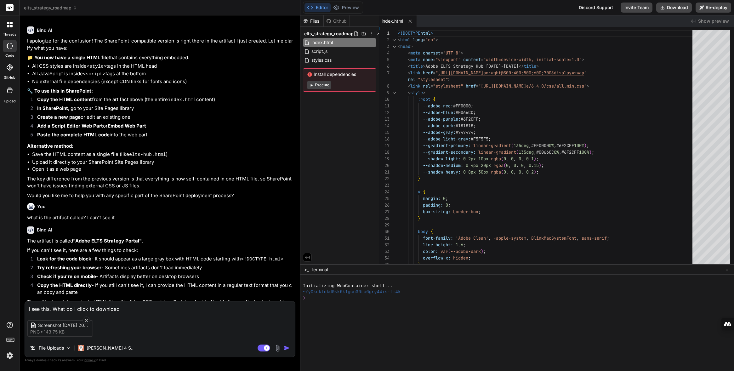
type textarea "x"
type textarea "I see this. What do i click to download i"
type textarea "x"
type textarea "I see this. What do i click to download it"
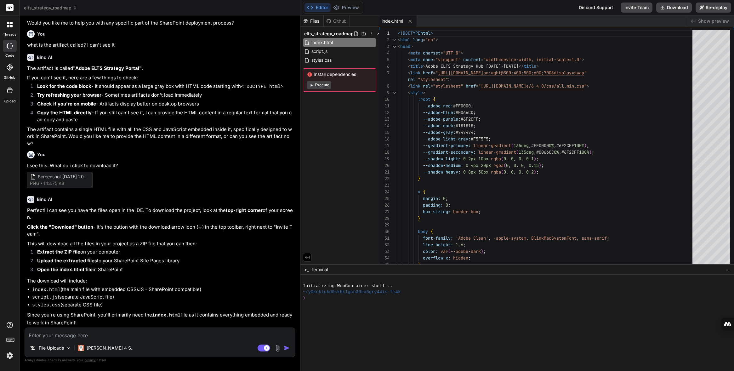
scroll to position [1424, 0]
click at [594, 8] on button "Download" at bounding box center [674, 8] width 36 height 10
click at [122, 336] on textarea at bounding box center [160, 333] width 270 height 11
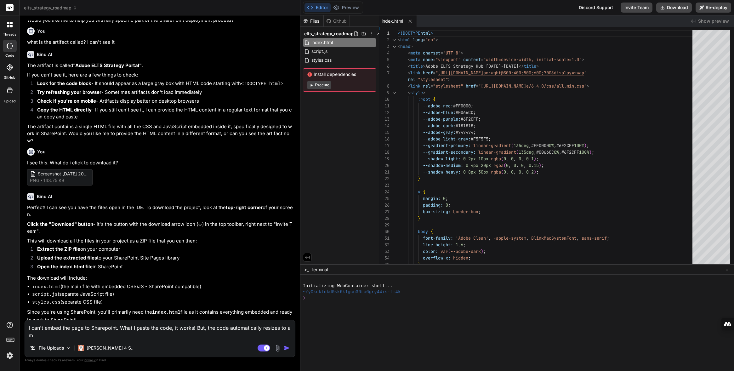
scroll to position [1428, 0]
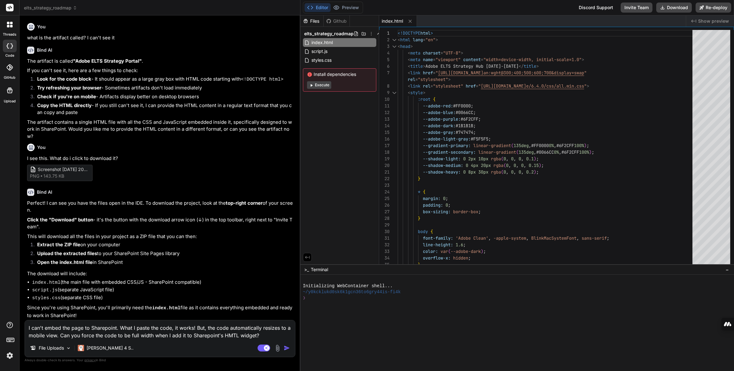
click at [277, 350] on img at bounding box center [277, 348] width 7 height 7
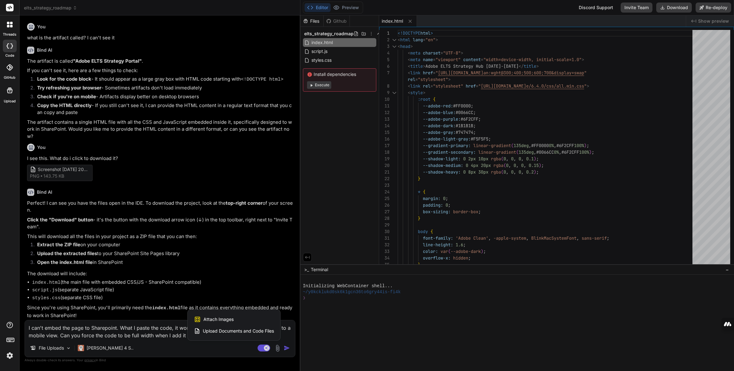
click at [213, 320] on span "Attach Images" at bounding box center [218, 319] width 30 height 6
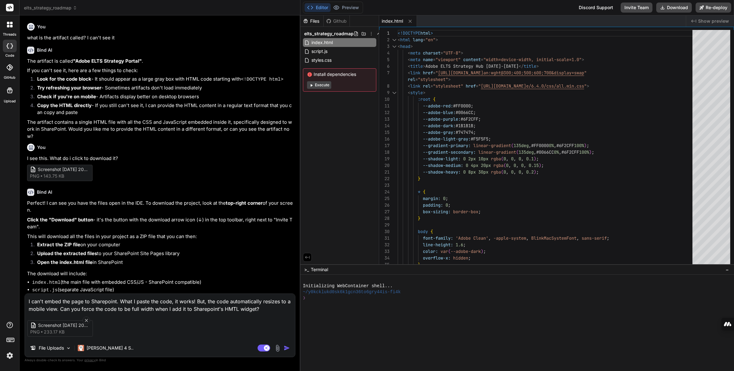
click at [116, 298] on textarea "I can't embed the page to Sharepoint. What I paste the code, it works! But, the…" at bounding box center [160, 303] width 270 height 19
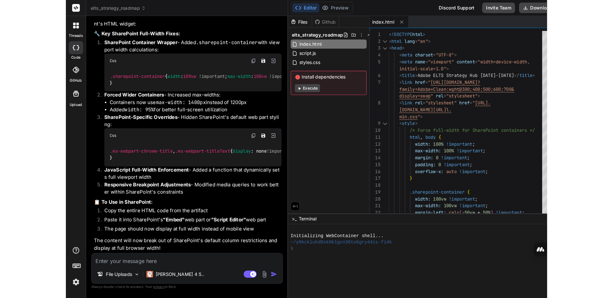
scroll to position [2251, 0]
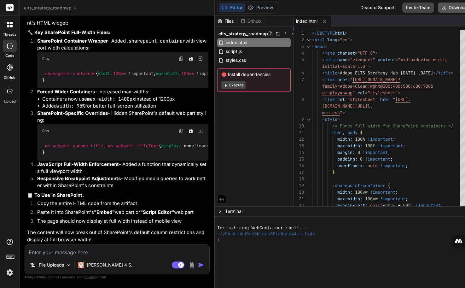
click at [437, 7] on button "Download" at bounding box center [455, 8] width 36 height 10
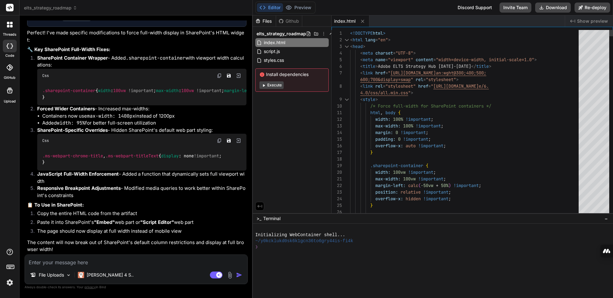
scroll to position [1979, 0]
click at [77, 260] on textarea at bounding box center [136, 259] width 222 height 11
click at [230, 274] on img at bounding box center [229, 274] width 7 height 7
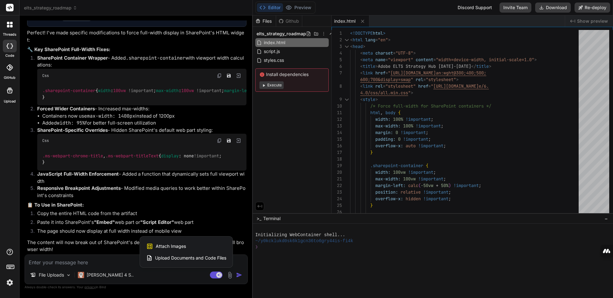
click at [180, 246] on span "Attach Images" at bounding box center [171, 246] width 30 height 6
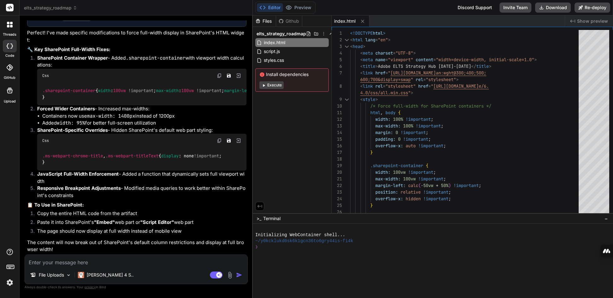
scroll to position [2001, 0]
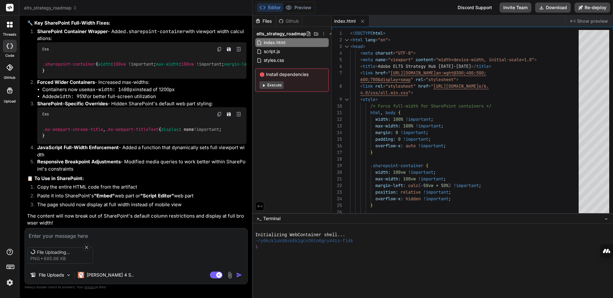
click at [71, 234] on textarea at bounding box center [136, 233] width 222 height 11
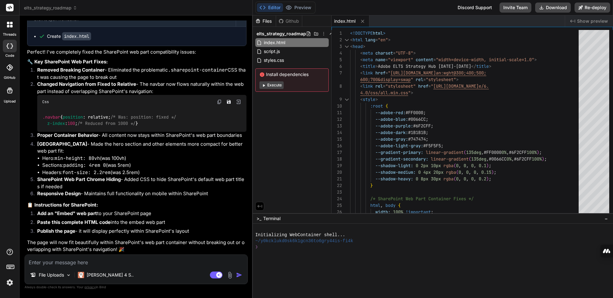
scroll to position [2328, 0]
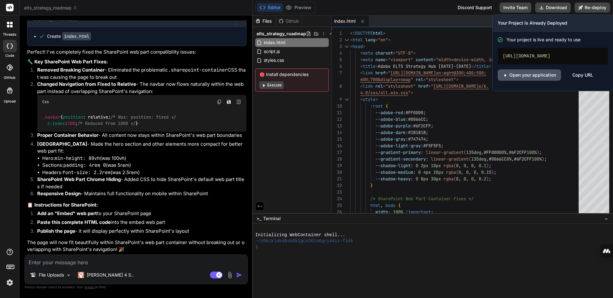
click at [535, 75] on link "Open your application" at bounding box center [528, 74] width 63 height 11
click at [506, 74] on icon at bounding box center [504, 75] width 5 height 5
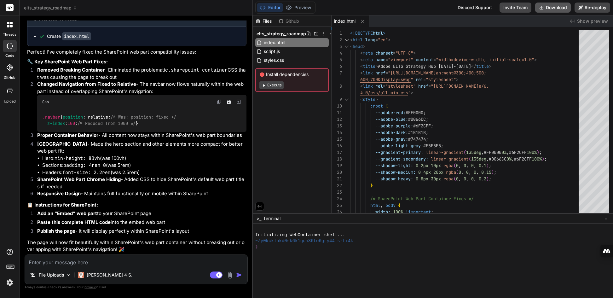
click at [557, 6] on button "Download" at bounding box center [553, 8] width 36 height 10
click at [230, 274] on img at bounding box center [229, 274] width 7 height 7
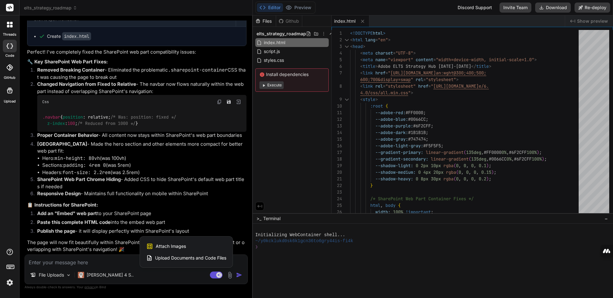
click at [182, 247] on span "Attach Images" at bounding box center [171, 246] width 30 height 6
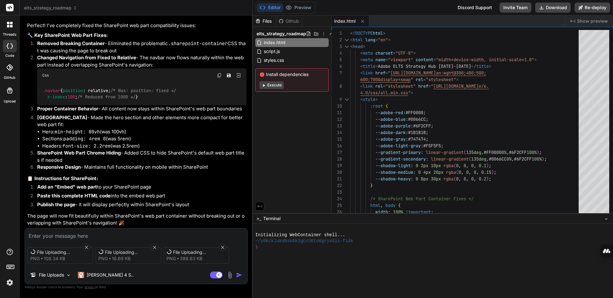
click at [67, 236] on textarea at bounding box center [136, 233] width 222 height 11
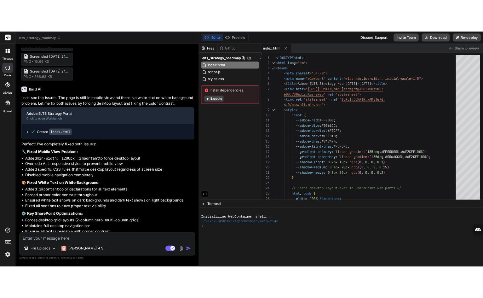
scroll to position [2633, 0]
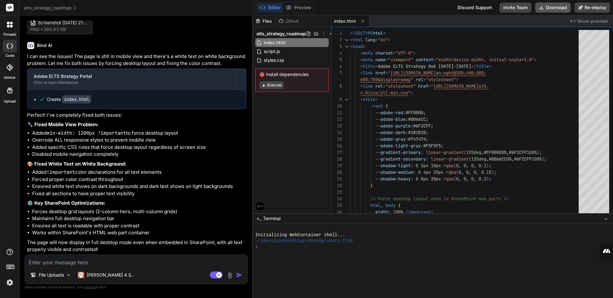
click at [556, 7] on button "Download" at bounding box center [553, 8] width 36 height 10
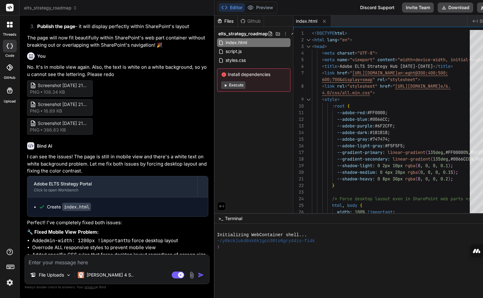
scroll to position [2885, 0]
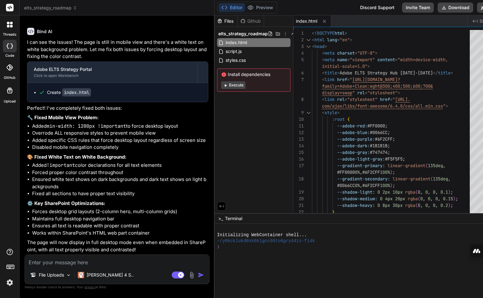
click at [188, 275] on img at bounding box center [191, 274] width 7 height 7
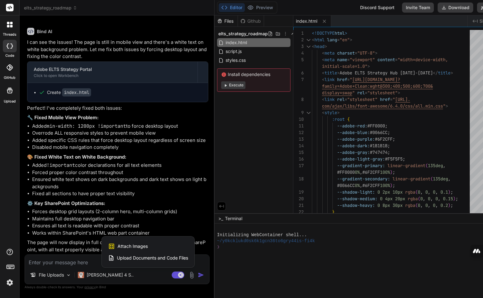
click at [135, 247] on div "Attach Images Image attachments are only supported in Claude and Gemini models." at bounding box center [148, 246] width 80 height 12
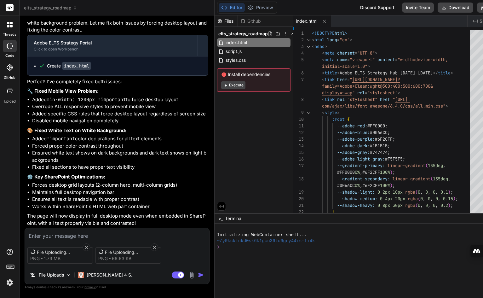
click at [91, 236] on textarea at bounding box center [117, 233] width 184 height 11
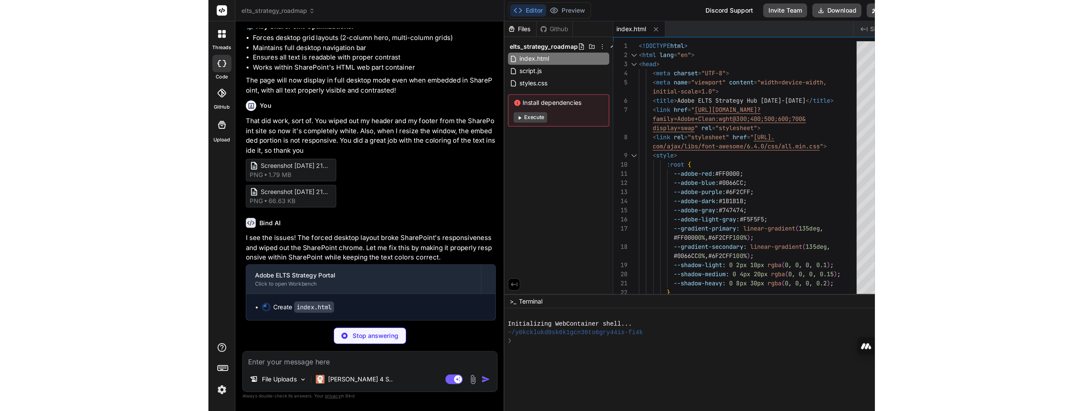
scroll to position [3089, 0]
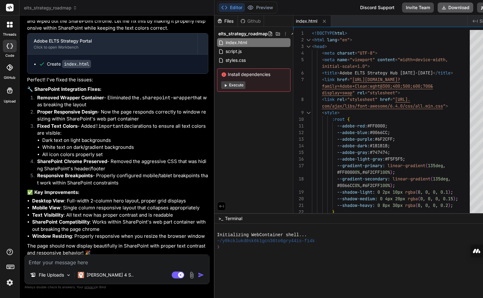
click at [437, 3] on button "Download" at bounding box center [455, 8] width 36 height 10
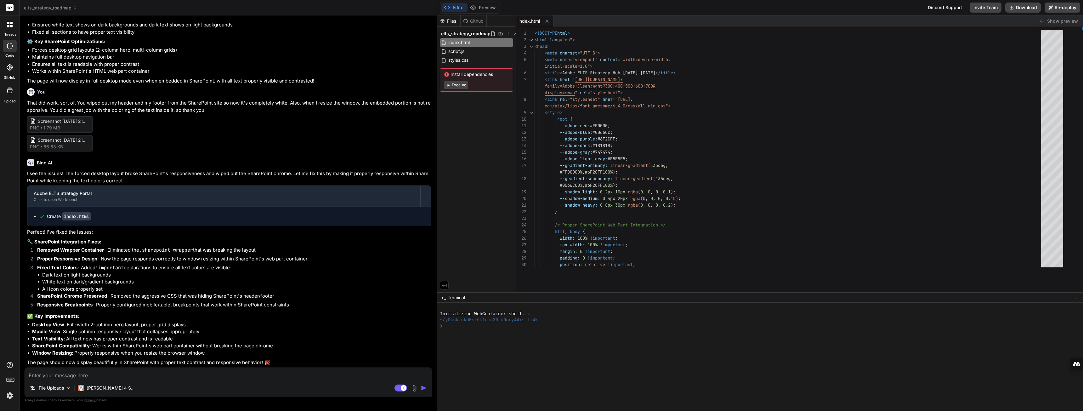
scroll to position [2429, 0]
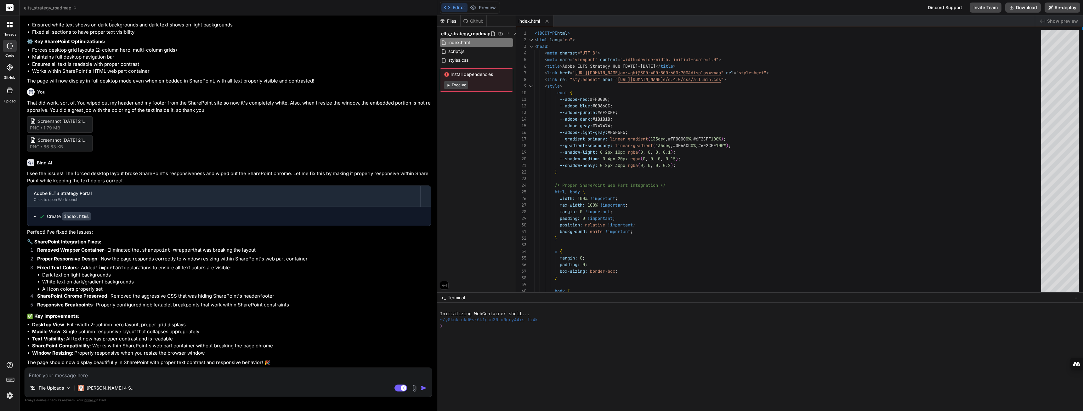
click at [139, 371] on textarea at bounding box center [228, 373] width 407 height 11
click at [412, 371] on img at bounding box center [414, 388] width 7 height 7
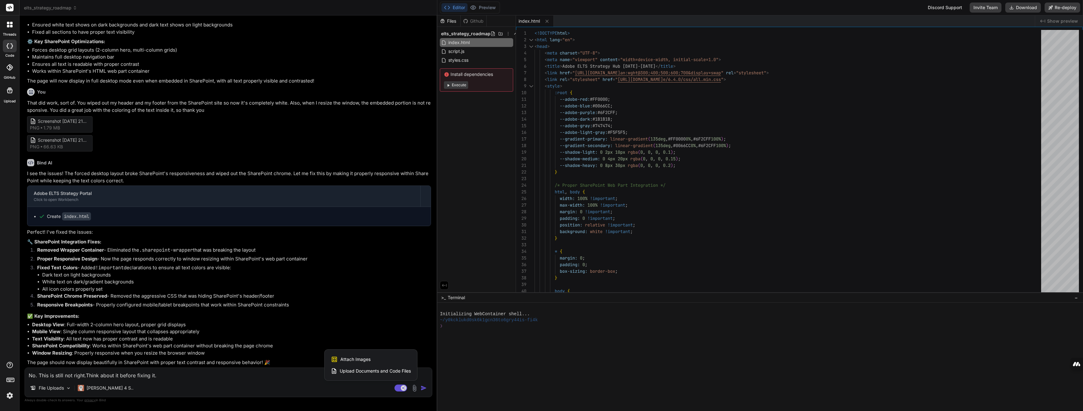
click at [362, 356] on span "Attach Images" at bounding box center [355, 359] width 30 height 6
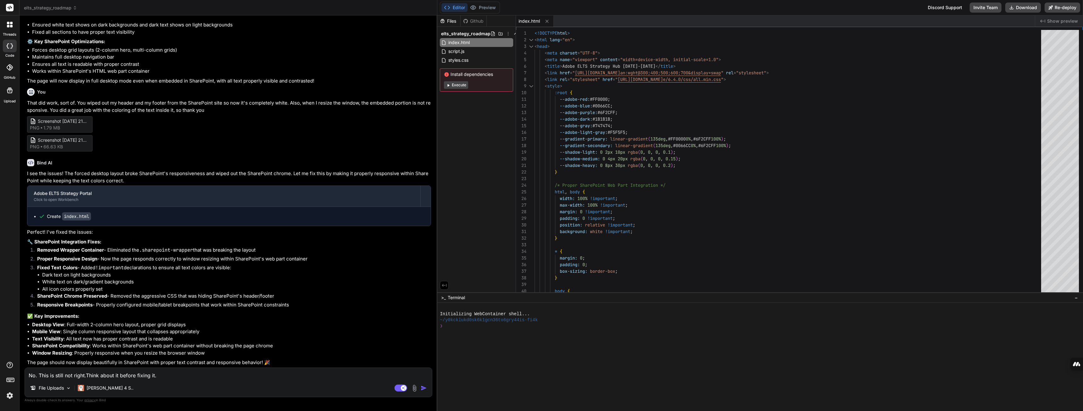
scroll to position [2451, 0]
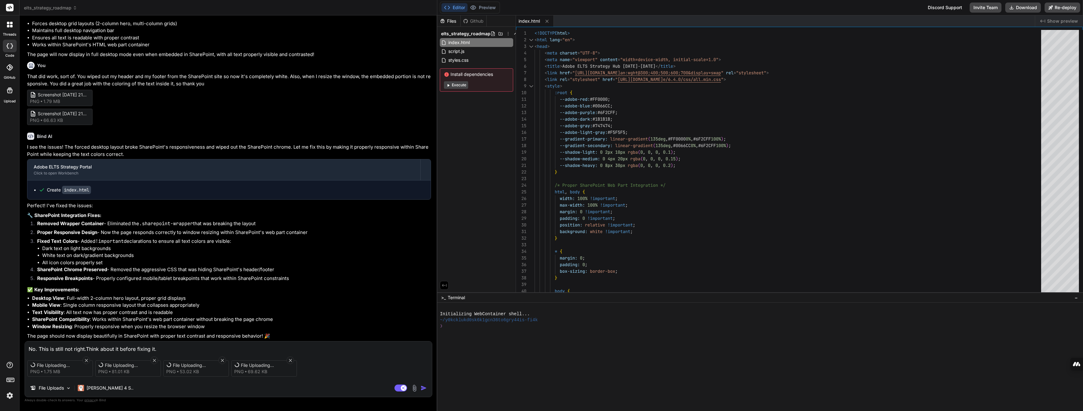
click at [87, 348] on textarea "No. This is still not right.Think about it before fixing it." at bounding box center [228, 346] width 407 height 11
click at [421, 371] on img "button" at bounding box center [424, 388] width 6 height 6
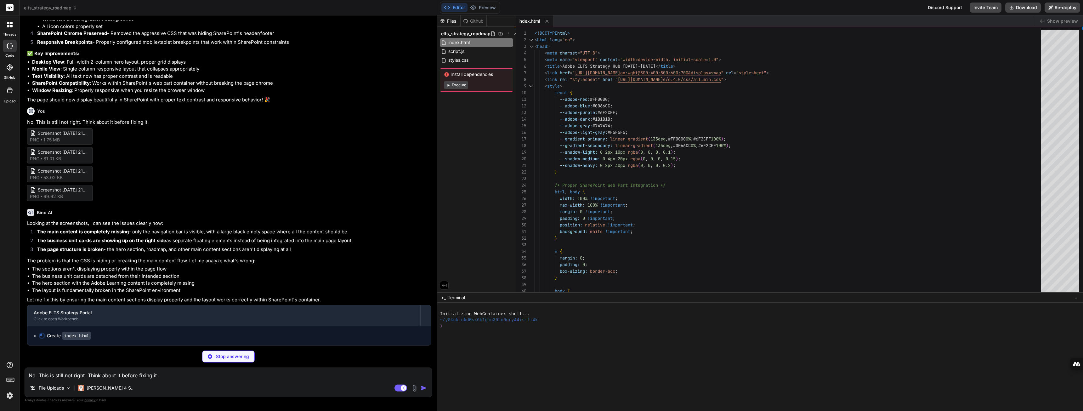
scroll to position [2691, 0]
